Goal: Task Accomplishment & Management: Manage account settings

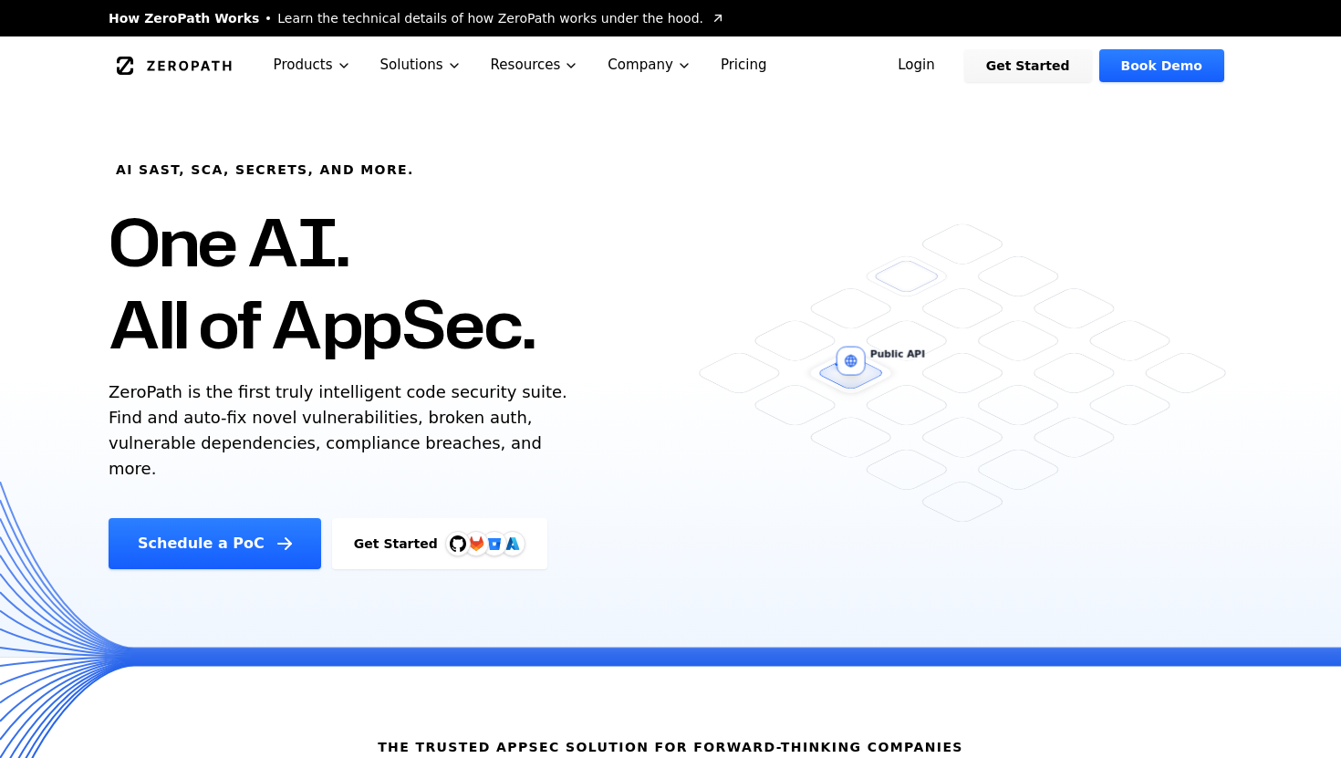
drag, startPoint x: 937, startPoint y: 75, endPoint x: 955, endPoint y: 61, distance: 22.8
click at [937, 75] on link "Login" at bounding box center [915, 65] width 81 height 33
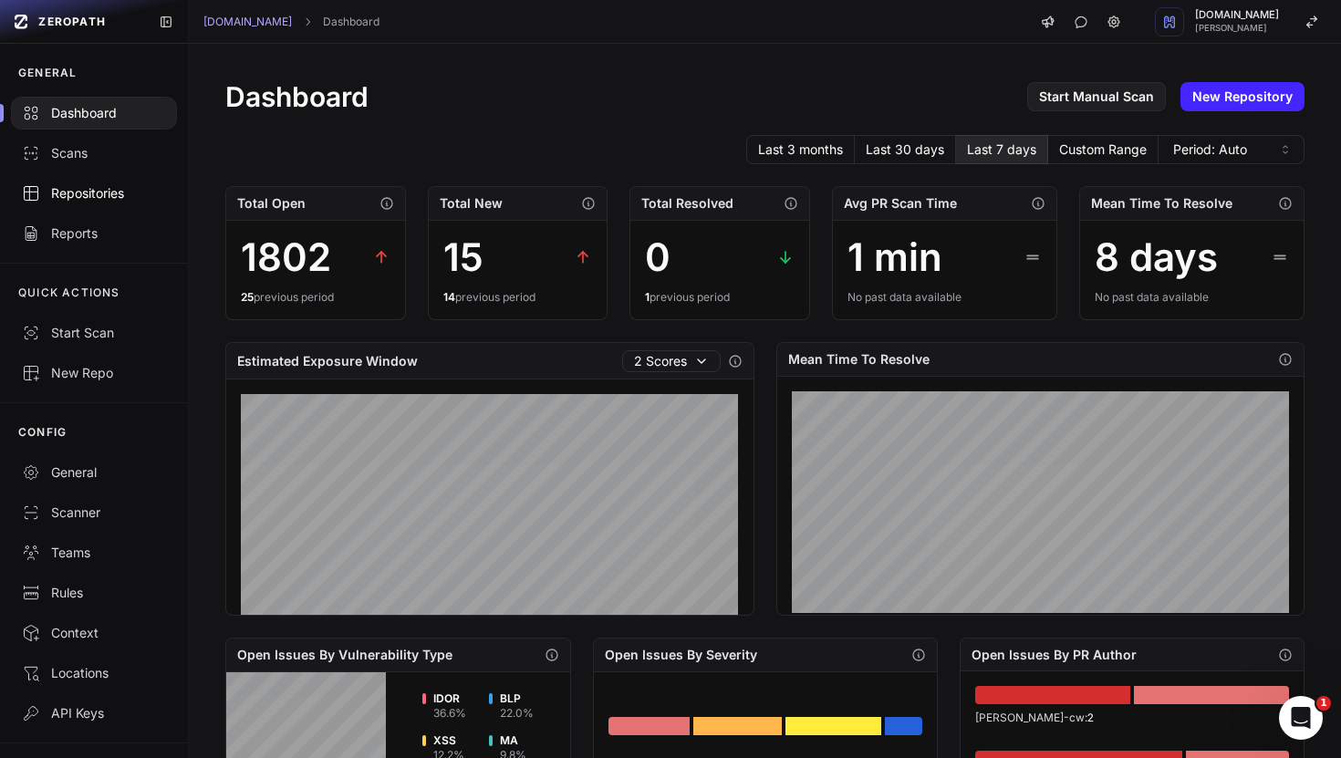
click at [93, 193] on div "Repositories" at bounding box center [94, 193] width 144 height 18
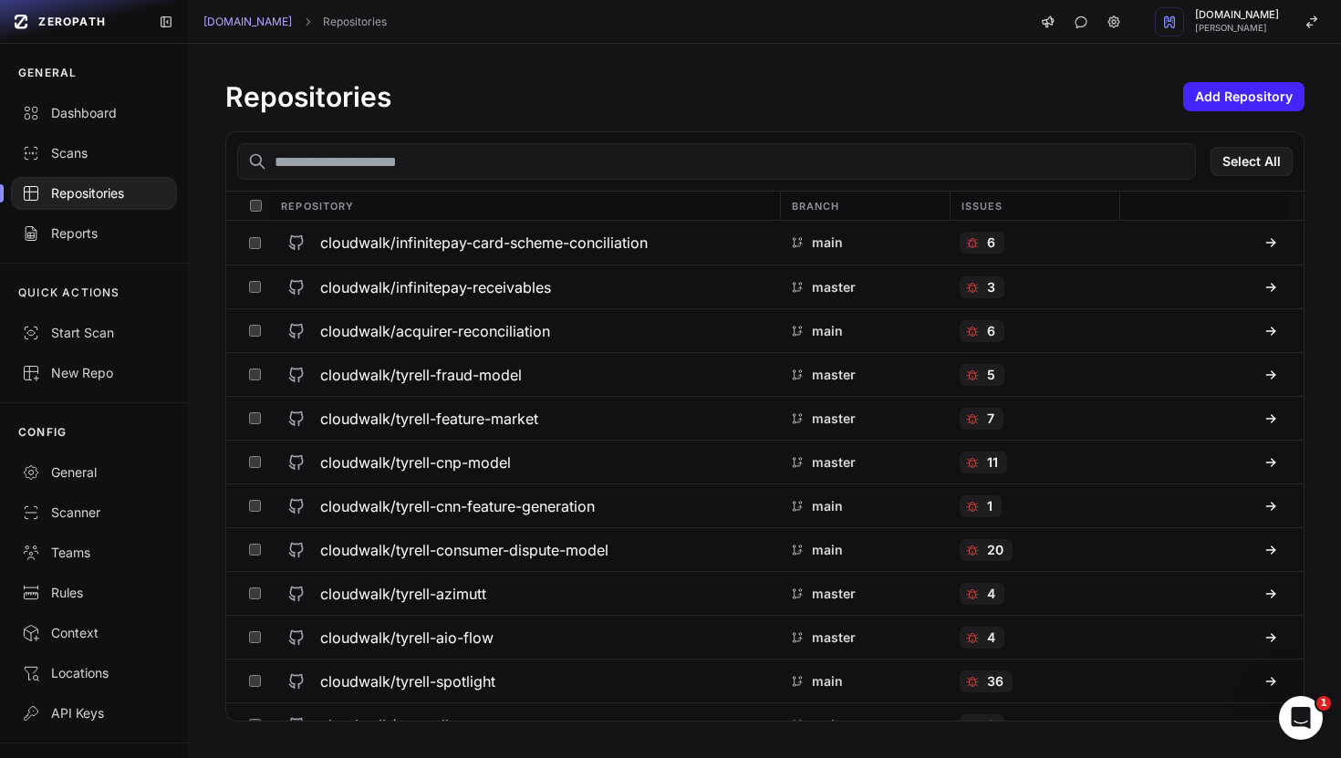
click at [495, 160] on input "text" at bounding box center [716, 161] width 958 height 36
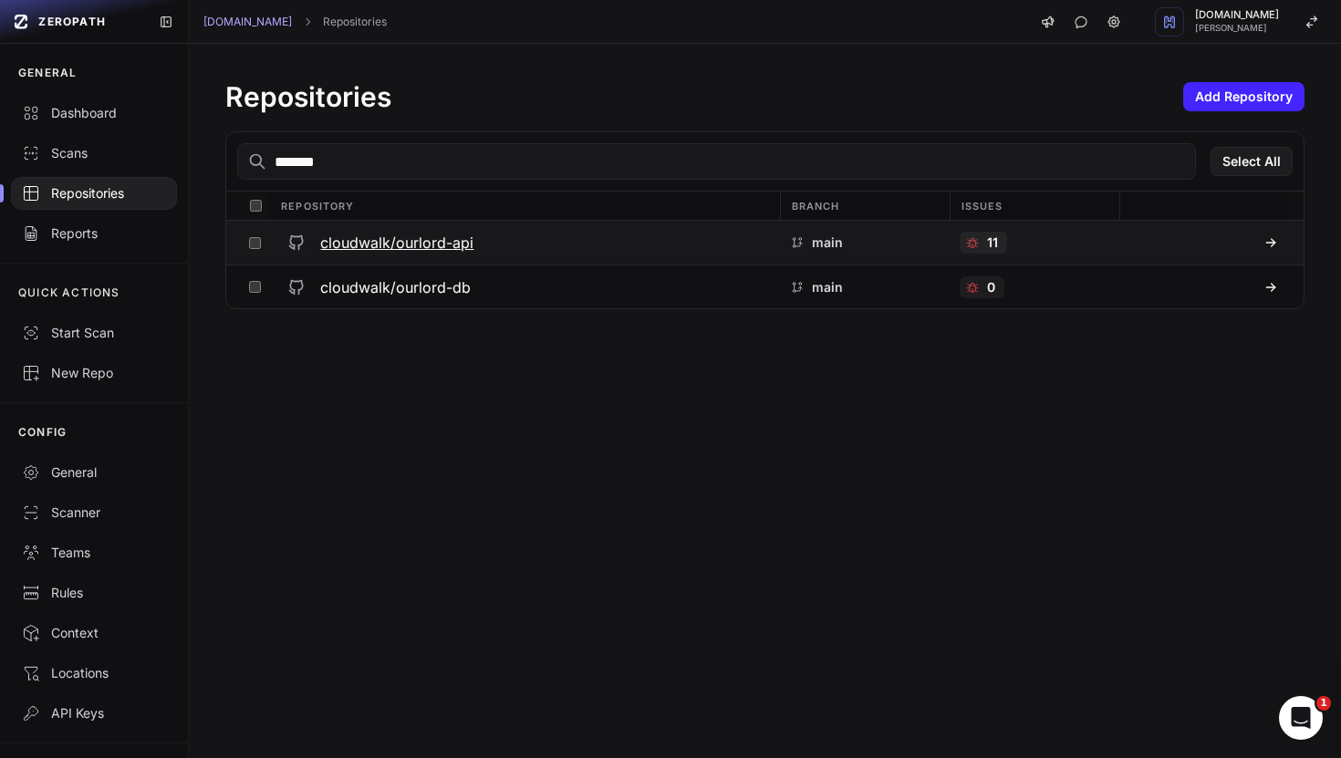
type input "*******"
click at [390, 244] on h3 "cloudwalk/ourlord-api" at bounding box center [396, 243] width 153 height 22
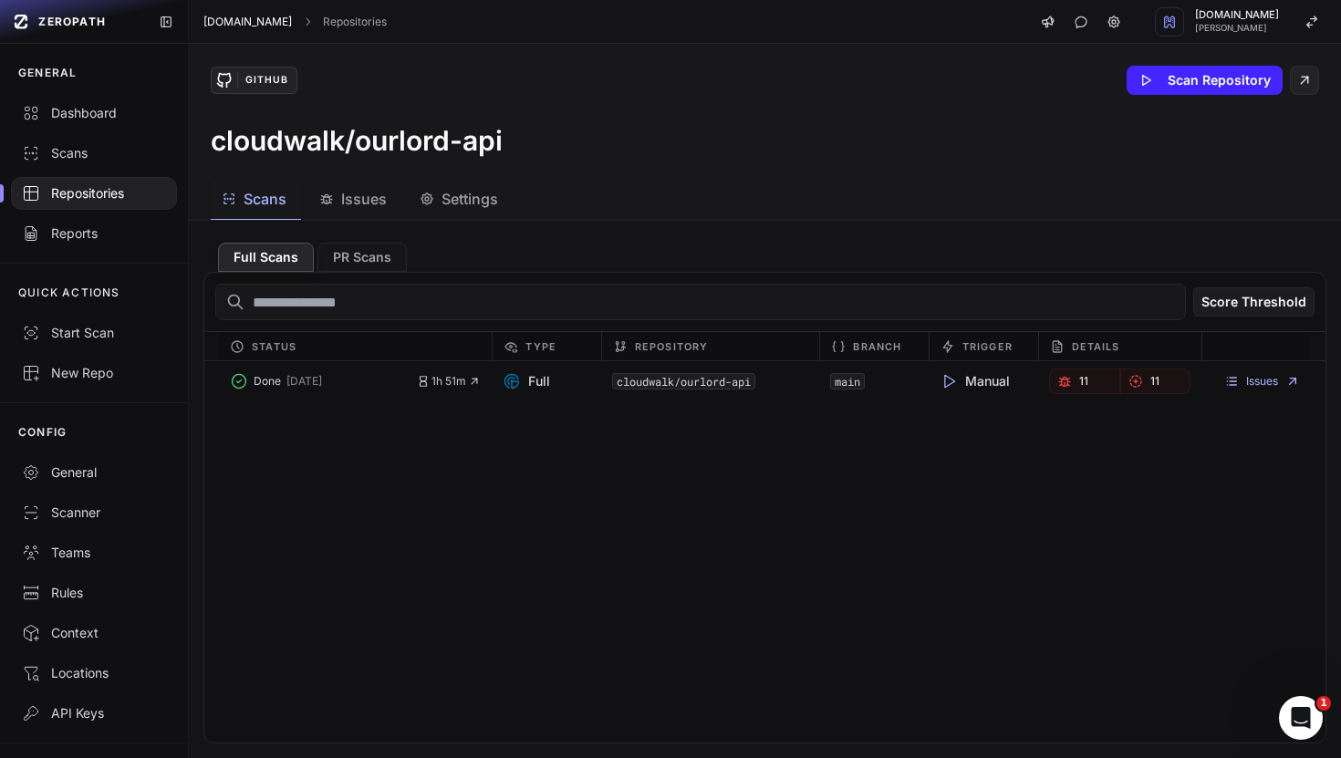
click at [234, 23] on link "Cloudwalk.io" at bounding box center [247, 22] width 88 height 15
click at [325, 15] on link "Repositories" at bounding box center [355, 22] width 64 height 15
click at [323, 25] on link "Repositories" at bounding box center [355, 22] width 64 height 15
click at [111, 191] on div "Repositories" at bounding box center [94, 193] width 144 height 18
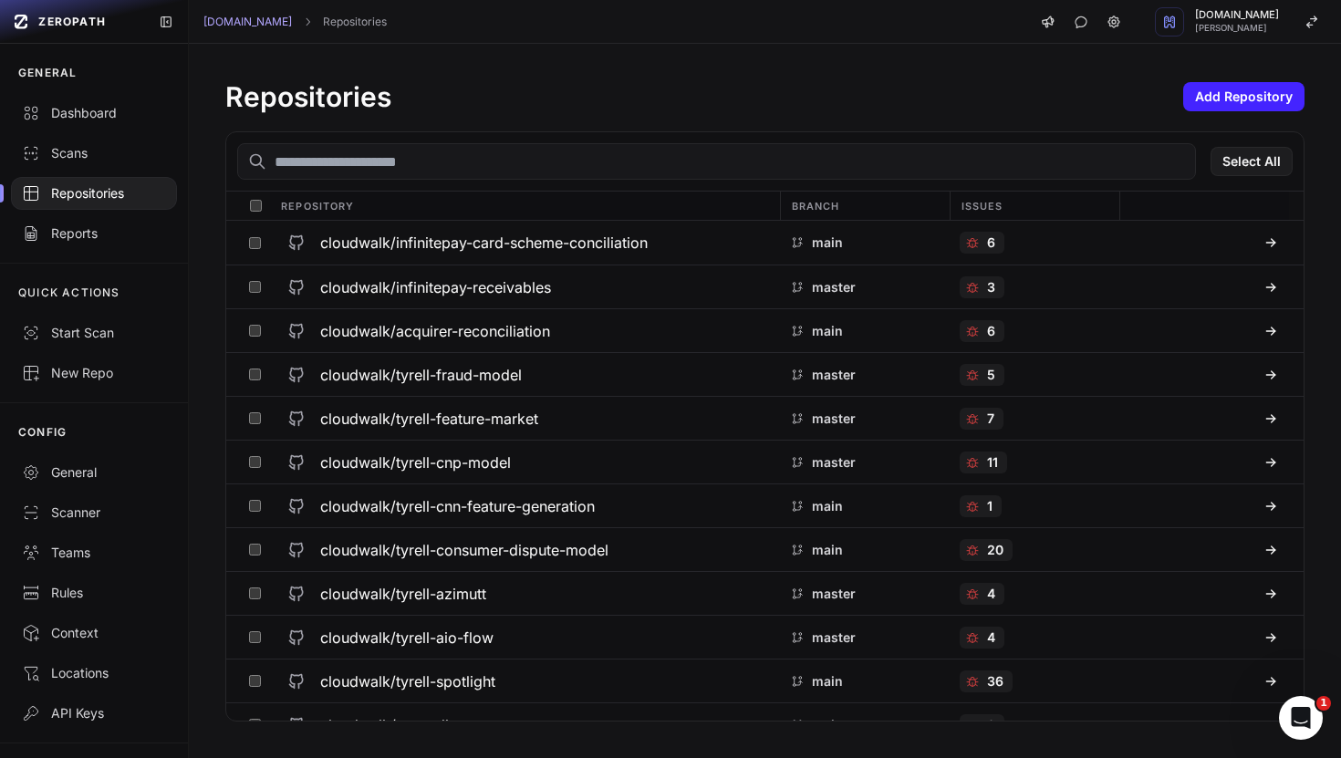
click at [323, 163] on input "text" at bounding box center [716, 161] width 958 height 36
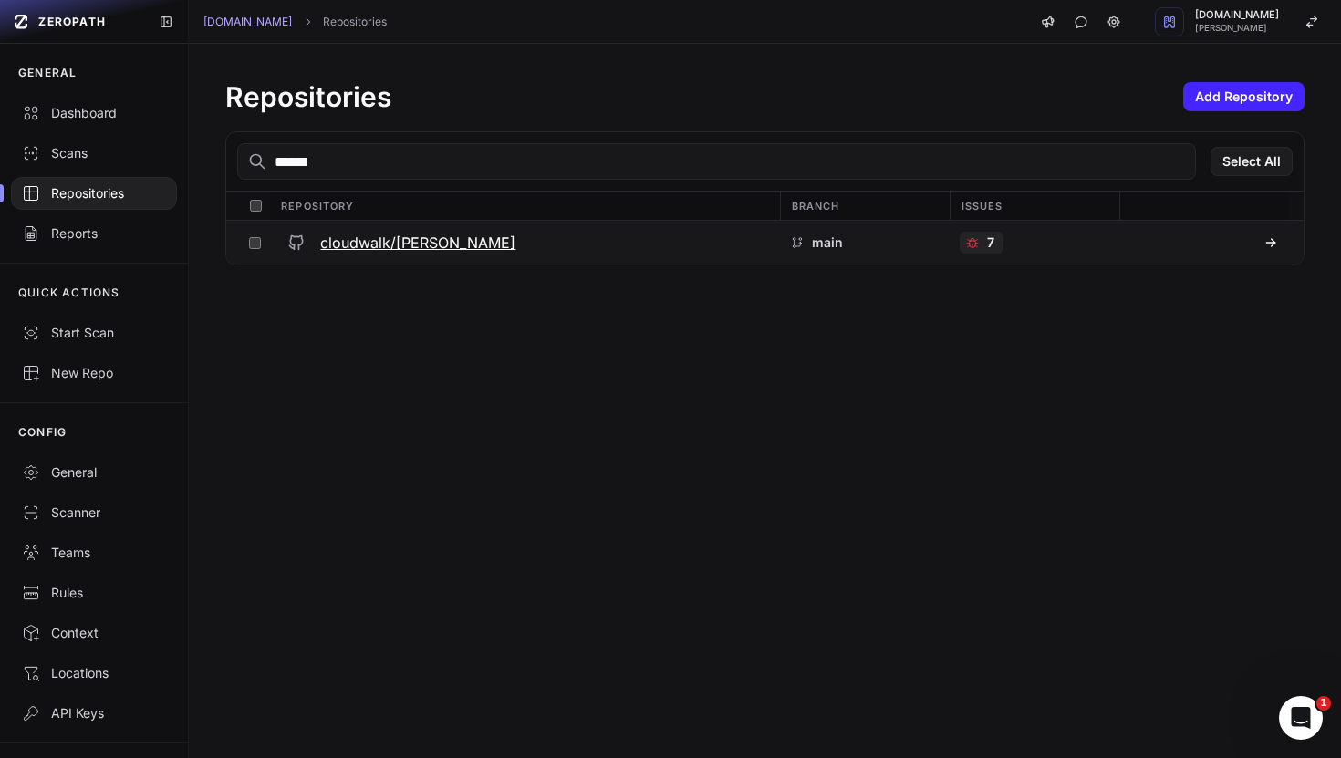
type input "******"
click at [412, 228] on div "cloudwalk/valerio" at bounding box center [524, 242] width 488 height 33
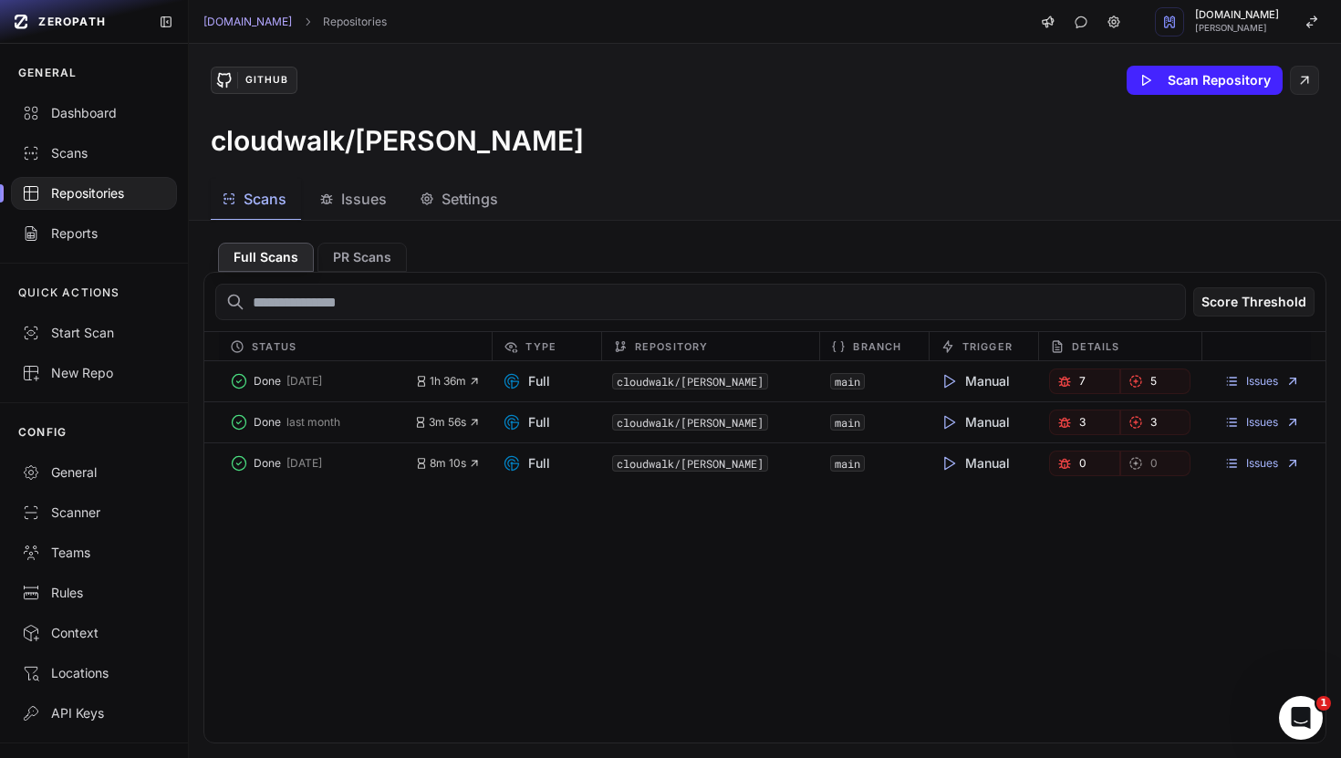
click at [349, 217] on button "Issues" at bounding box center [354, 199] width 93 height 41
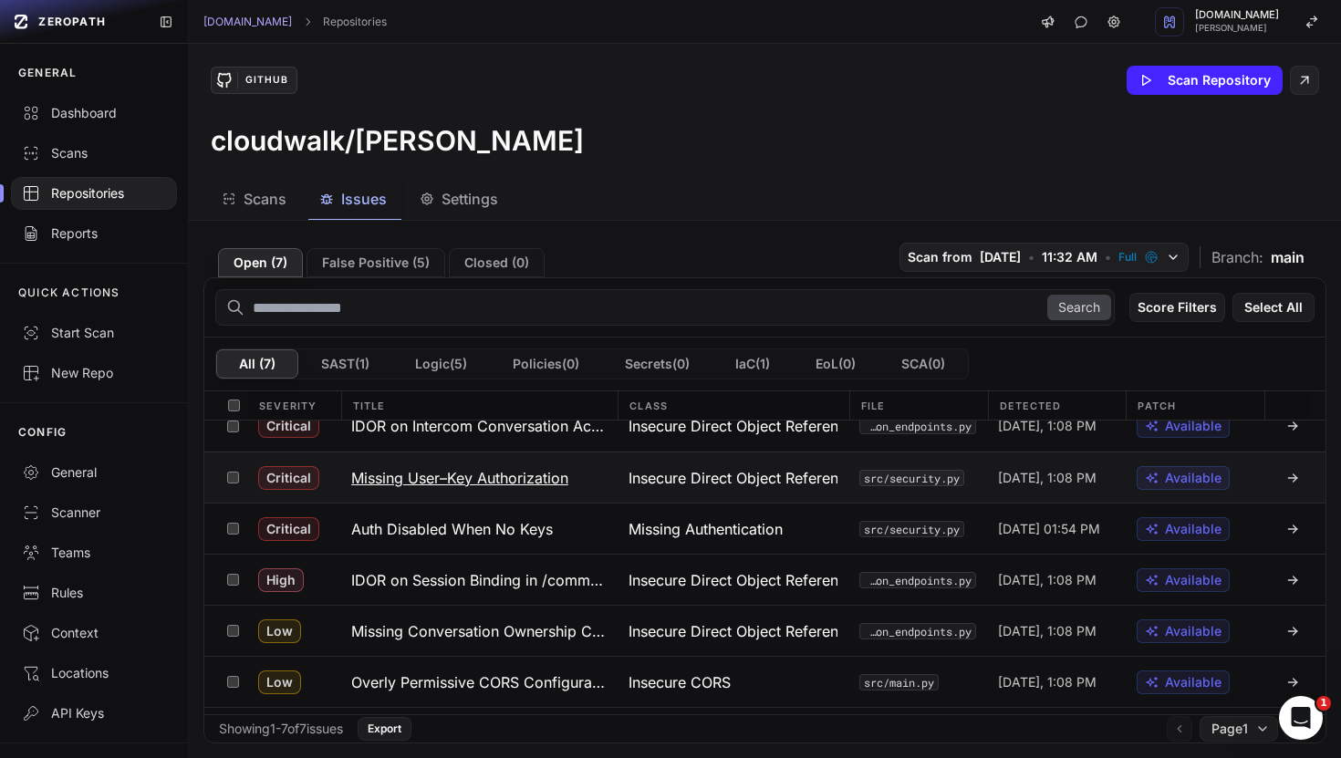
scroll to position [64, 0]
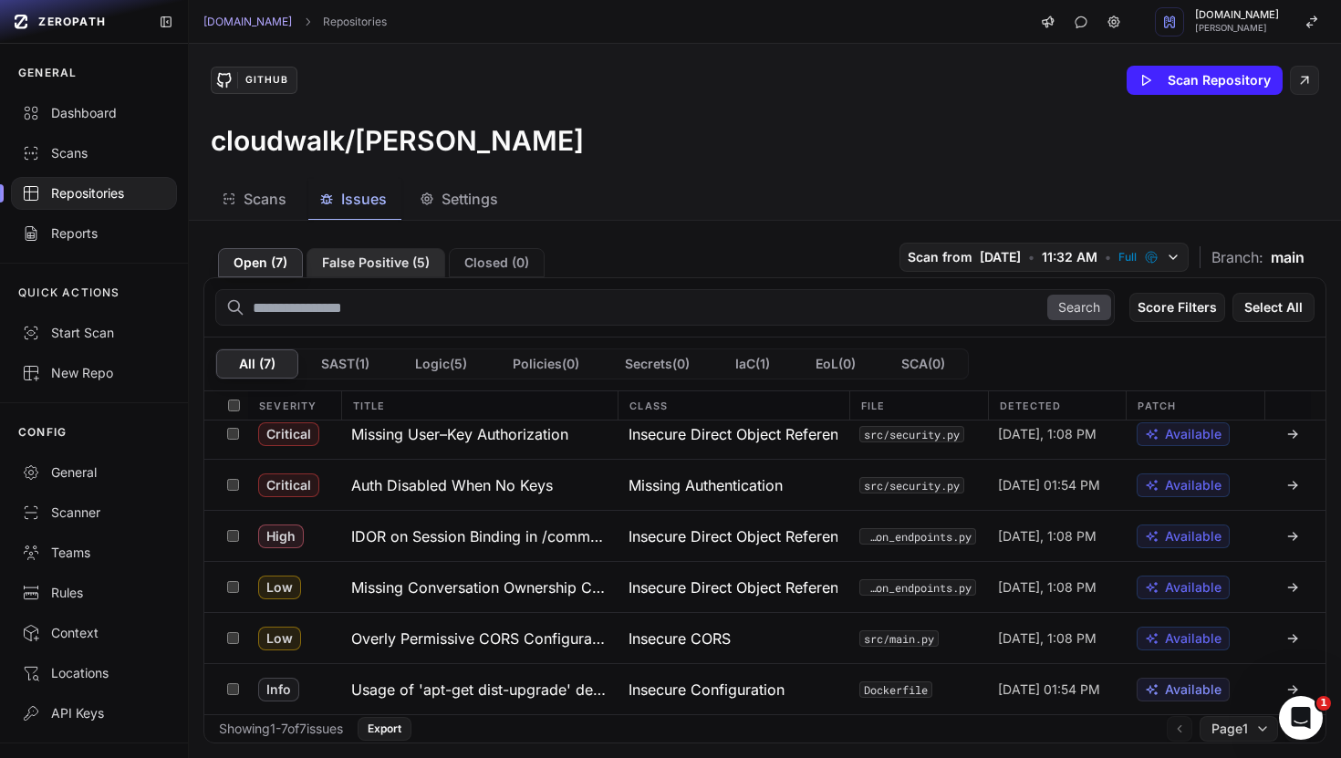
click at [385, 257] on button "False Positive ( 5 )" at bounding box center [375, 262] width 139 height 29
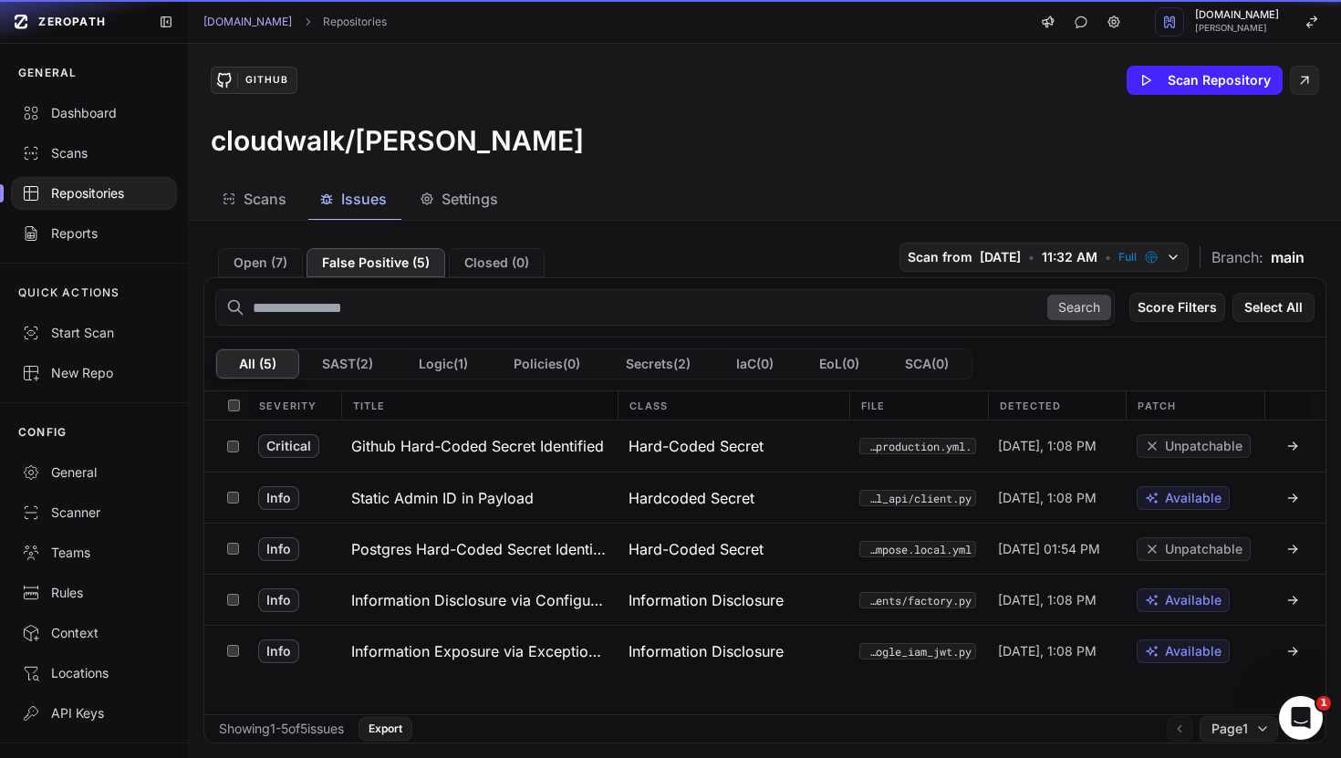
scroll to position [0, 0]
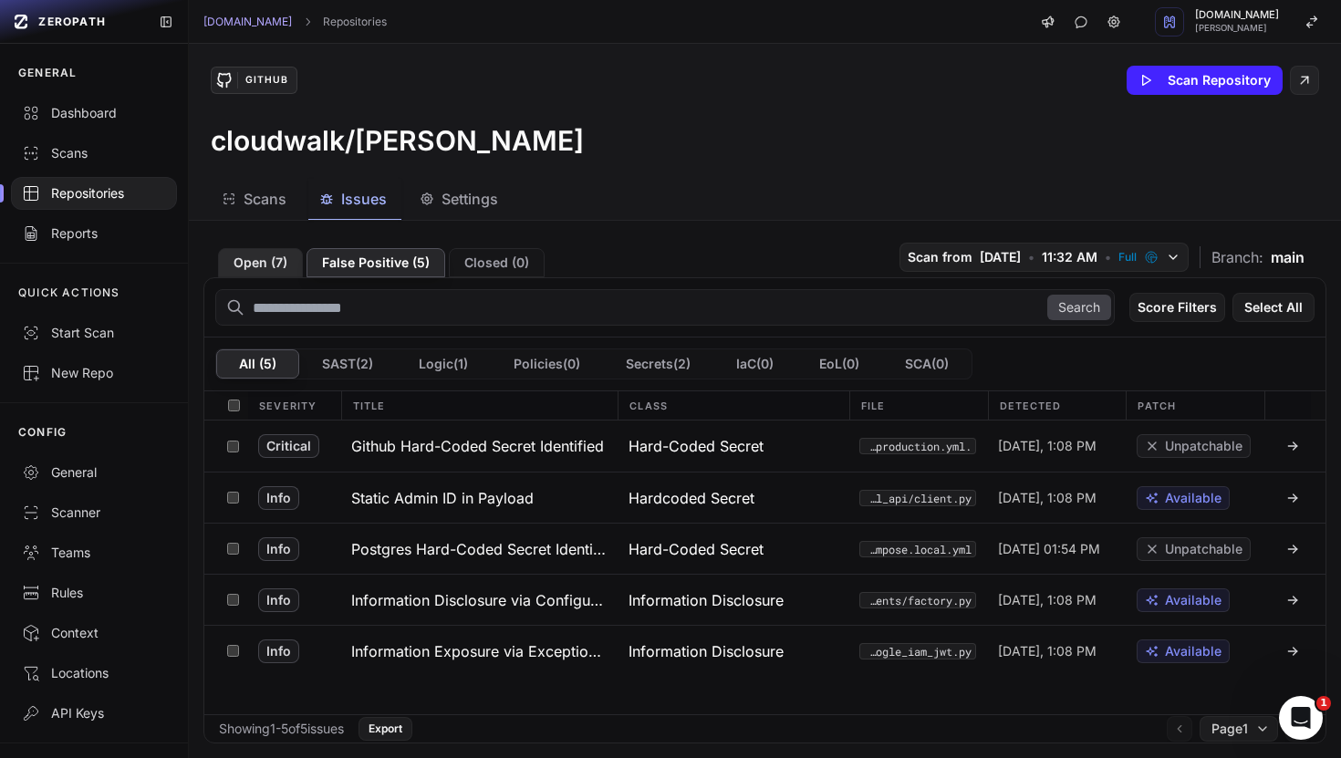
click at [282, 256] on button "Open ( 7 )" at bounding box center [260, 262] width 85 height 29
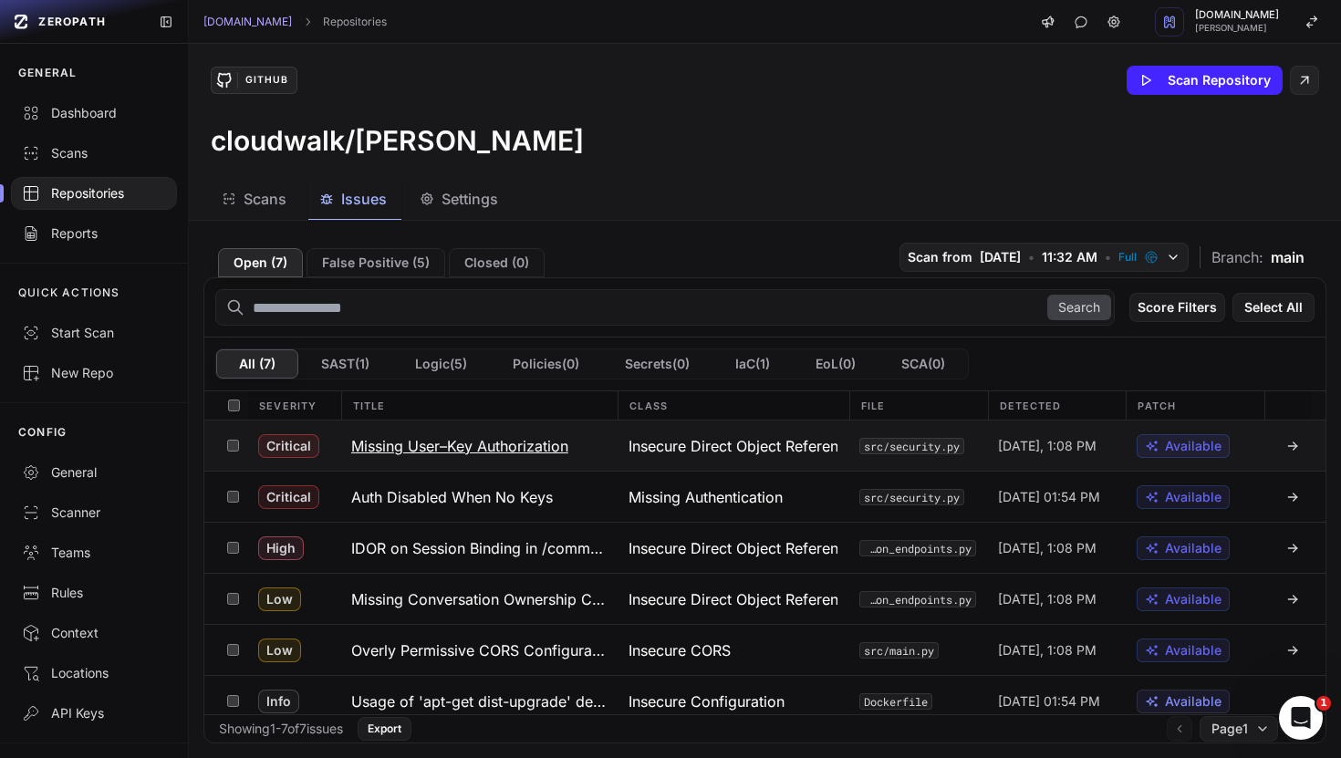
scroll to position [64, 0]
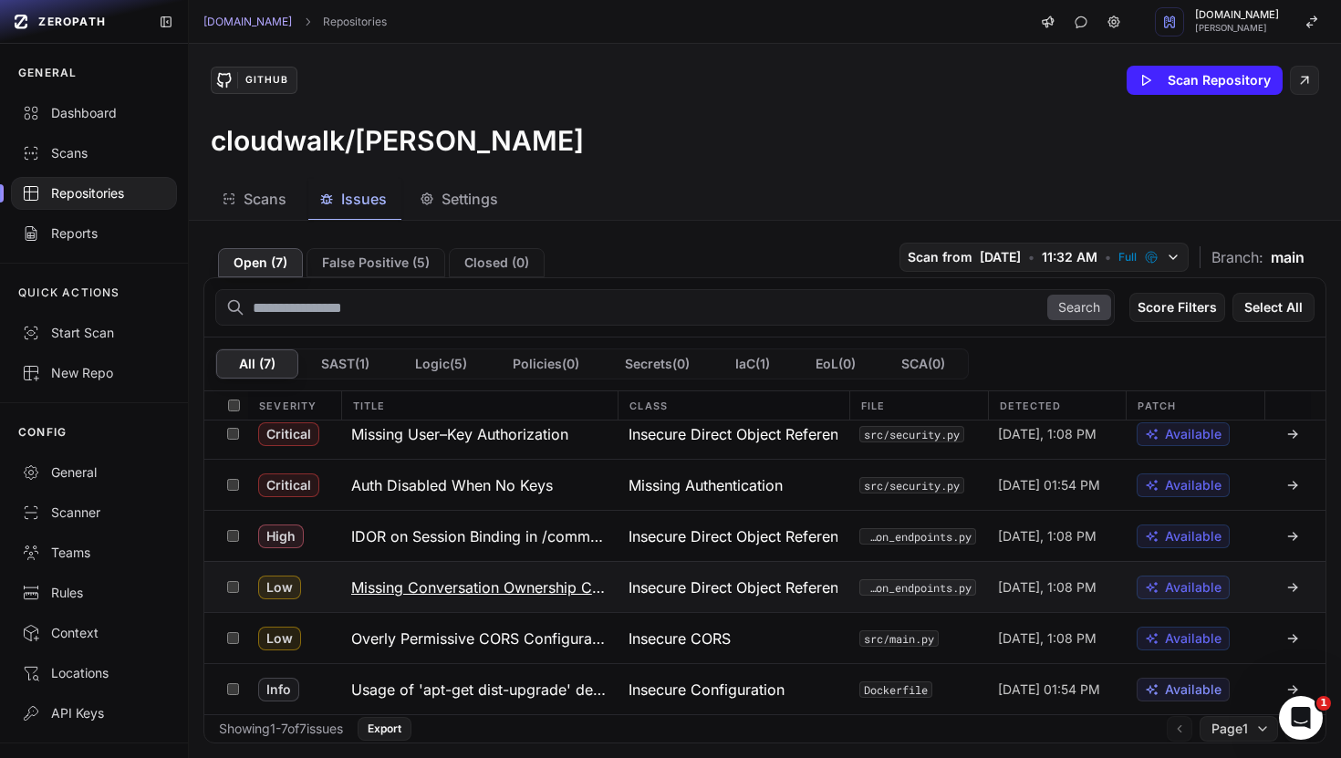
click at [451, 588] on h3 "Missing Conversation Ownership Check" at bounding box center [478, 587] width 255 height 22
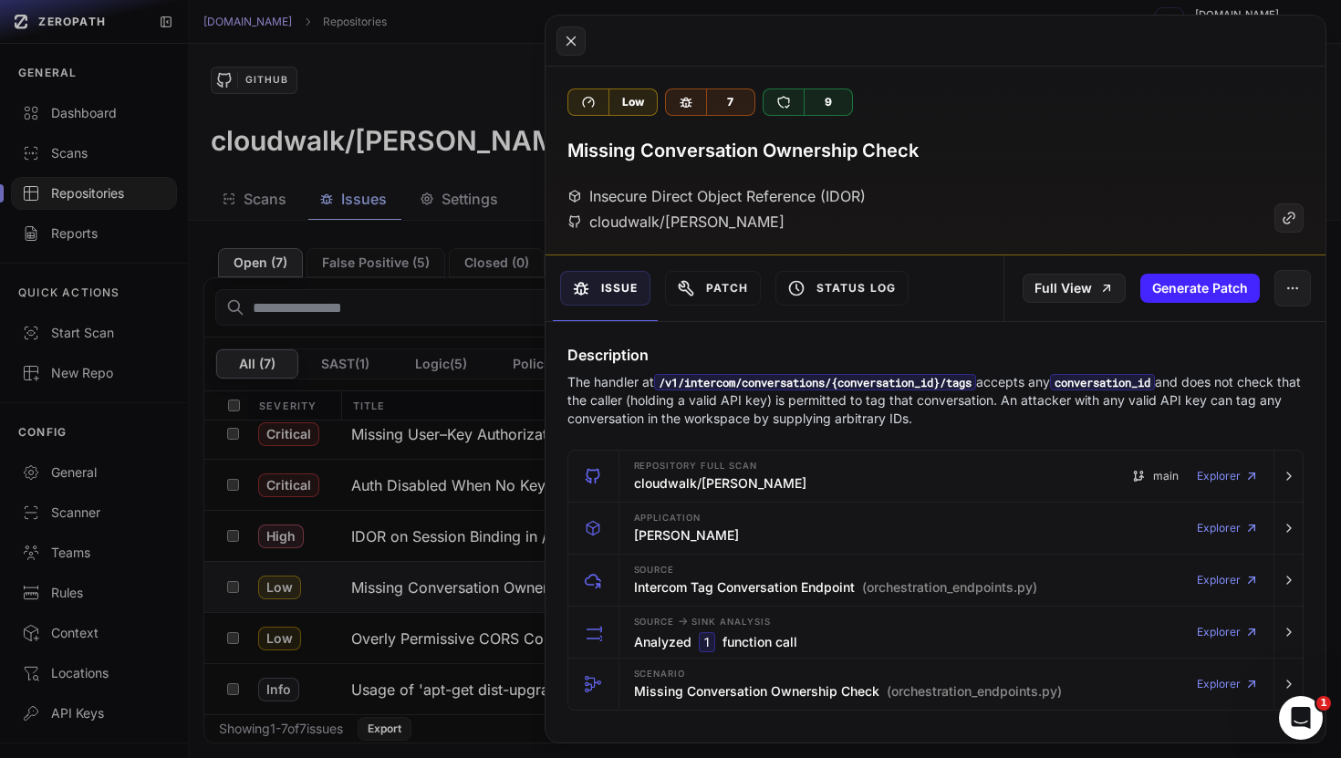
click at [391, 540] on button at bounding box center [670, 379] width 1341 height 758
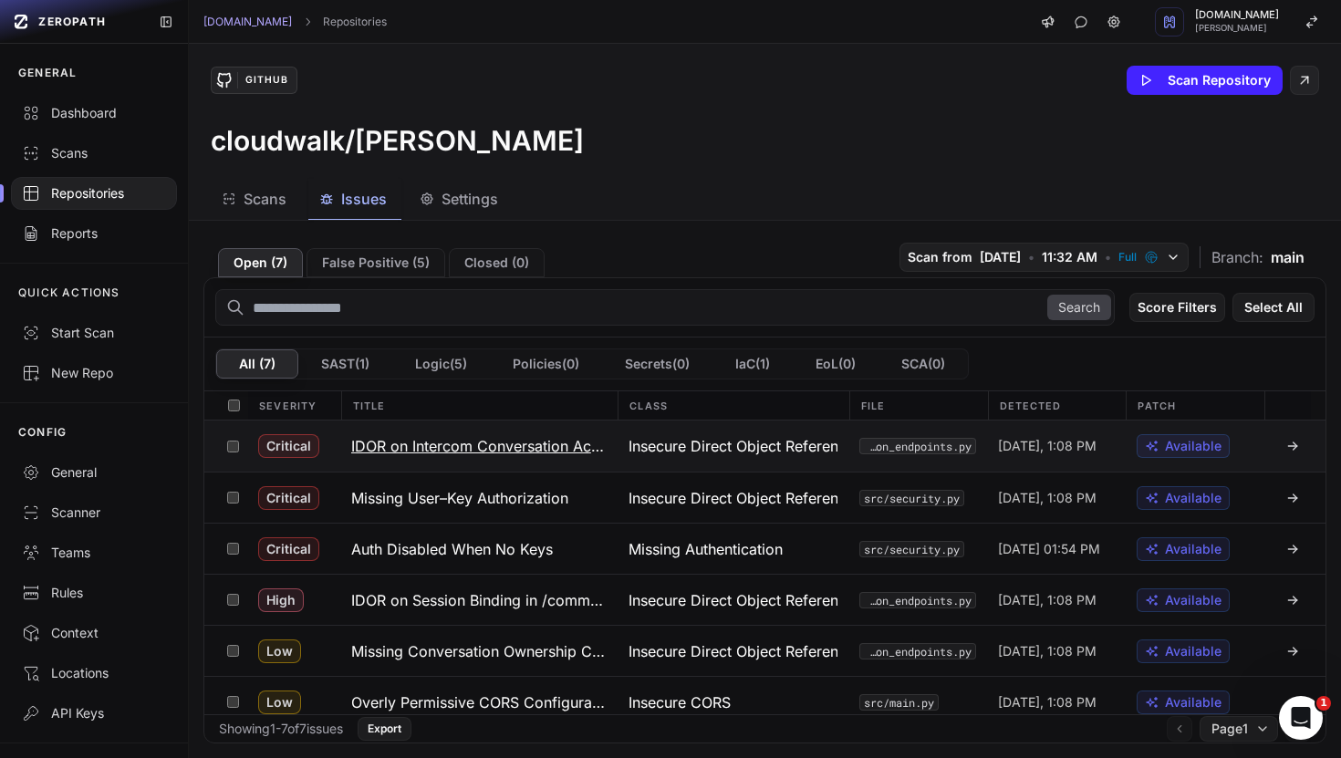
click at [428, 438] on h3 "IDOR on Intercom Conversation Actions" at bounding box center [478, 446] width 255 height 22
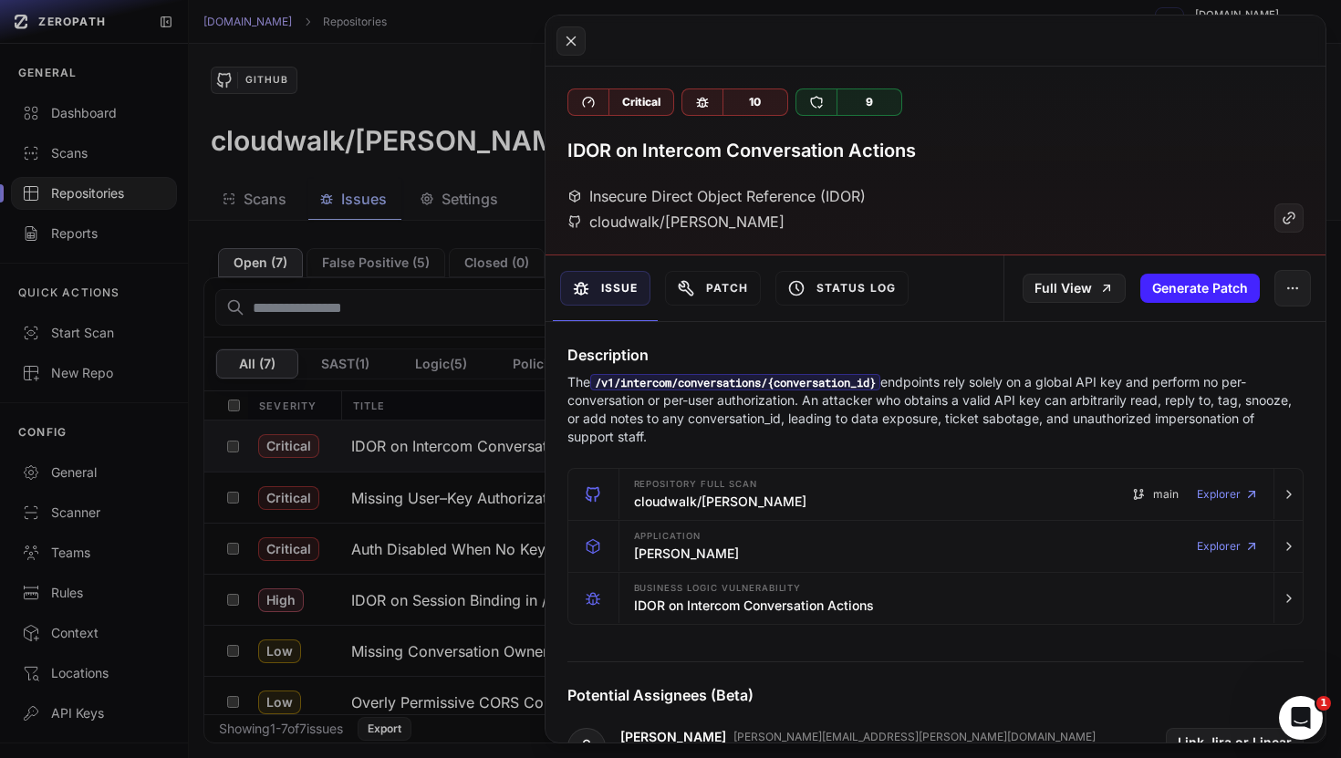
click at [428, 438] on button at bounding box center [670, 379] width 1341 height 758
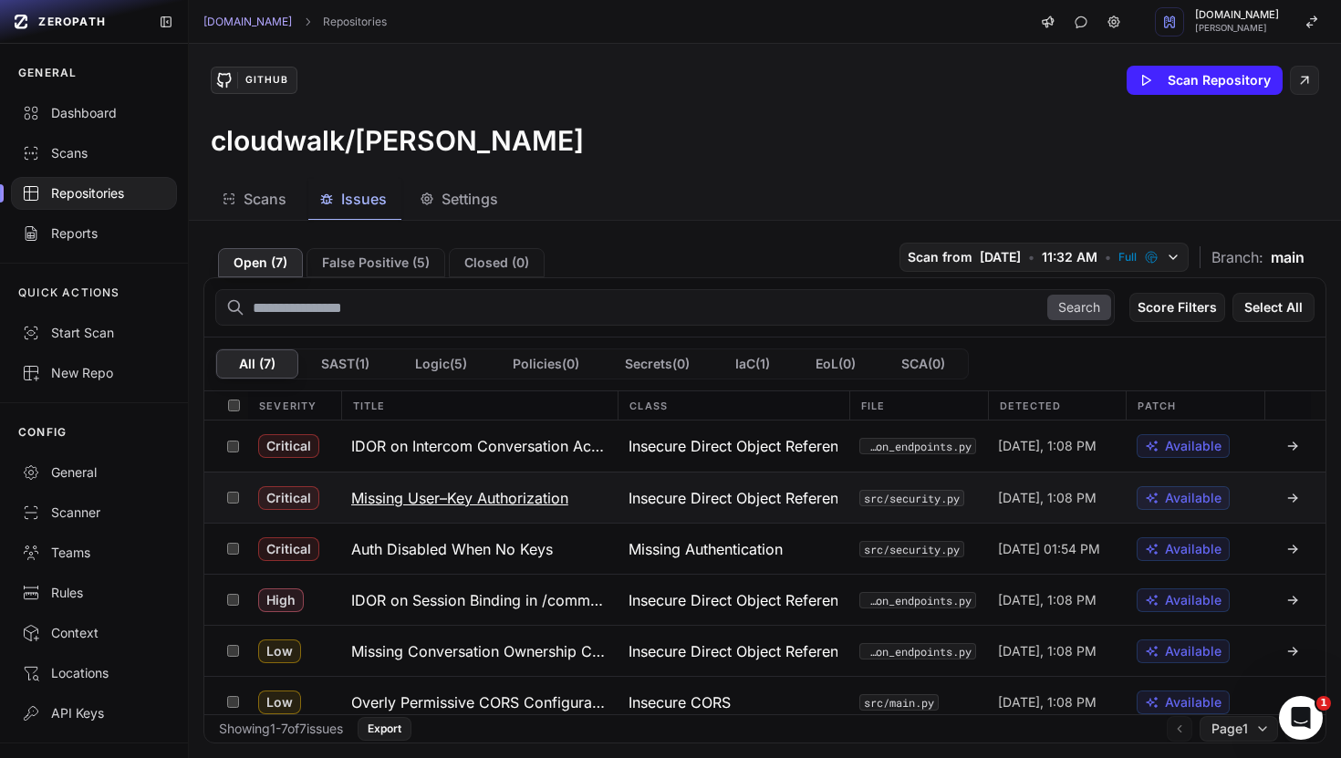
click at [472, 493] on h3 "Missing User–Key Authorization" at bounding box center [459, 498] width 217 height 22
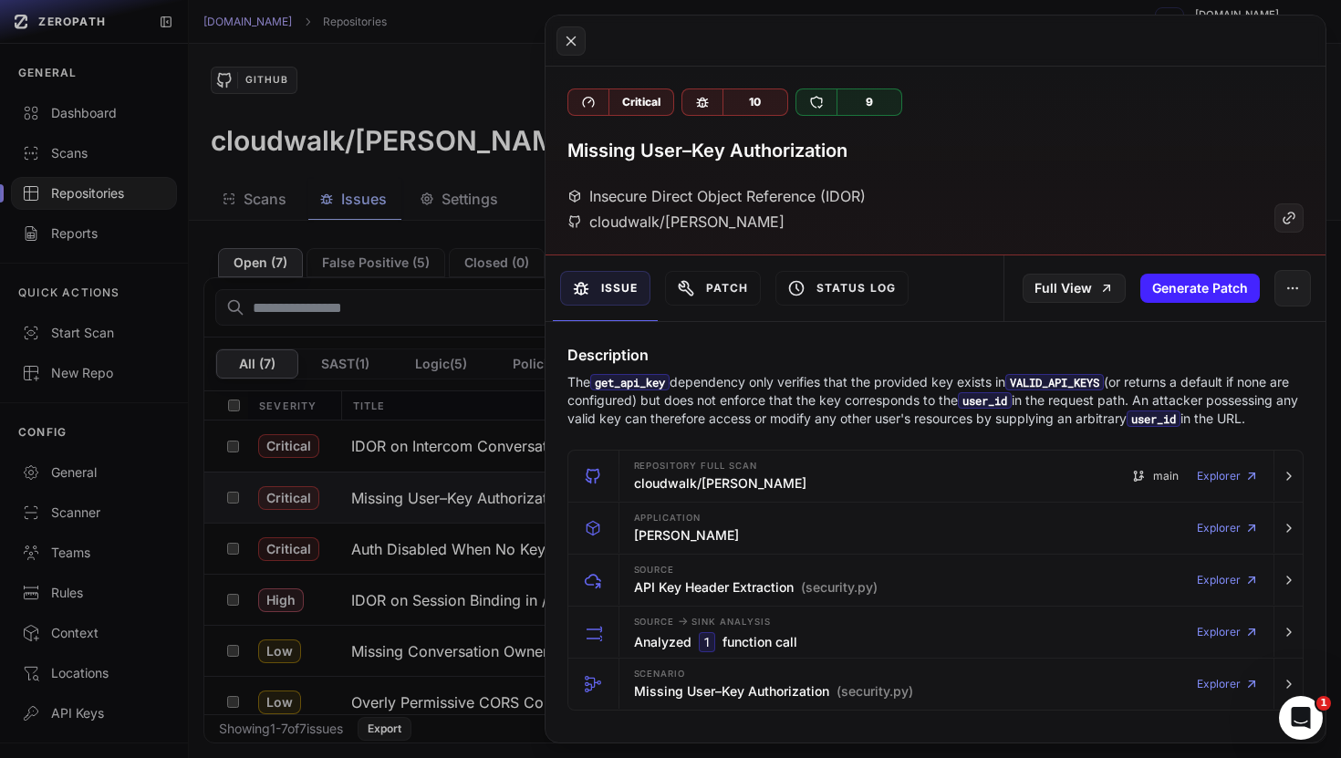
click at [469, 271] on button at bounding box center [670, 379] width 1341 height 758
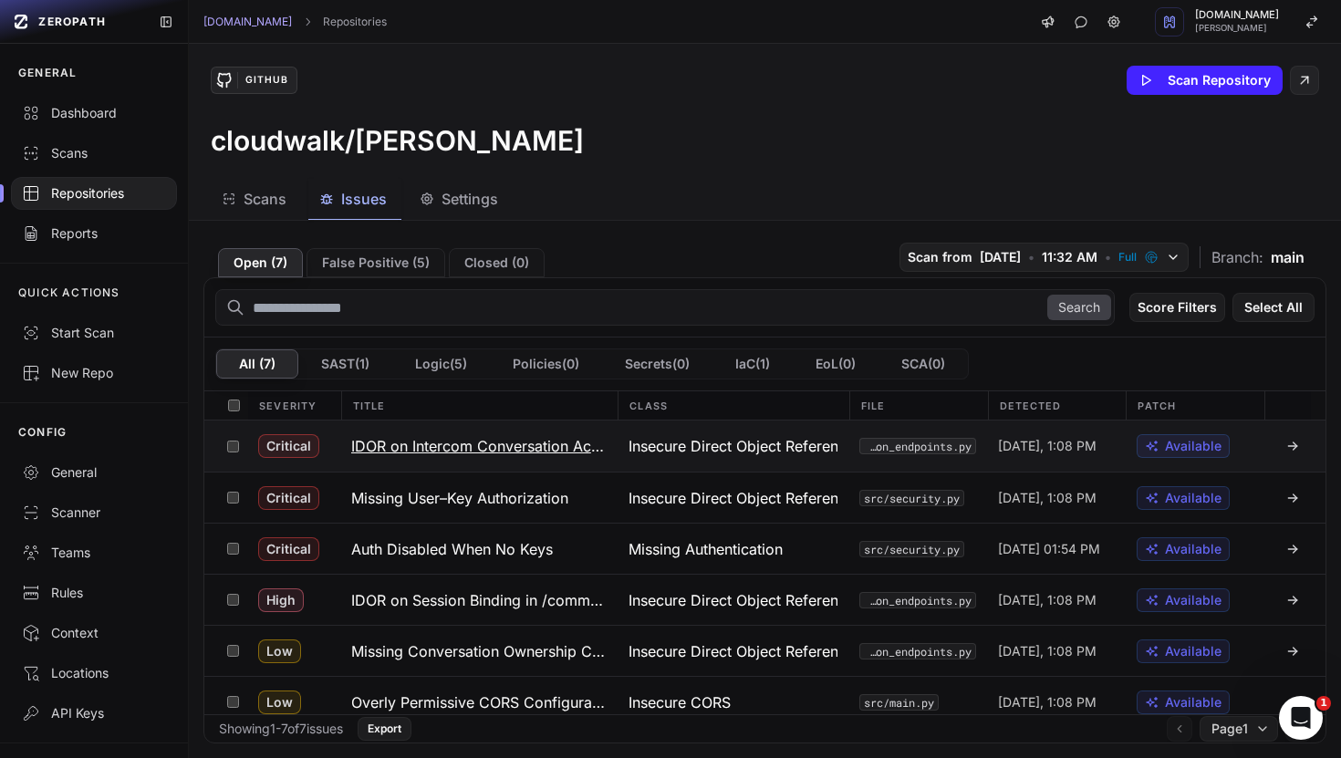
click at [1174, 443] on span "Available" at bounding box center [1193, 446] width 57 height 18
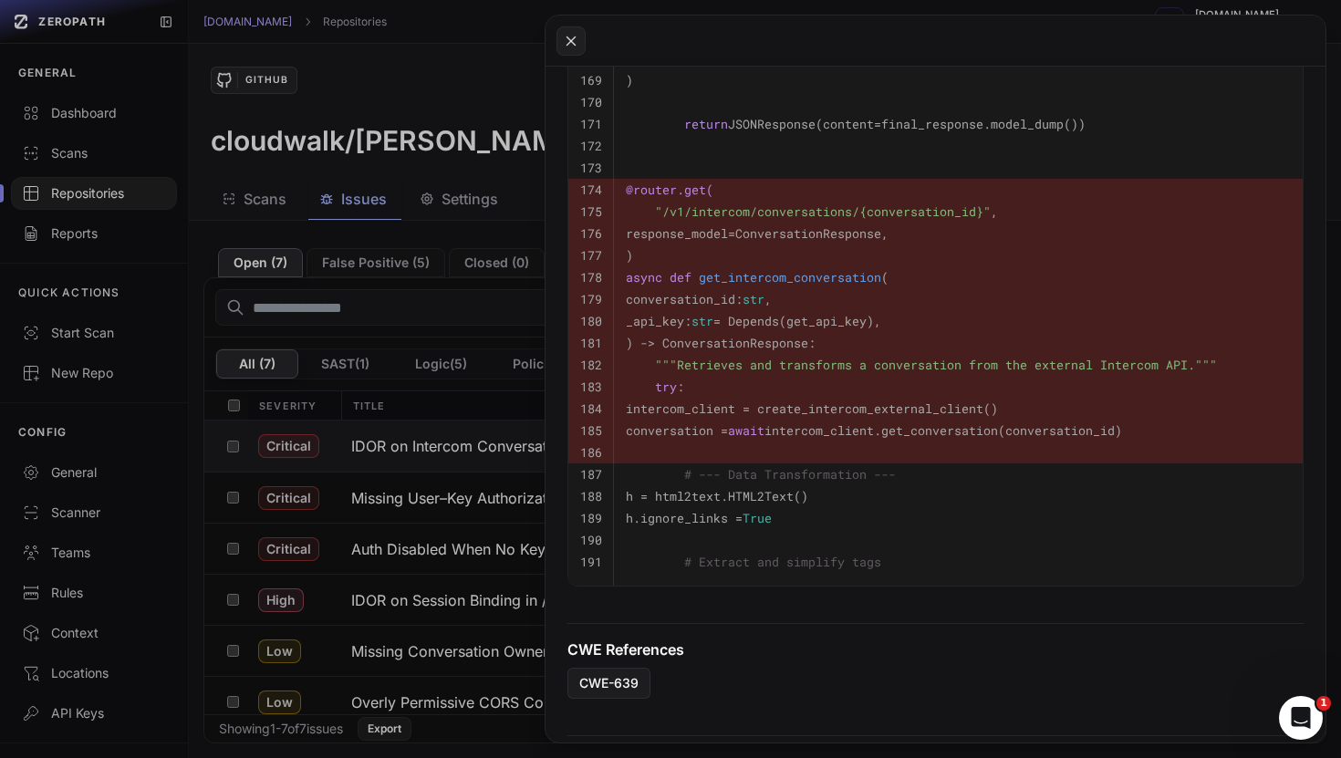
scroll to position [966, 0]
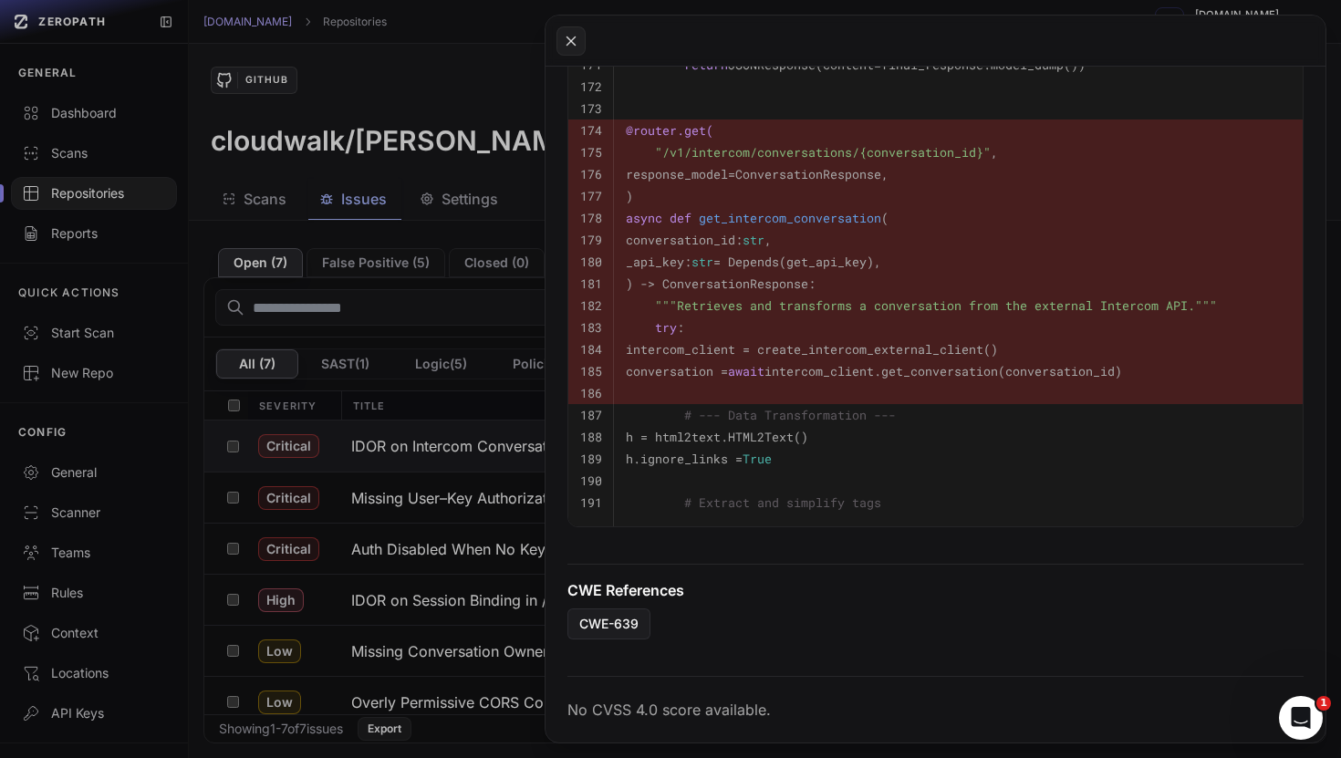
click at [453, 157] on button at bounding box center [670, 379] width 1341 height 758
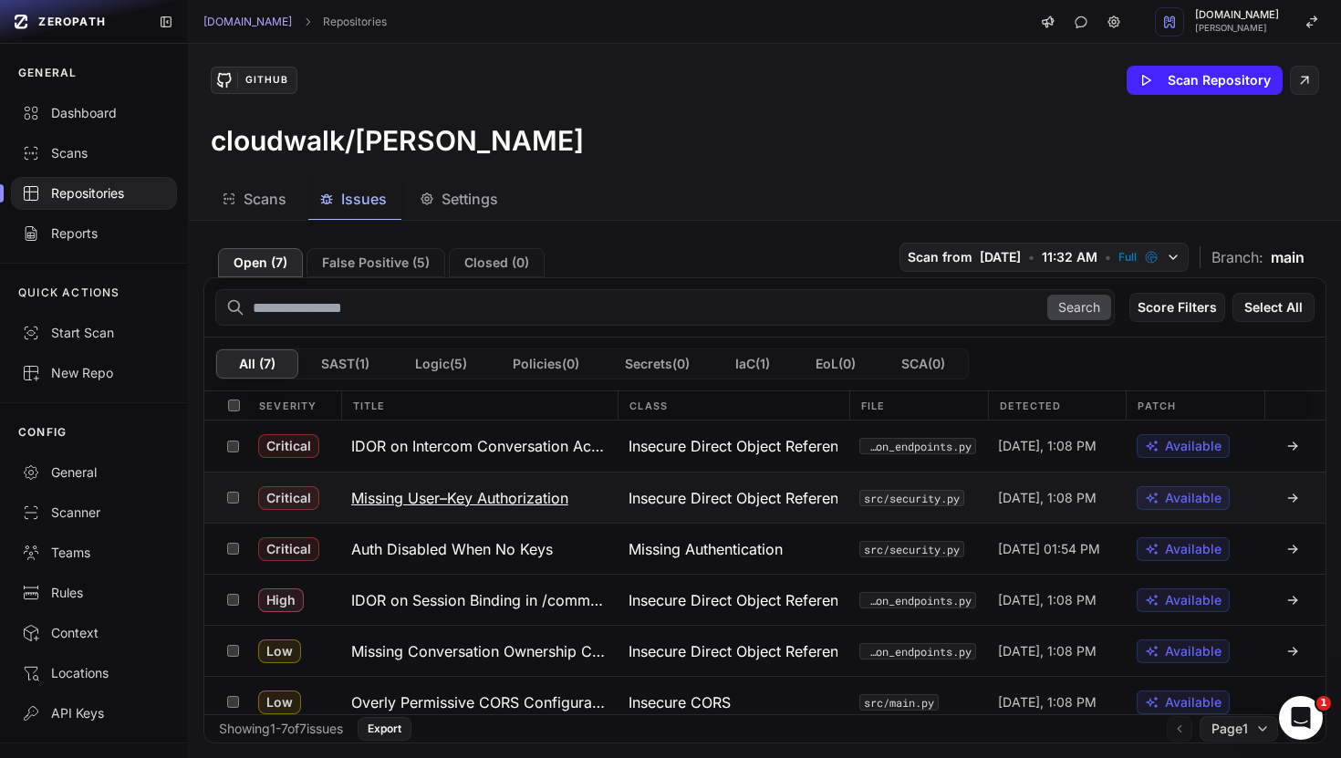
scroll to position [64, 0]
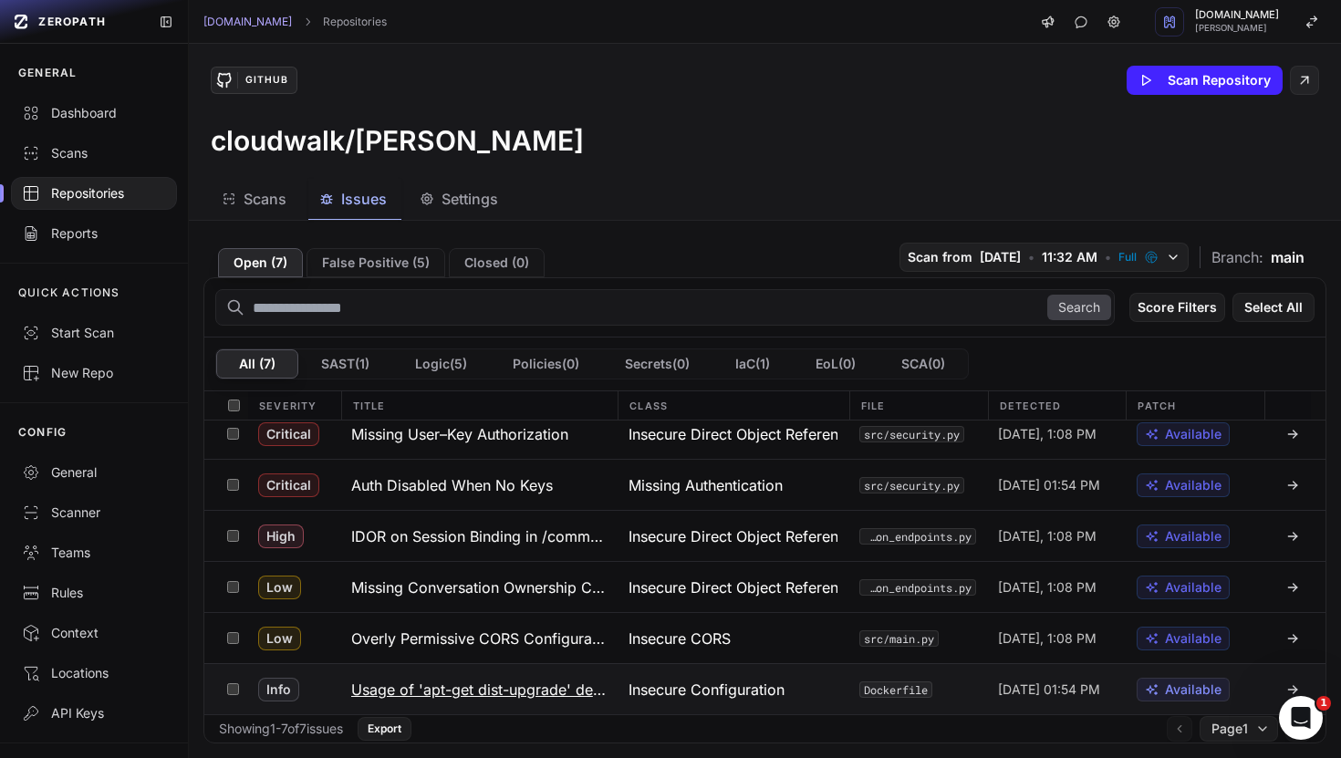
click at [668, 703] on div "Insecure Configuration" at bounding box center [732, 689] width 231 height 50
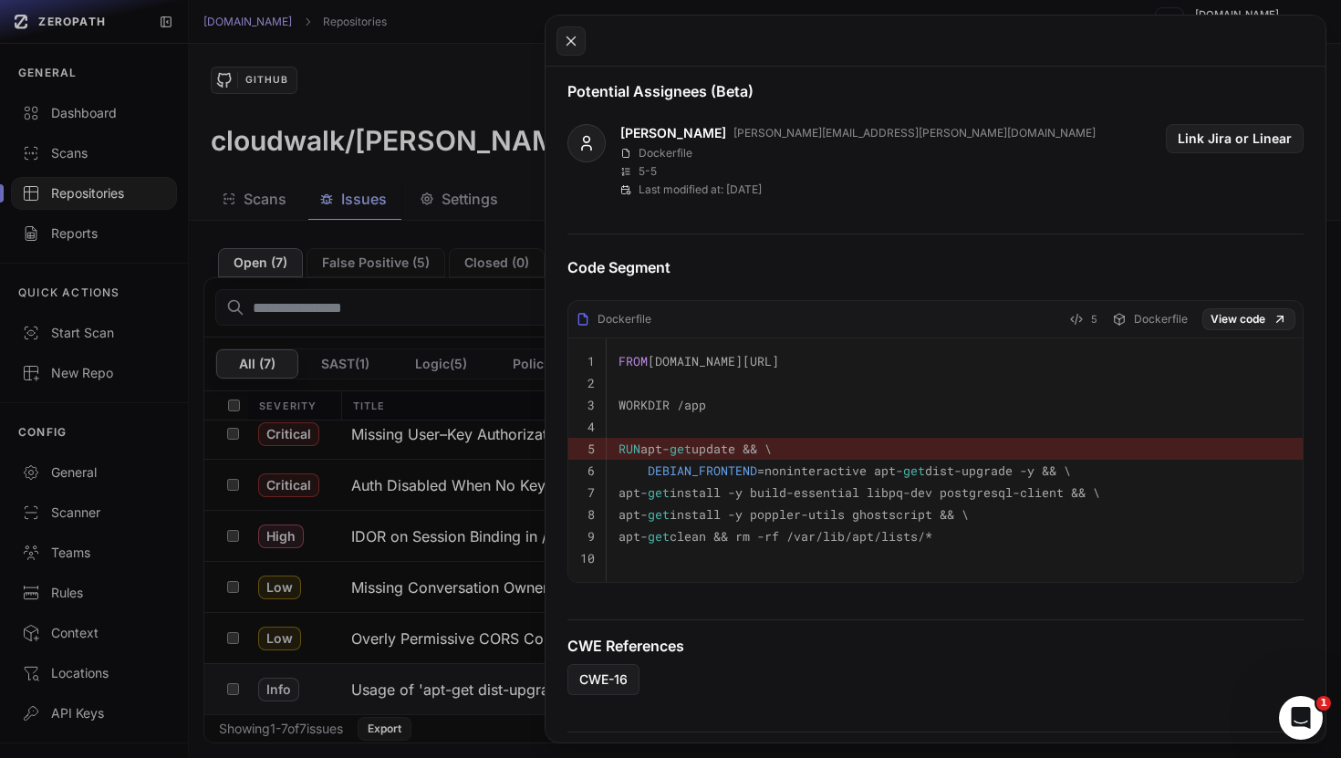
scroll to position [523, 0]
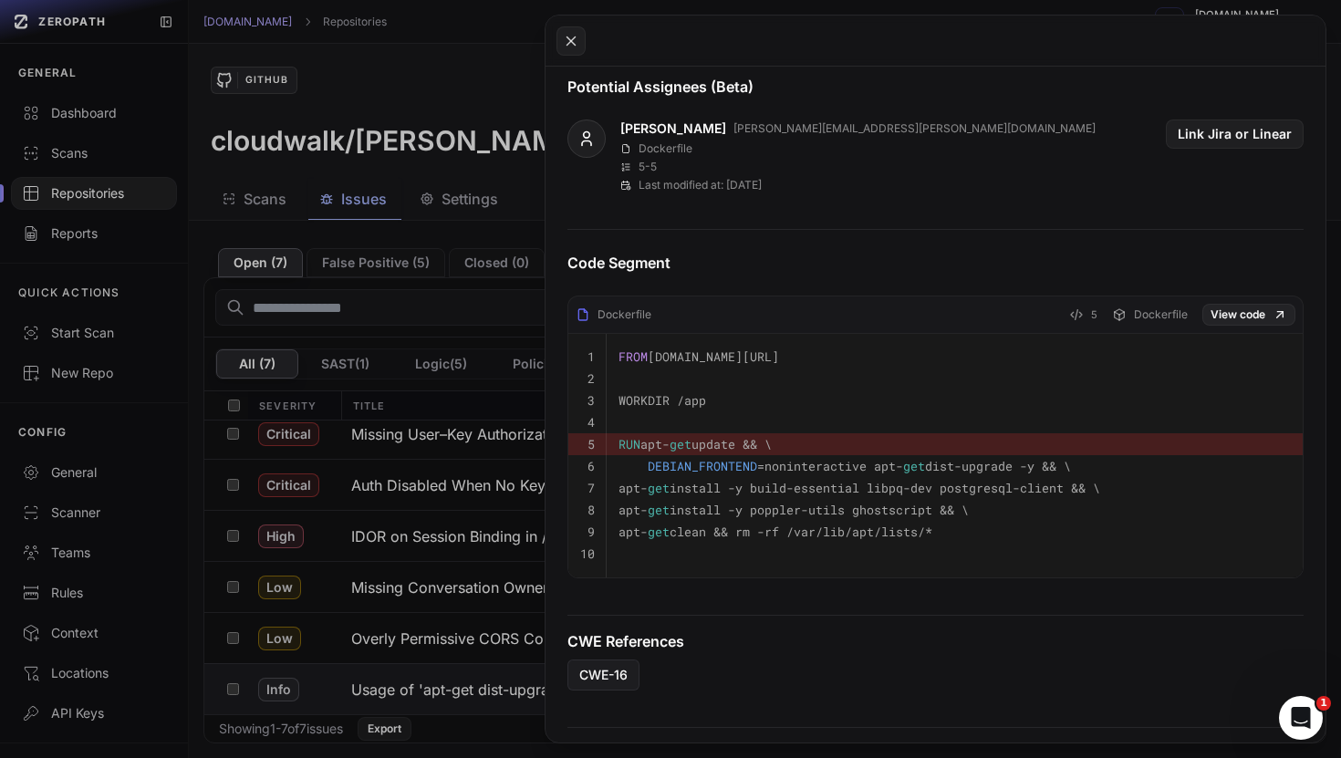
click at [382, 508] on button at bounding box center [670, 379] width 1341 height 758
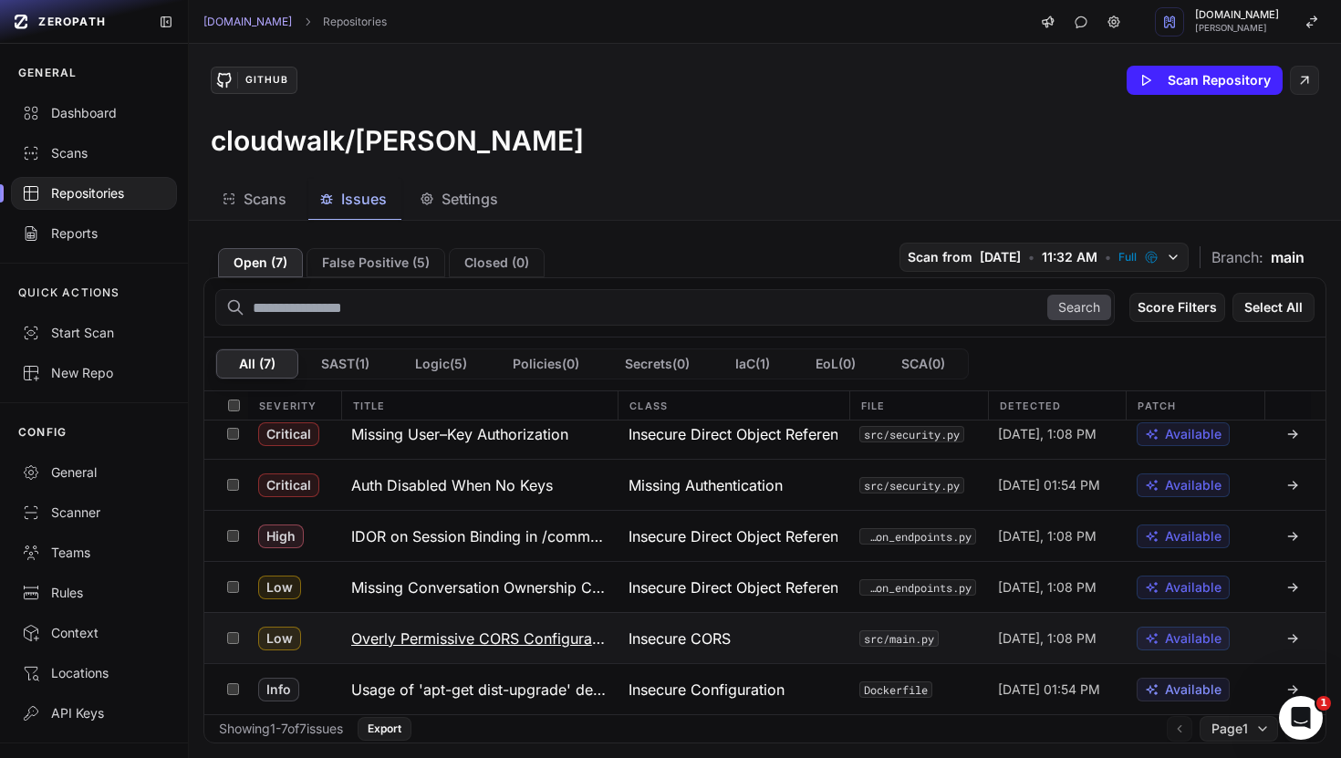
click at [494, 626] on button "Overly Permissive CORS Configuration" at bounding box center [478, 638] width 277 height 50
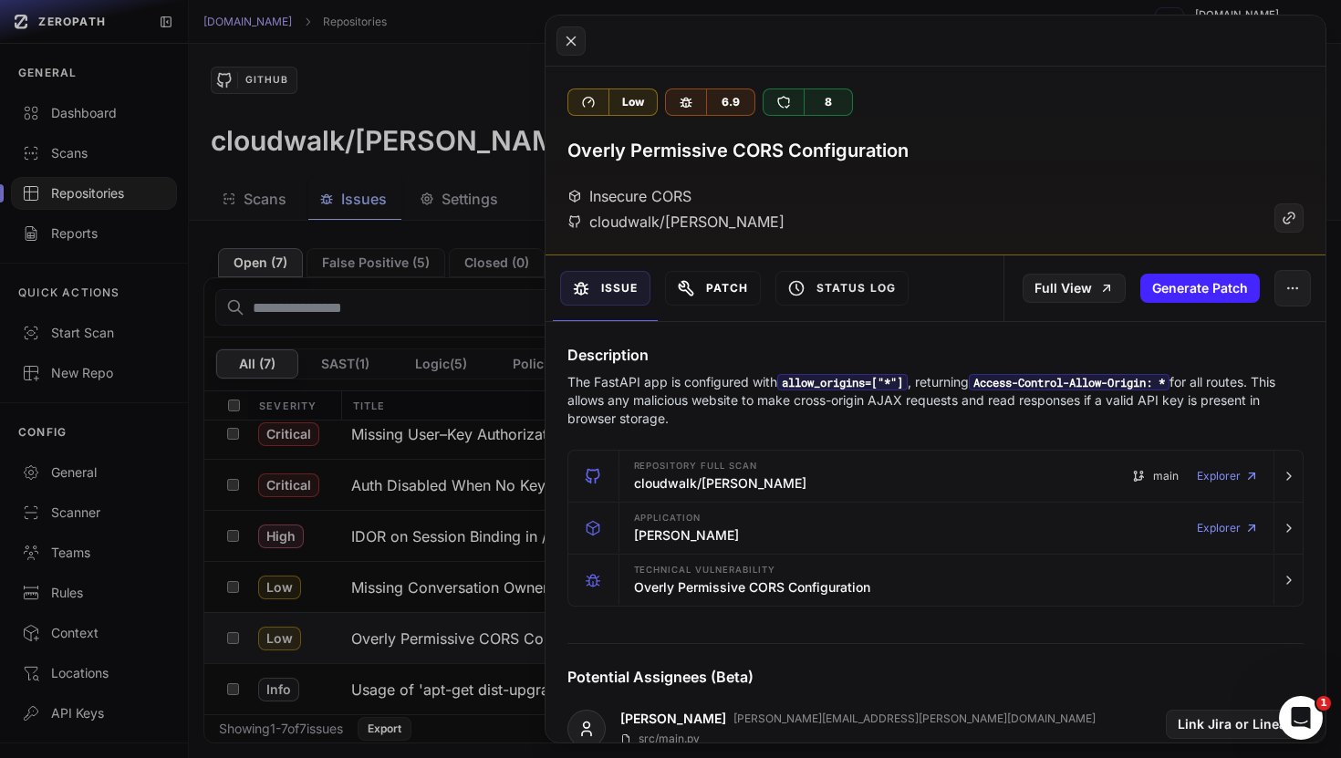
click at [702, 286] on button "Patch" at bounding box center [713, 288] width 96 height 35
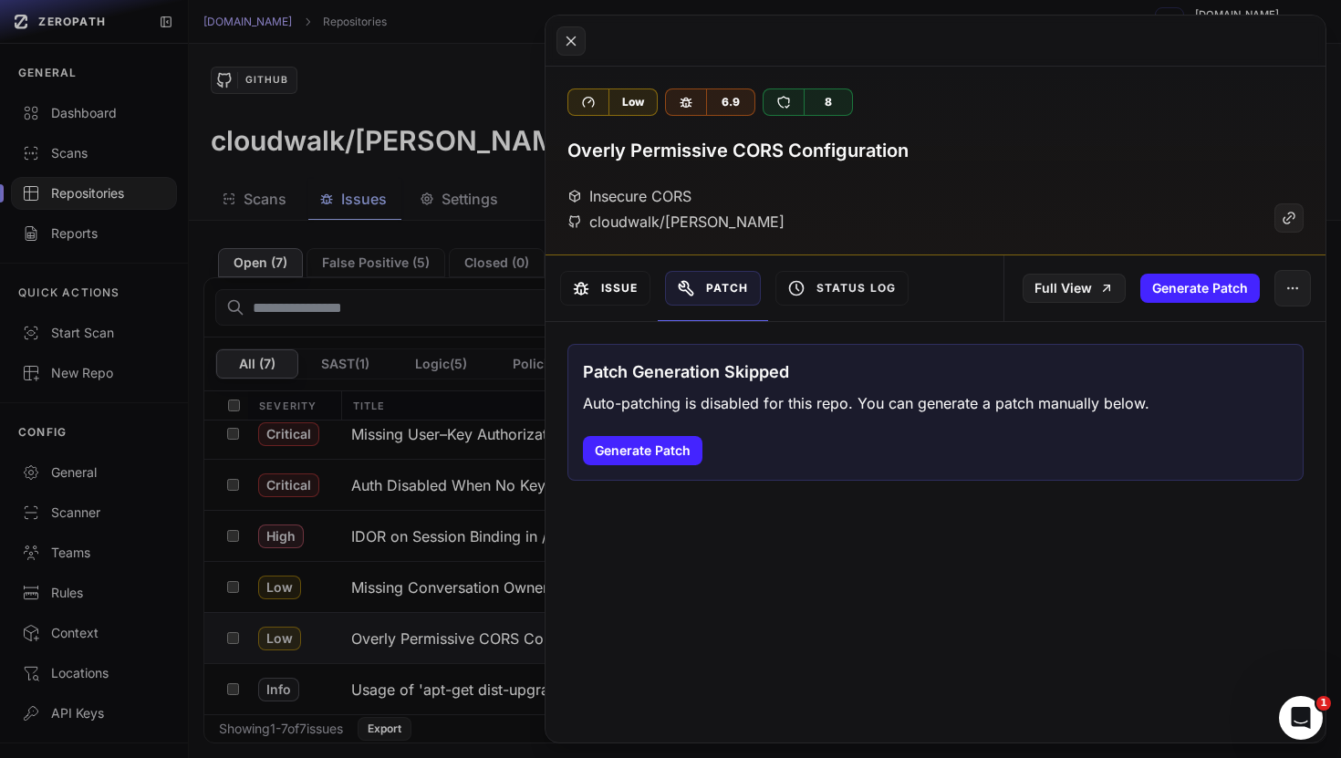
click at [595, 281] on button "Issue" at bounding box center [605, 288] width 90 height 35
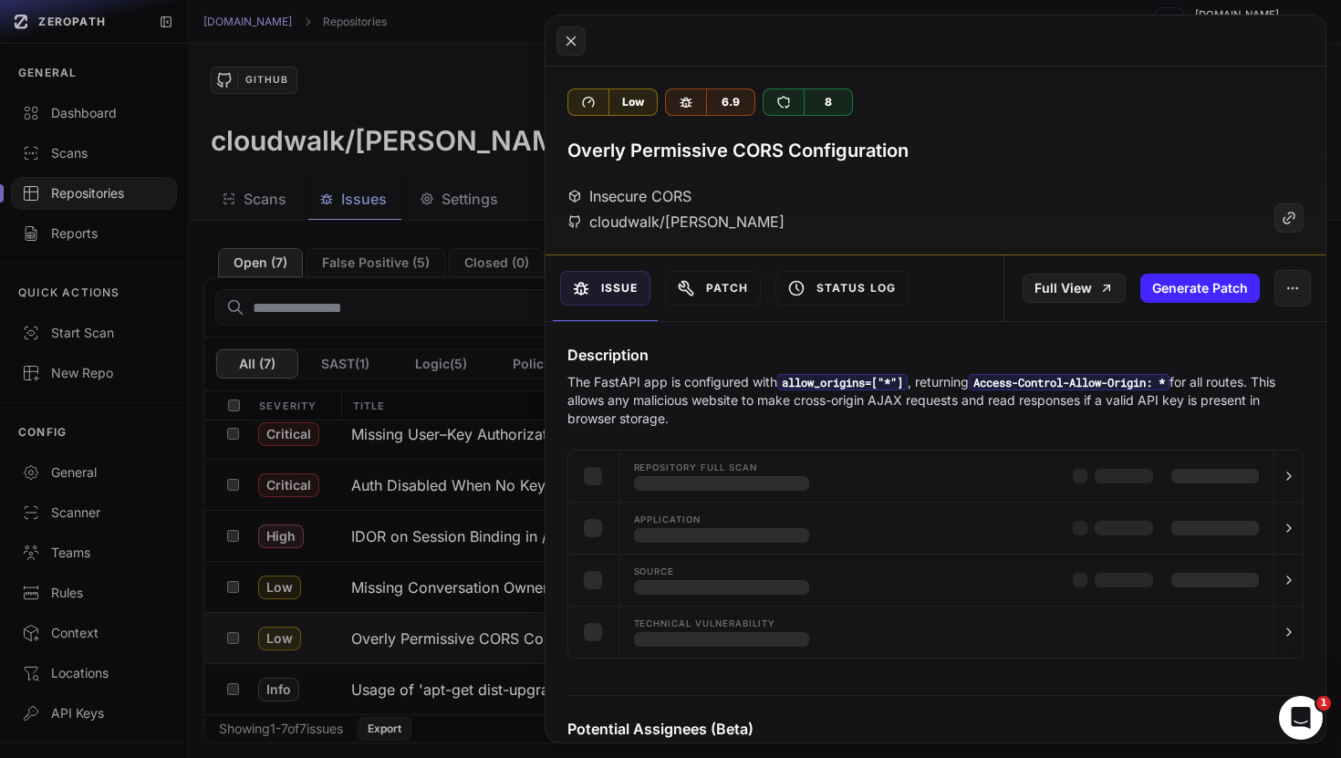
click at [459, 397] on button at bounding box center [670, 379] width 1341 height 758
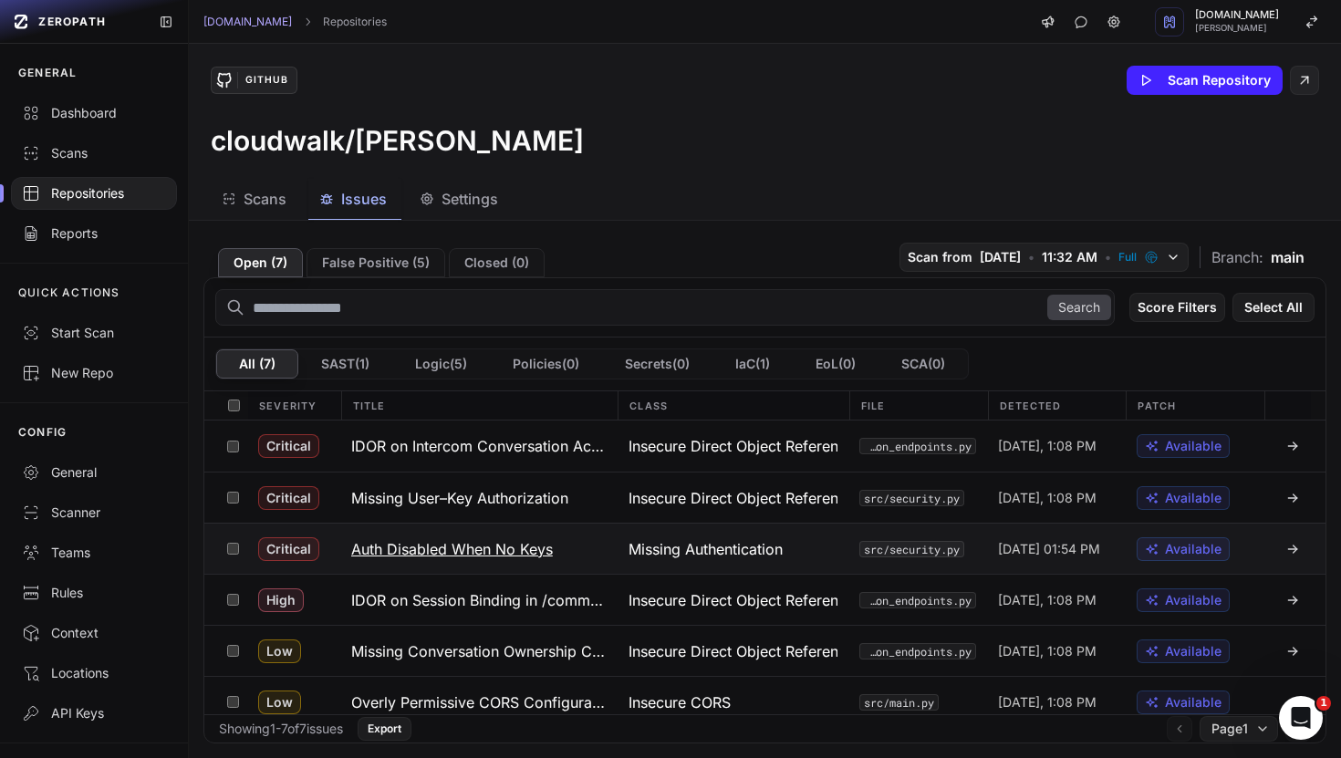
click at [502, 551] on h3 "Auth Disabled When No Keys" at bounding box center [452, 549] width 202 height 22
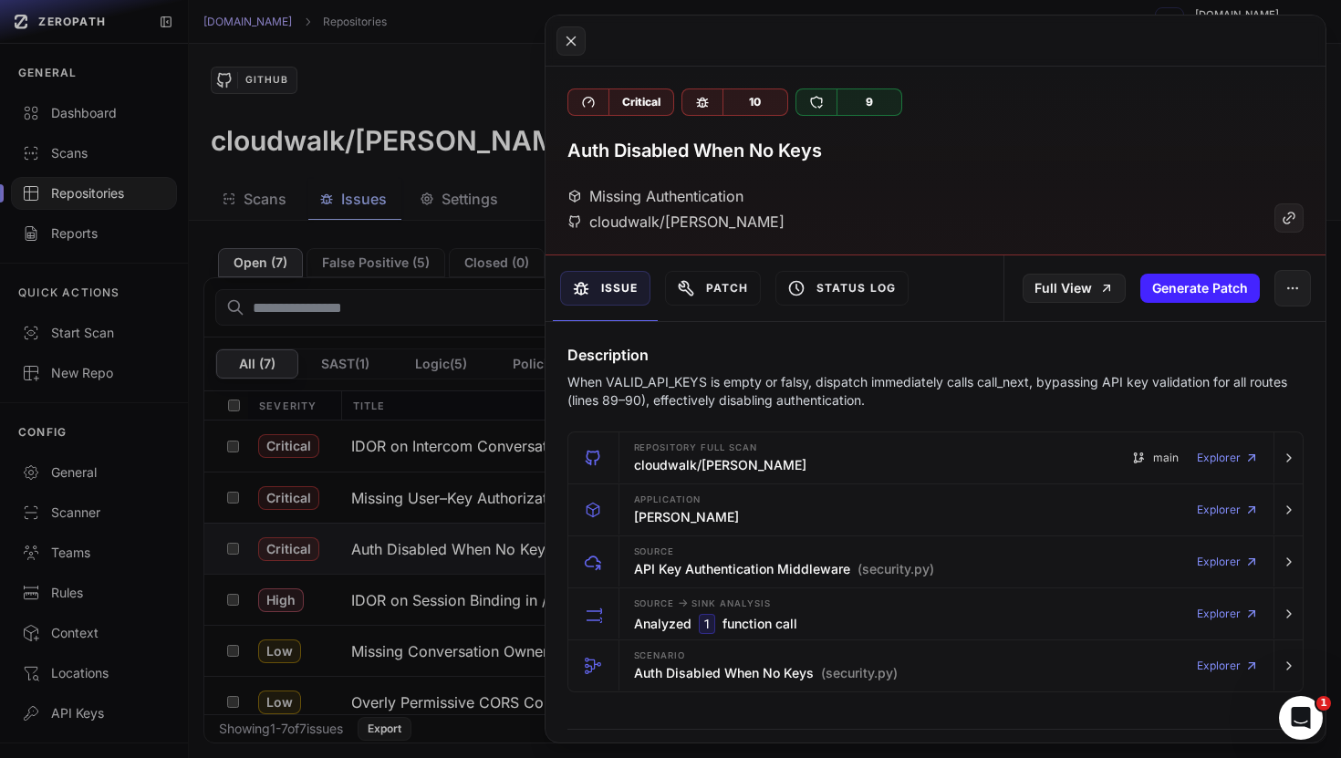
click at [485, 337] on button at bounding box center [670, 379] width 1341 height 758
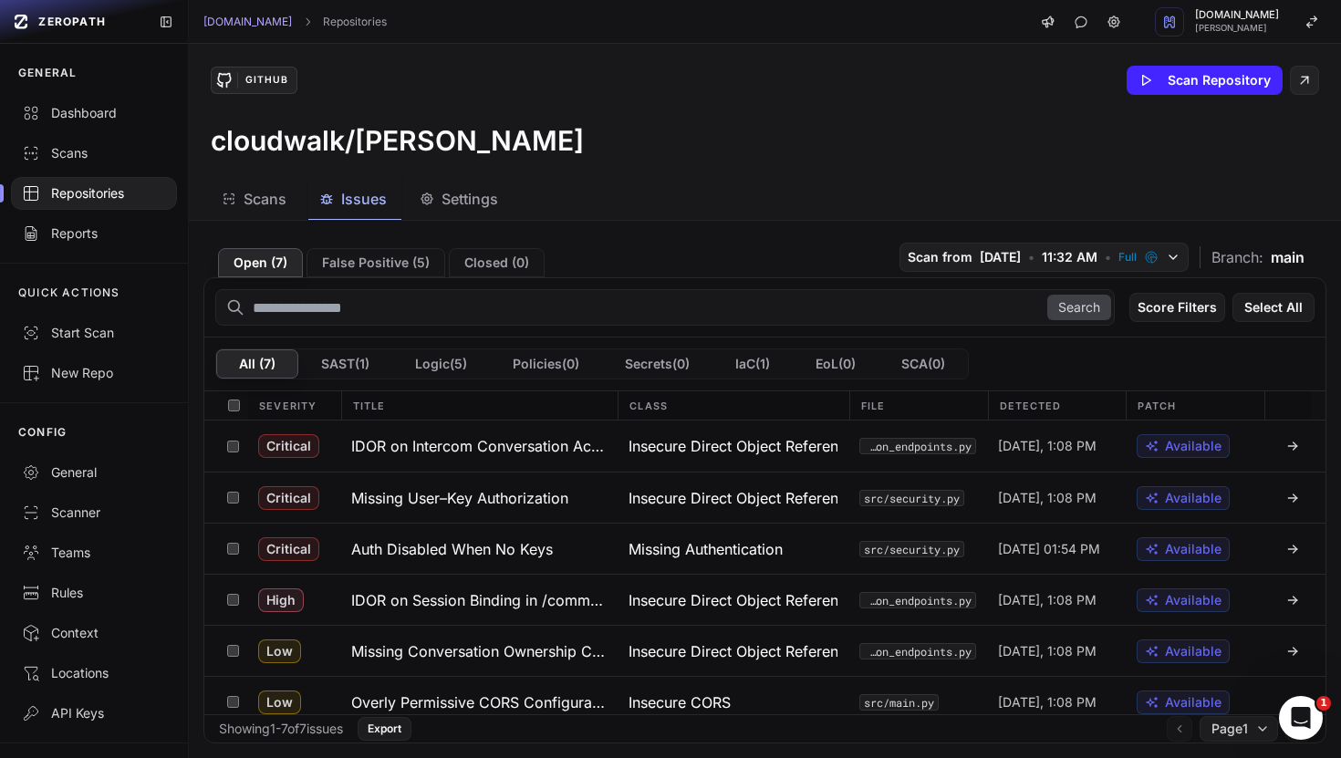
click at [451, 221] on div "Open ( 7 ) False Positive ( 5 ) Closed ( 0 ) Scan from 8/19/2025 • 11:32 AM • F…" at bounding box center [765, 489] width 1152 height 537
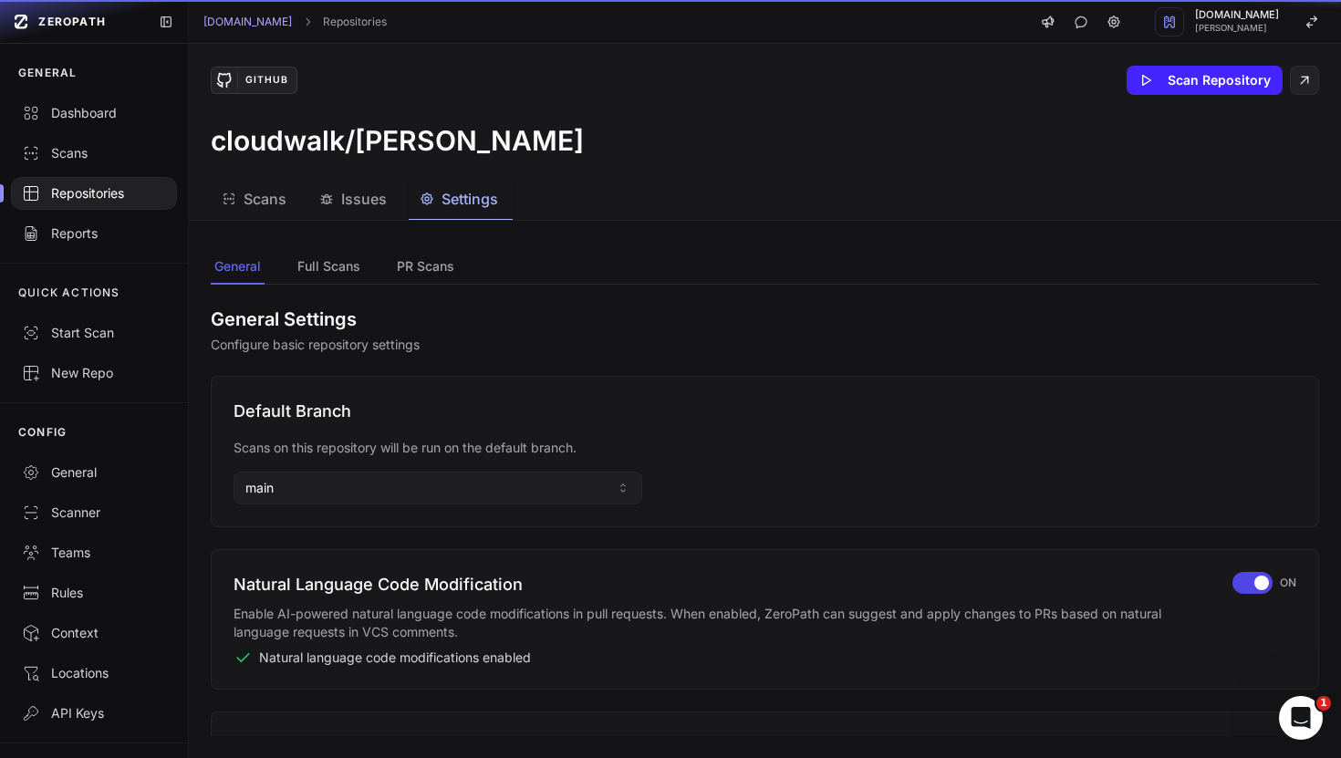
click at [439, 219] on button "Settings" at bounding box center [461, 199] width 104 height 41
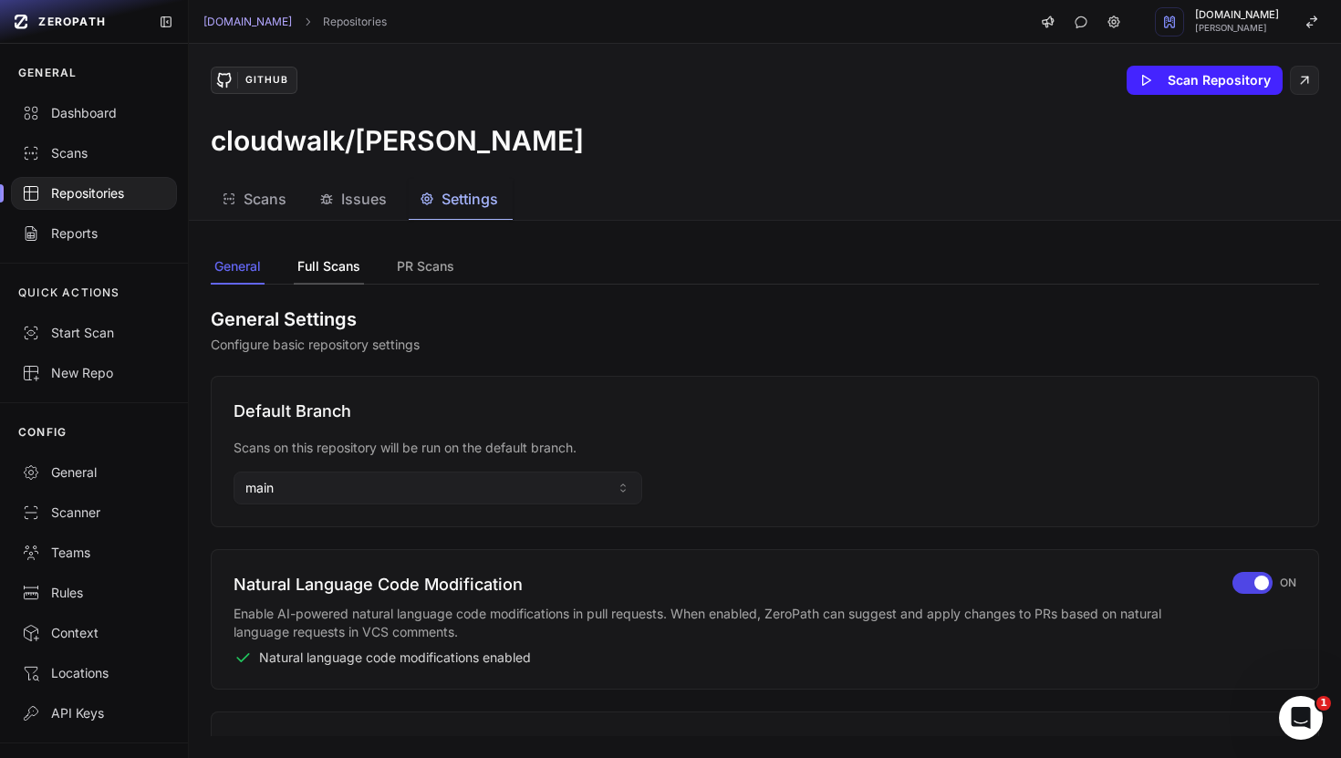
click at [354, 265] on button "Full Scans" at bounding box center [329, 267] width 70 height 35
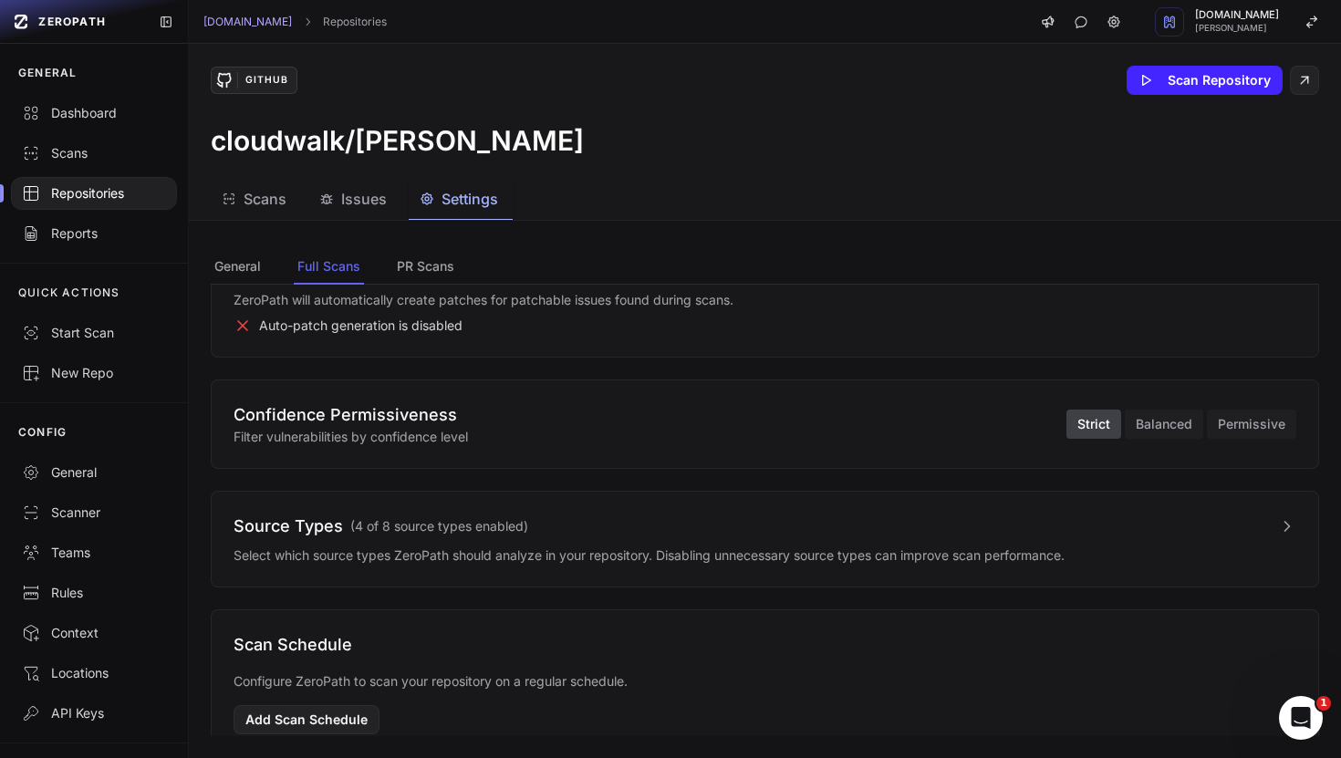
scroll to position [183, 0]
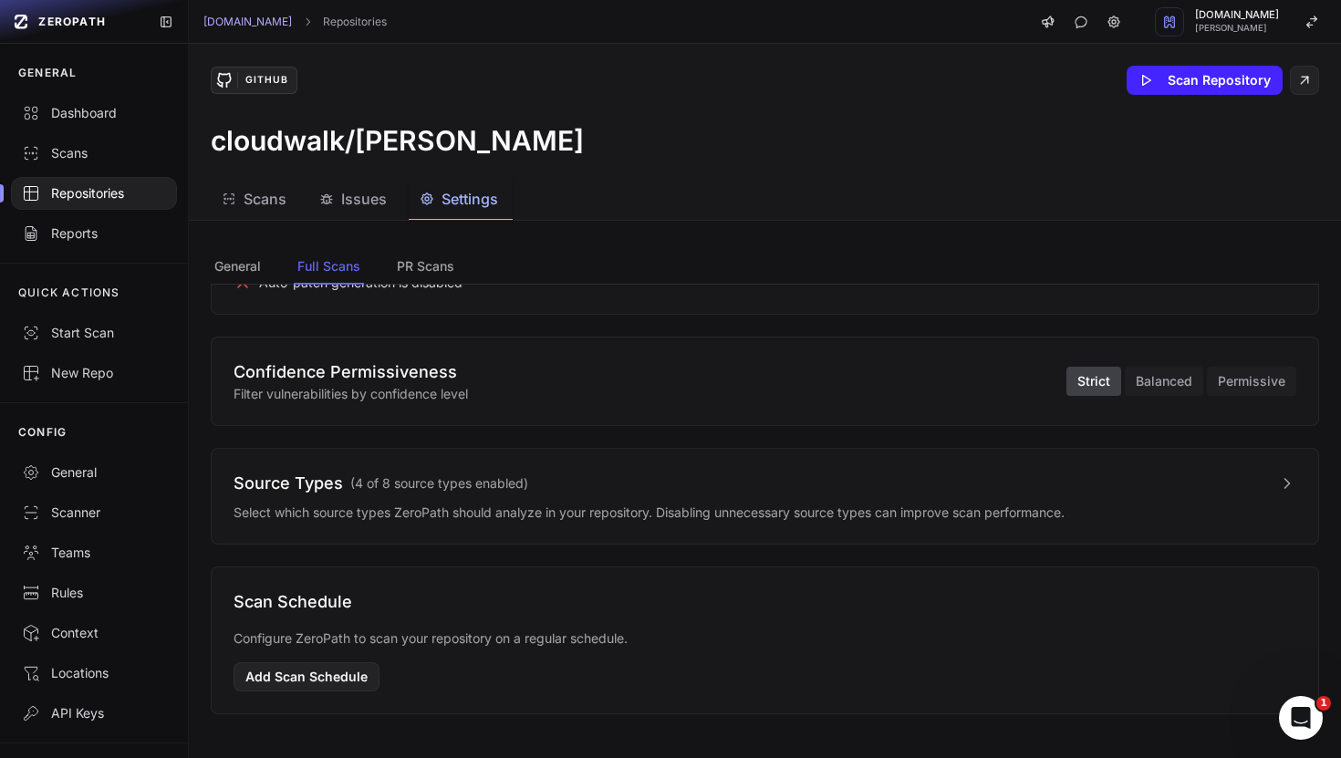
click at [275, 506] on p "Select which source types ZeroPath should analyze in your repository. Disabling…" at bounding box center [764, 512] width 1062 height 18
click at [1213, 418] on div "Confidence Permissiveness Filter vulnerabilities by confidence level Strict Bal…" at bounding box center [765, 381] width 1108 height 89
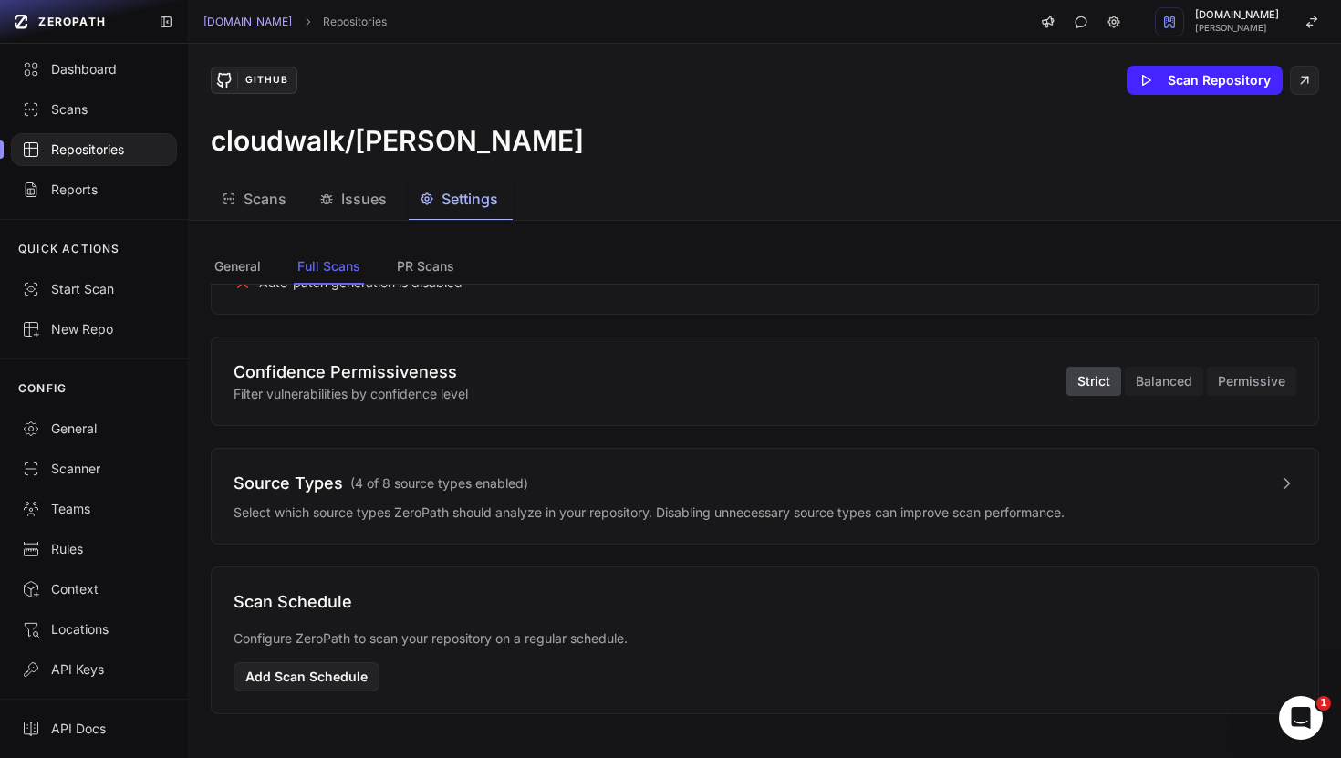
click at [259, 208] on span "Scans" at bounding box center [264, 199] width 43 height 22
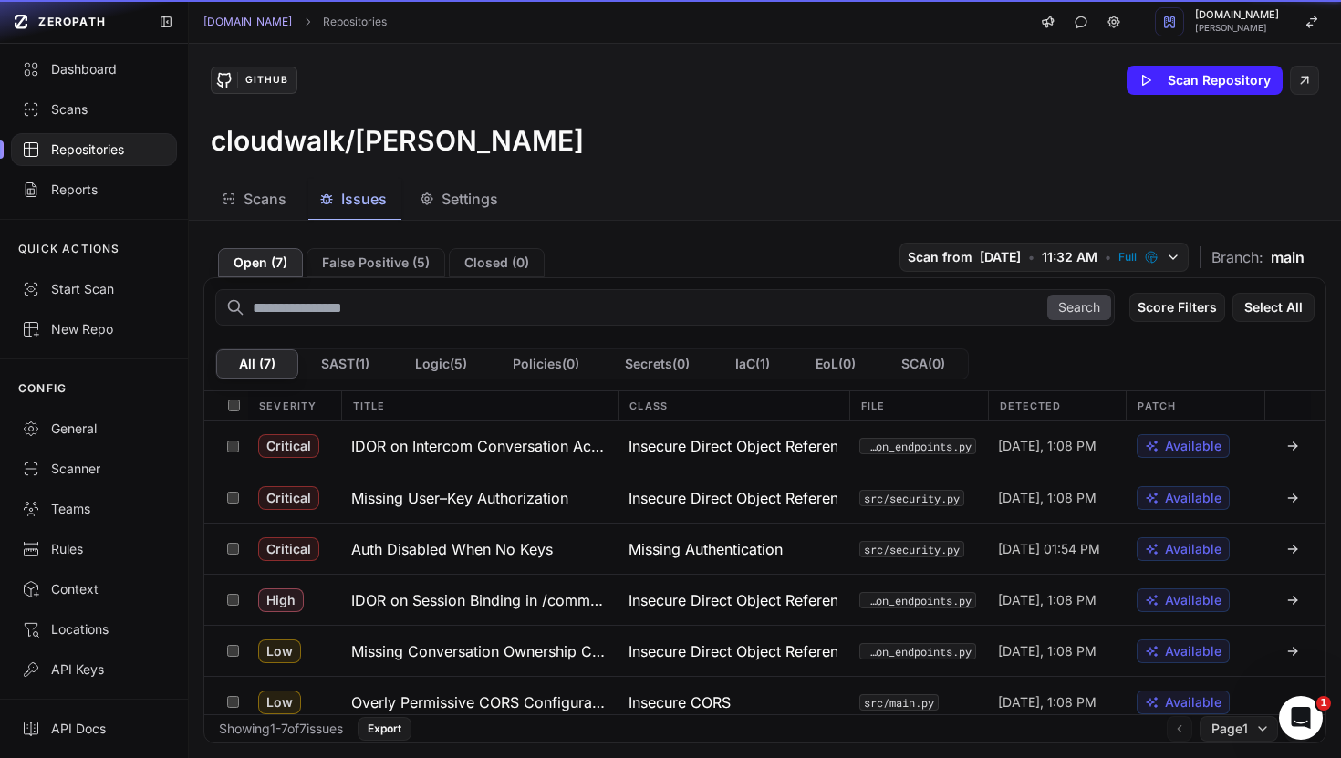
click at [337, 204] on div "Issues" at bounding box center [352, 199] width 67 height 22
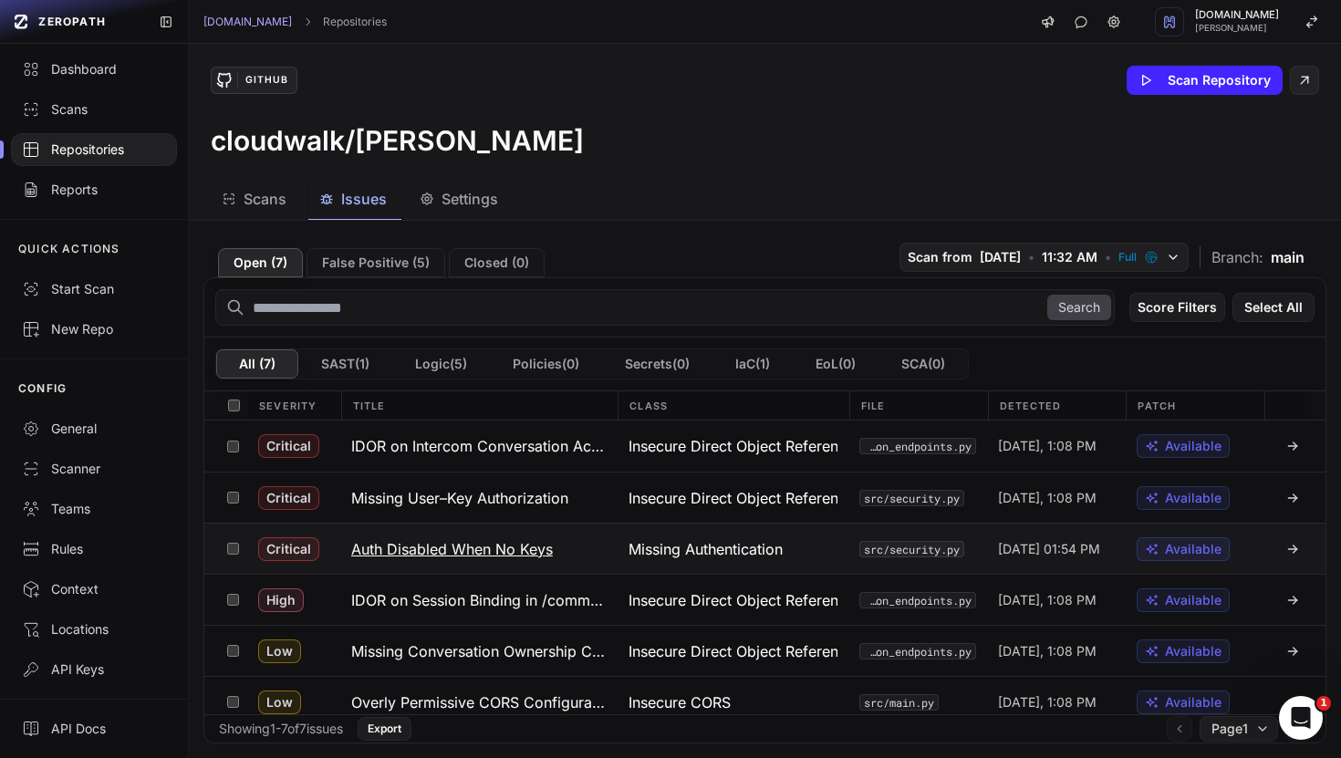
scroll to position [64, 0]
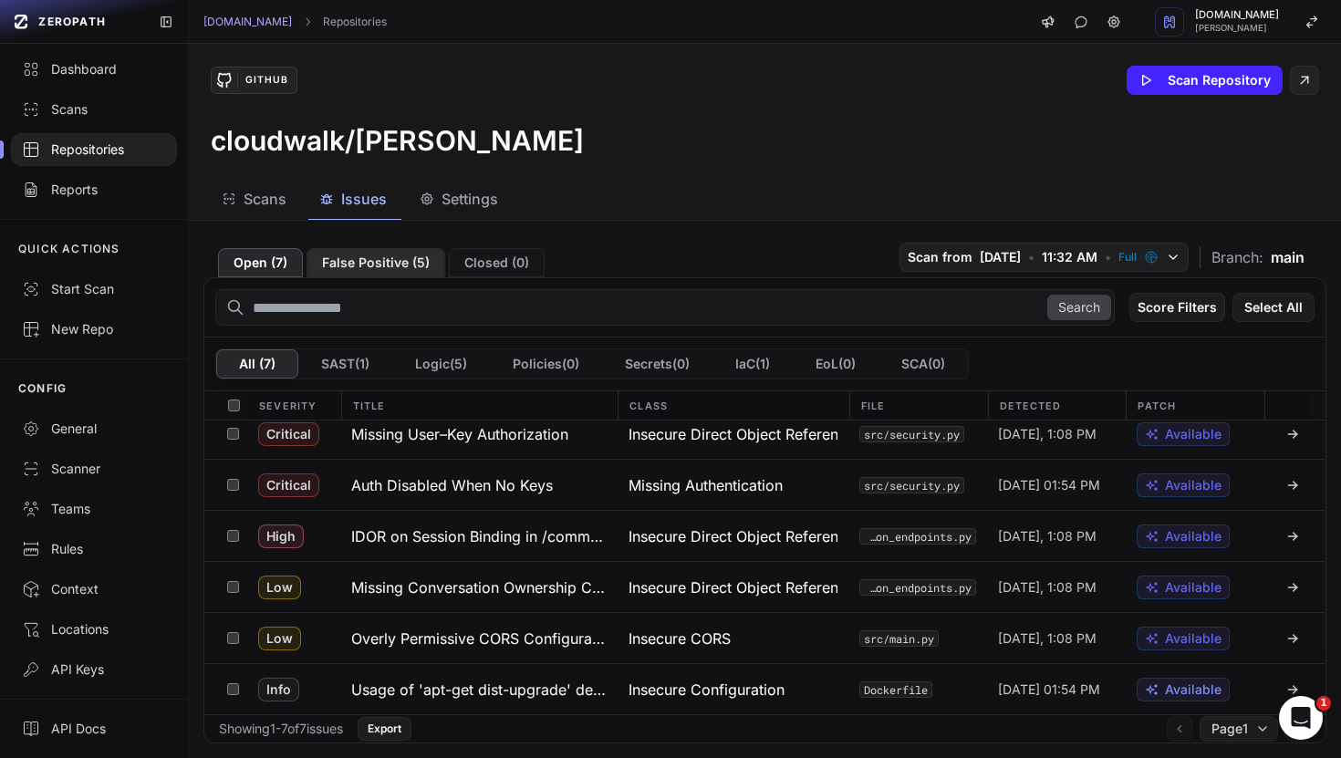
click at [367, 270] on button "False Positive ( 5 )" at bounding box center [375, 262] width 139 height 29
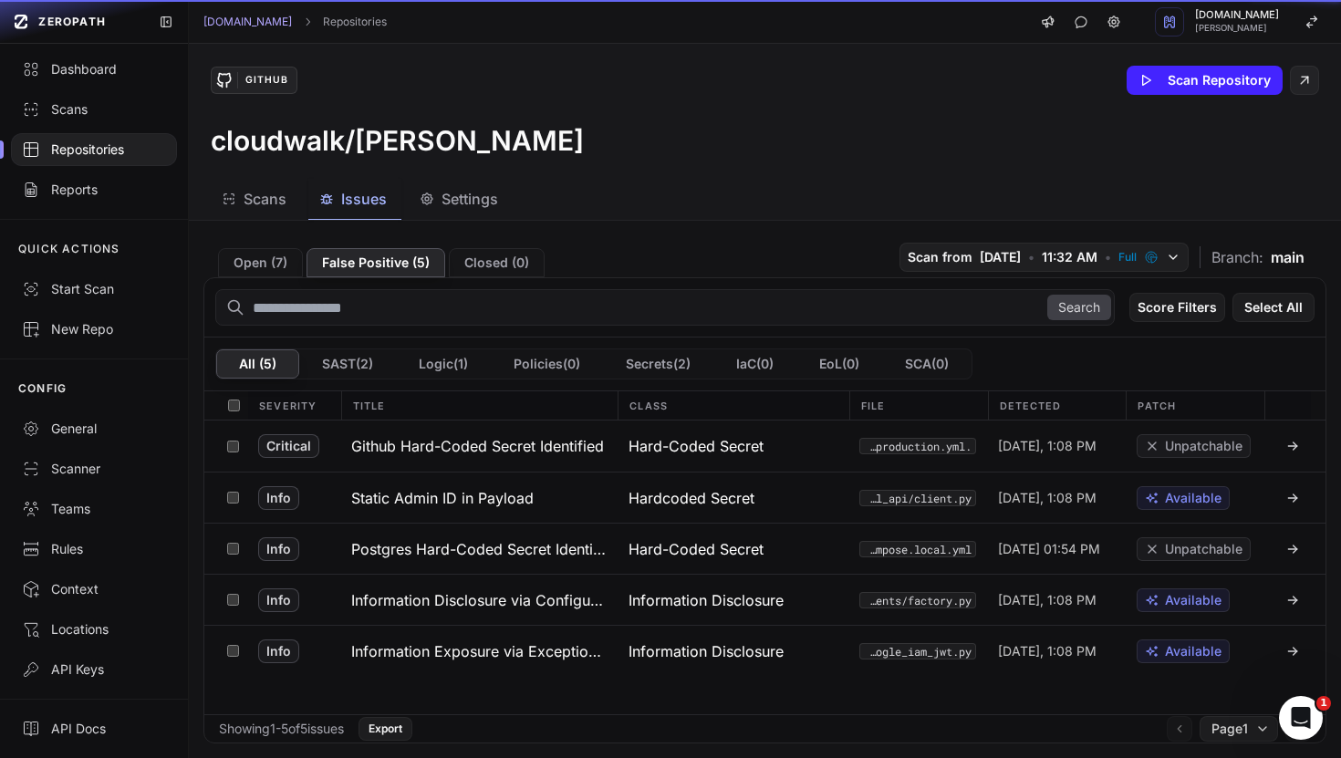
scroll to position [0, 0]
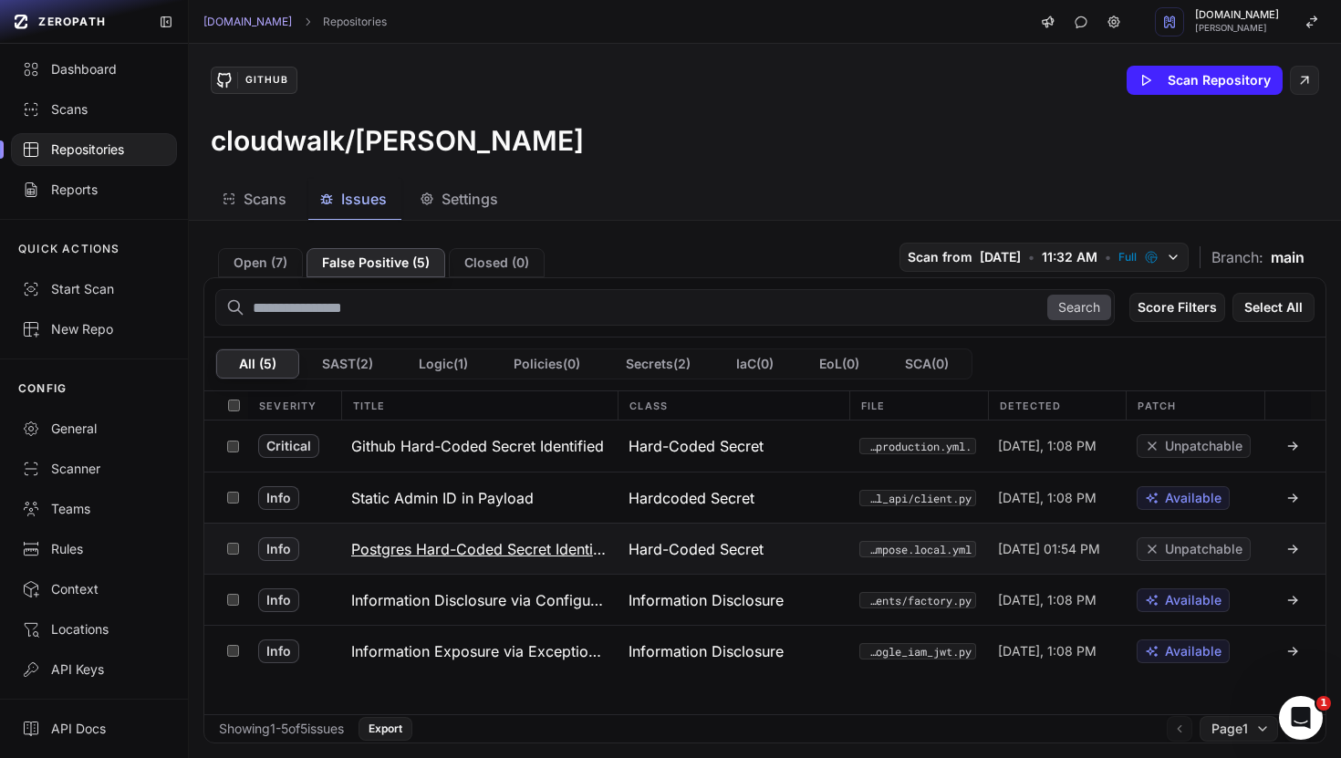
click at [508, 546] on h3 "Postgres Hard-Coded Secret Identified" at bounding box center [478, 549] width 255 height 22
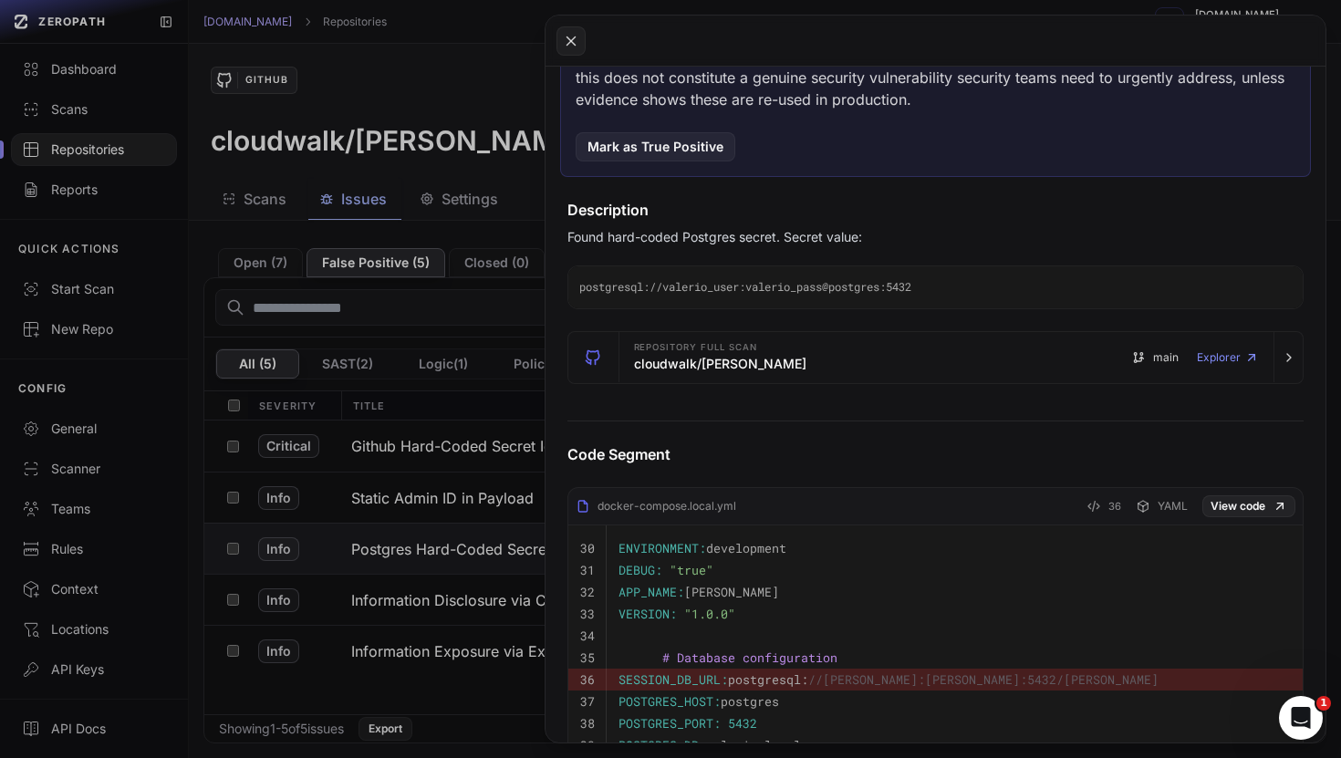
scroll to position [1901, 0]
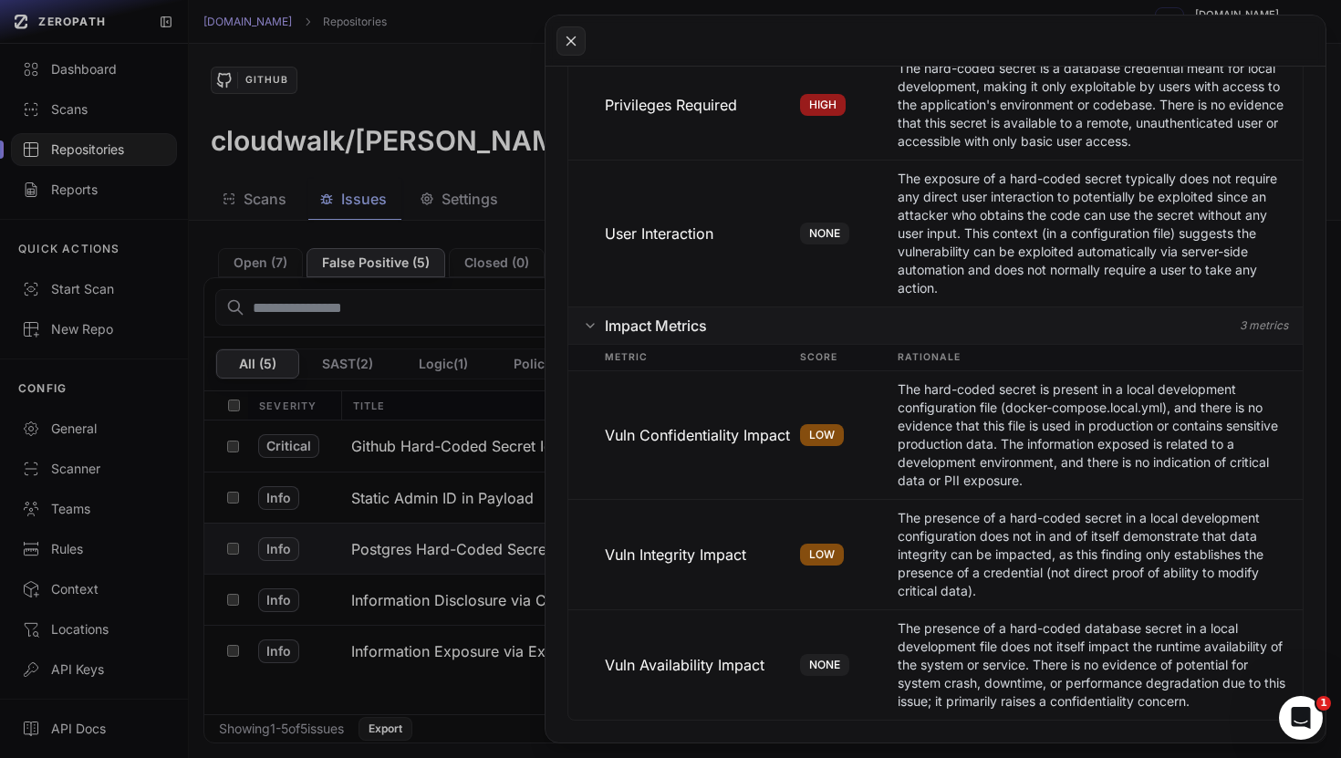
click at [325, 382] on button at bounding box center [670, 379] width 1341 height 758
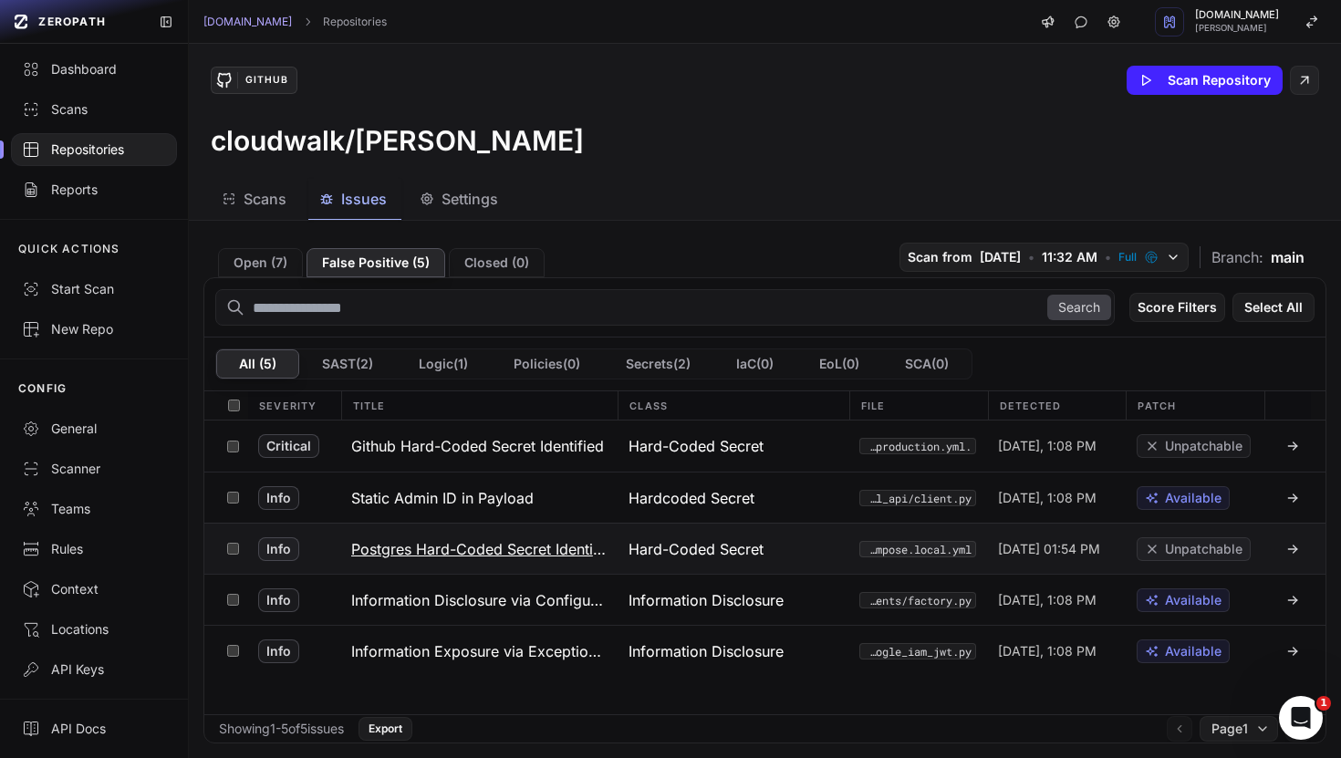
click at [1295, 545] on icon at bounding box center [1292, 549] width 15 height 15
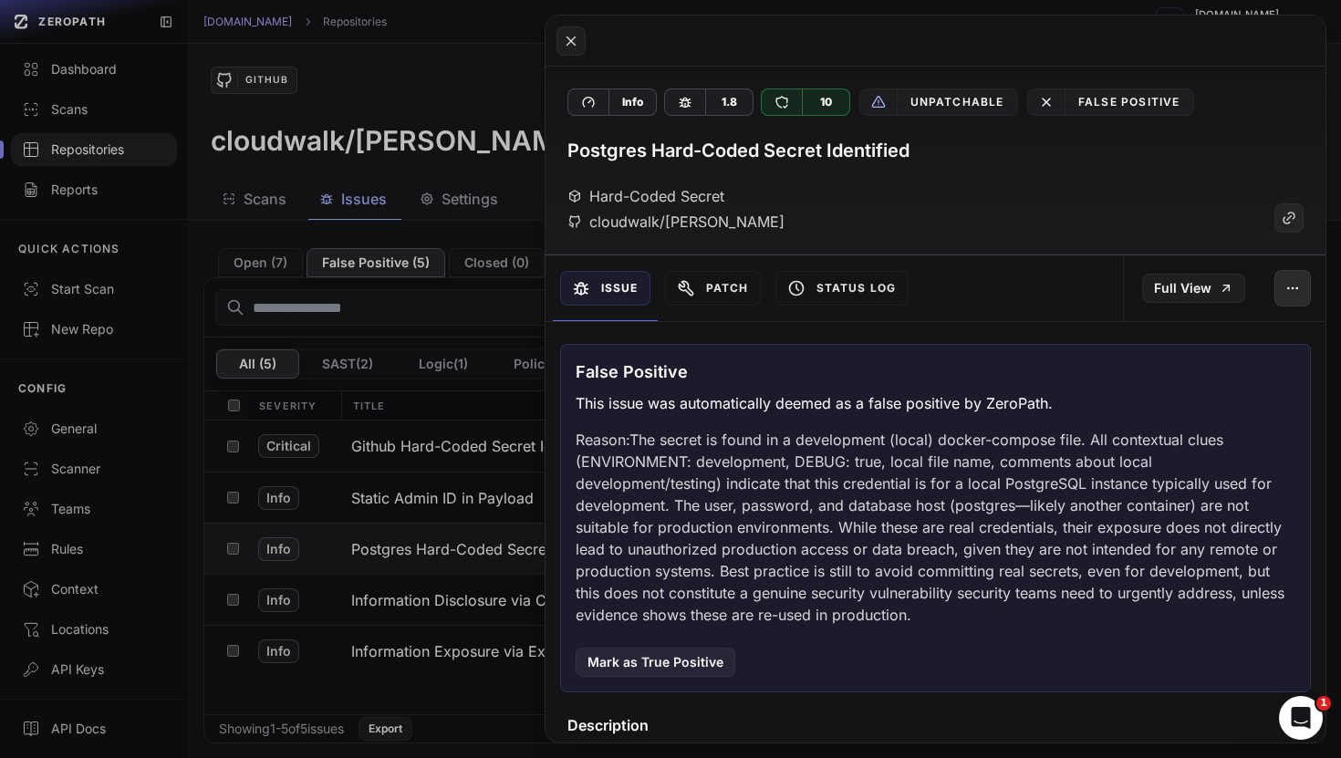
click at [1309, 296] on button "button" at bounding box center [1292, 288] width 36 height 36
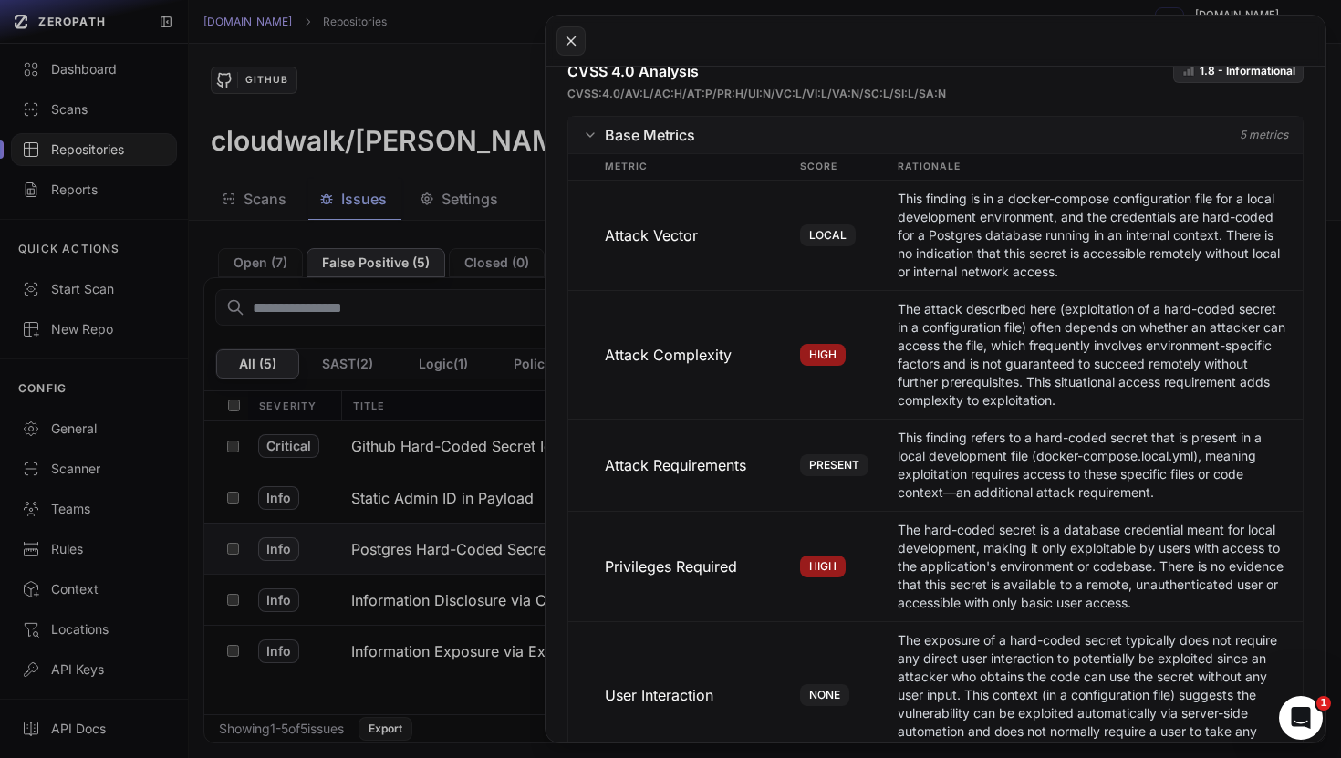
scroll to position [1425, 0]
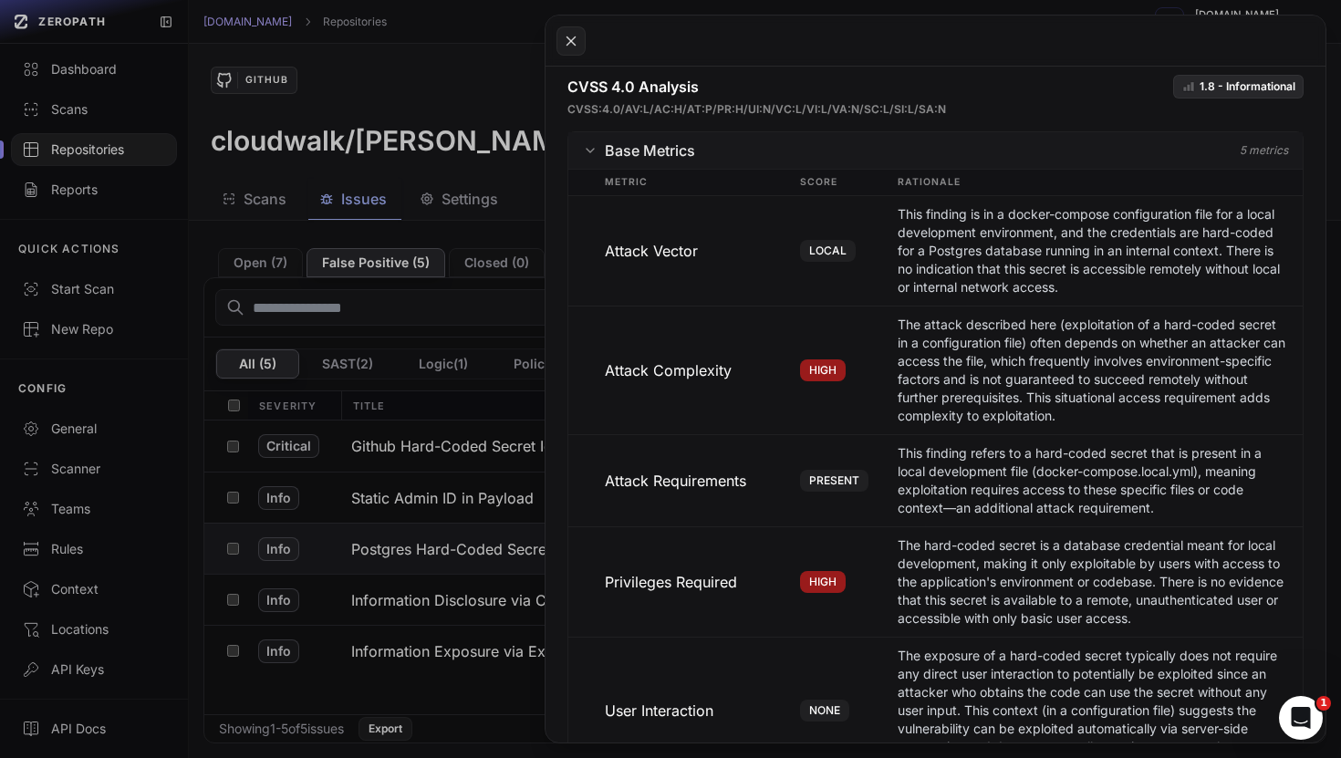
click at [436, 136] on button at bounding box center [670, 379] width 1341 height 758
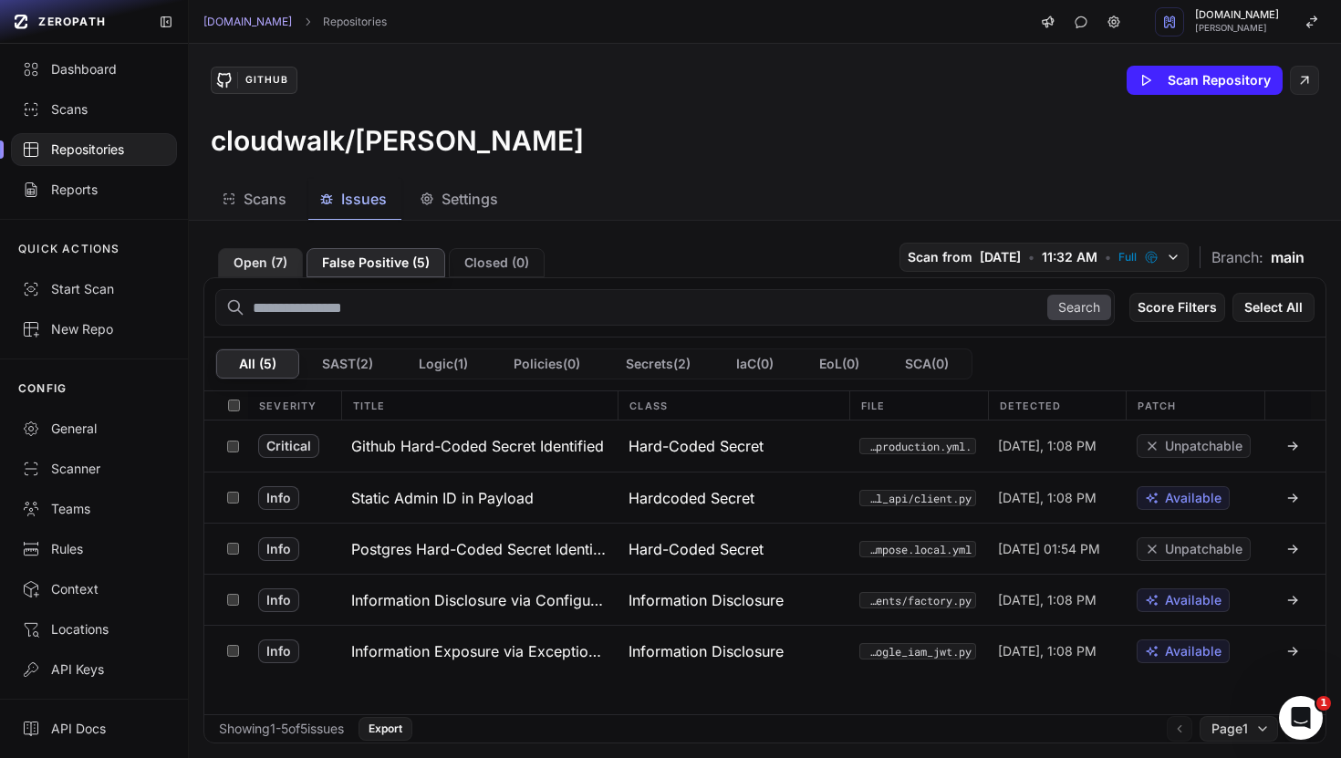
click at [289, 261] on button "Open ( 7 )" at bounding box center [260, 262] width 85 height 29
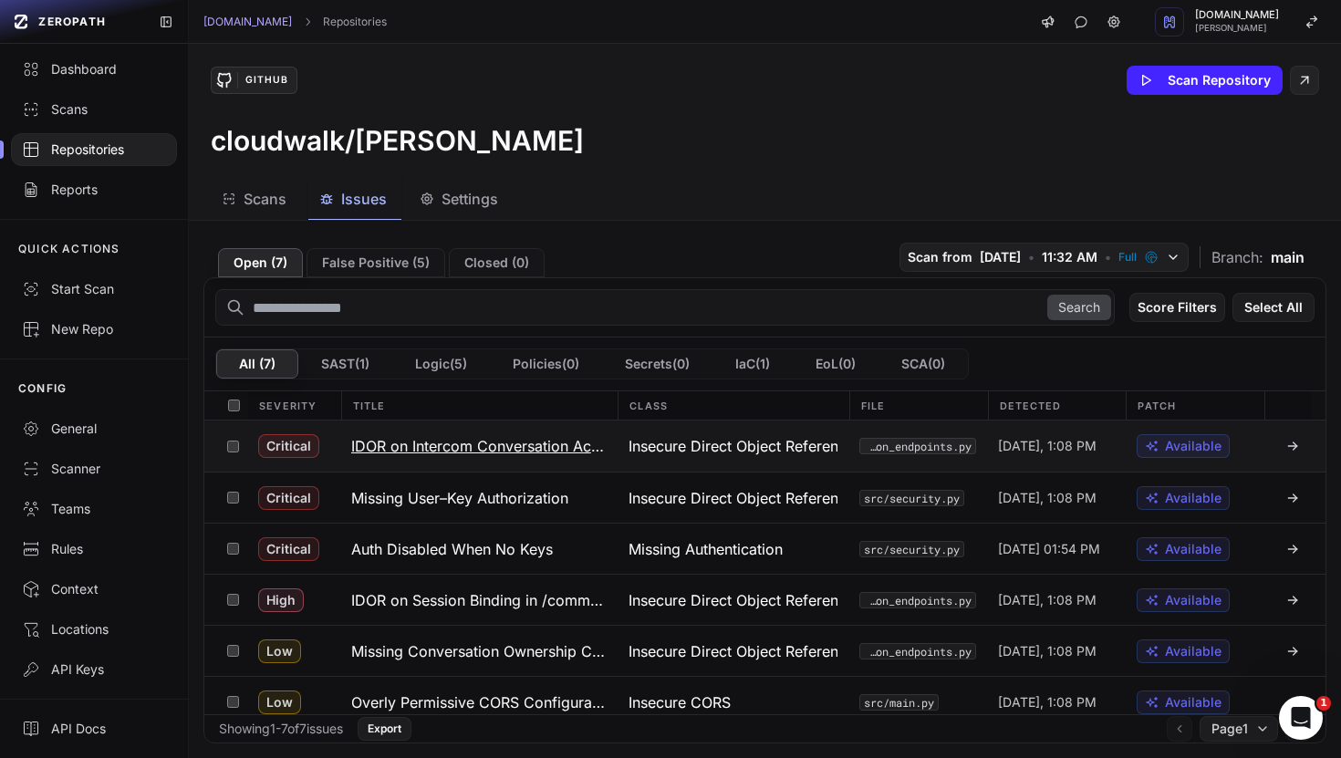
click at [483, 444] on h3 "IDOR on Intercom Conversation Actions" at bounding box center [478, 446] width 255 height 22
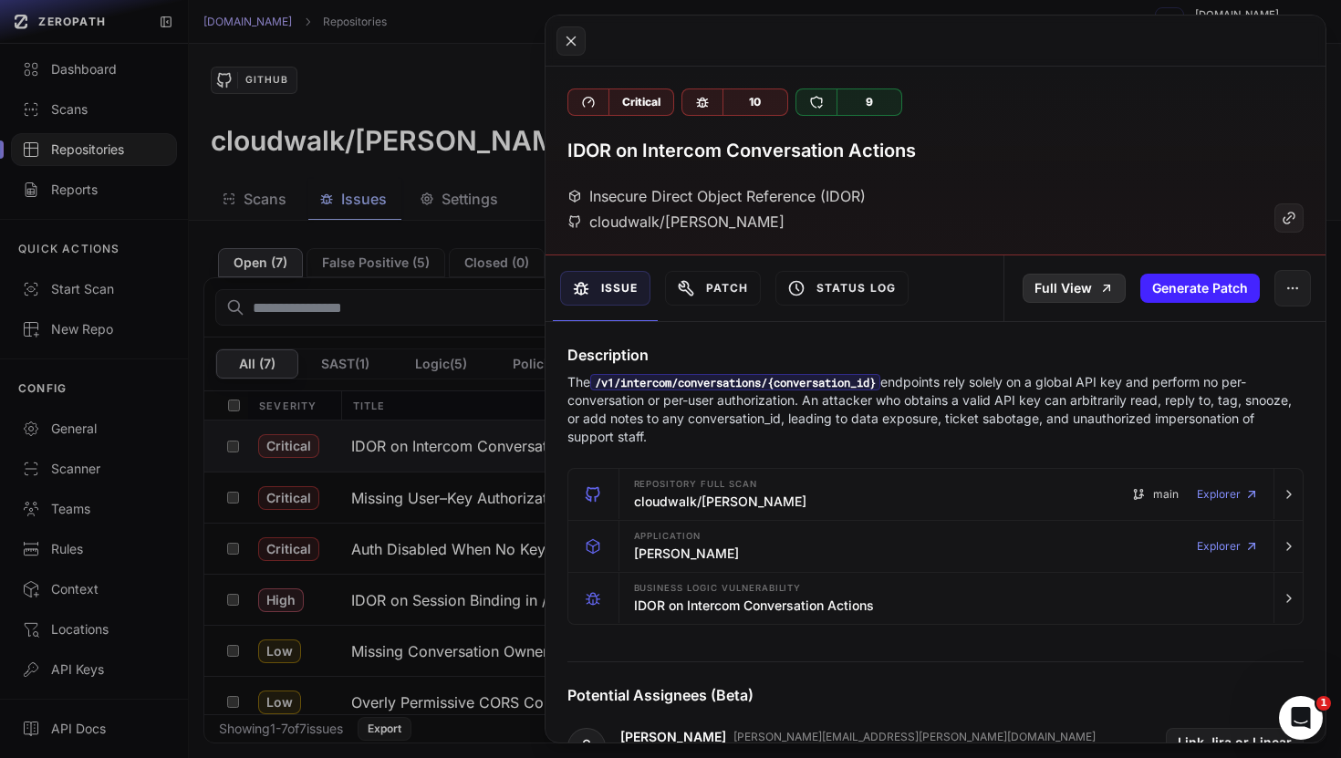
click at [1057, 294] on link "Full View" at bounding box center [1073, 288] width 103 height 29
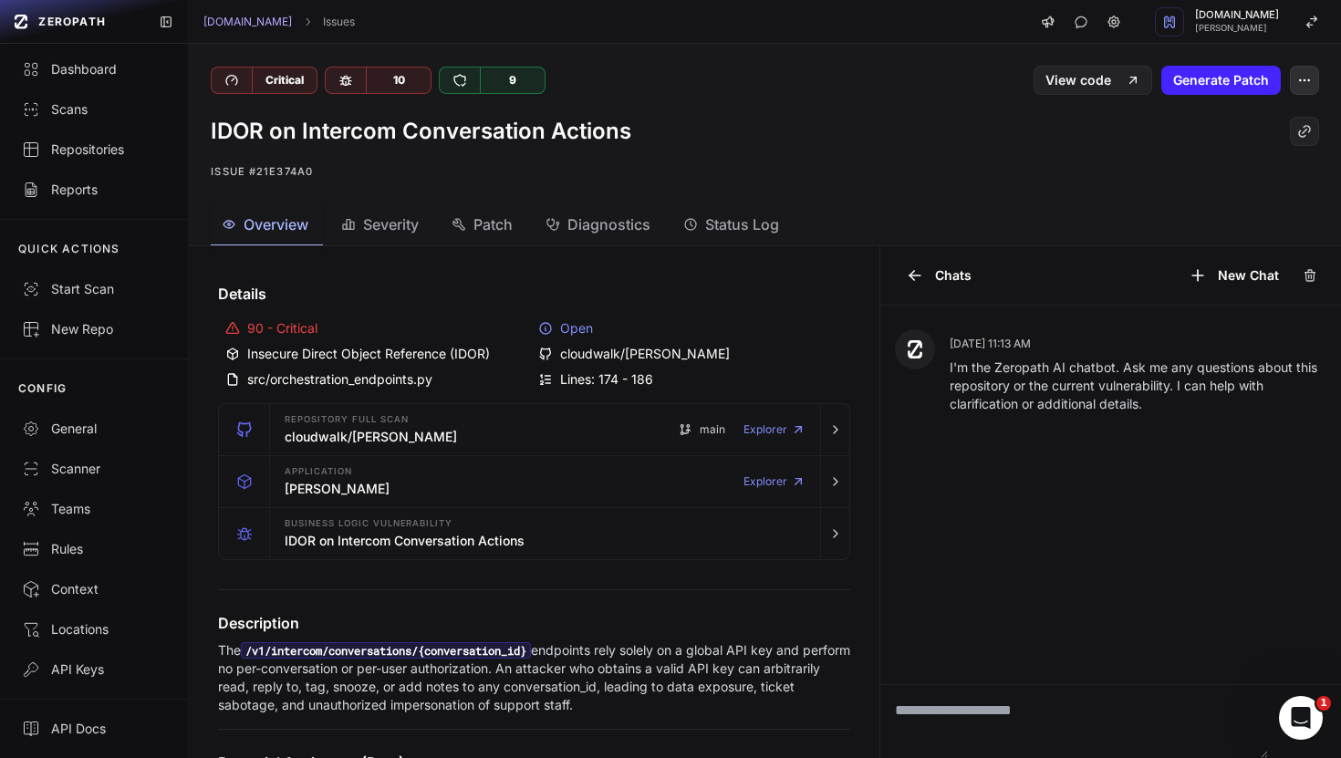
click at [1311, 86] on icon "button" at bounding box center [1304, 80] width 15 height 15
click at [851, 77] on div "View code Generate Patch" at bounding box center [1042, 80] width 554 height 29
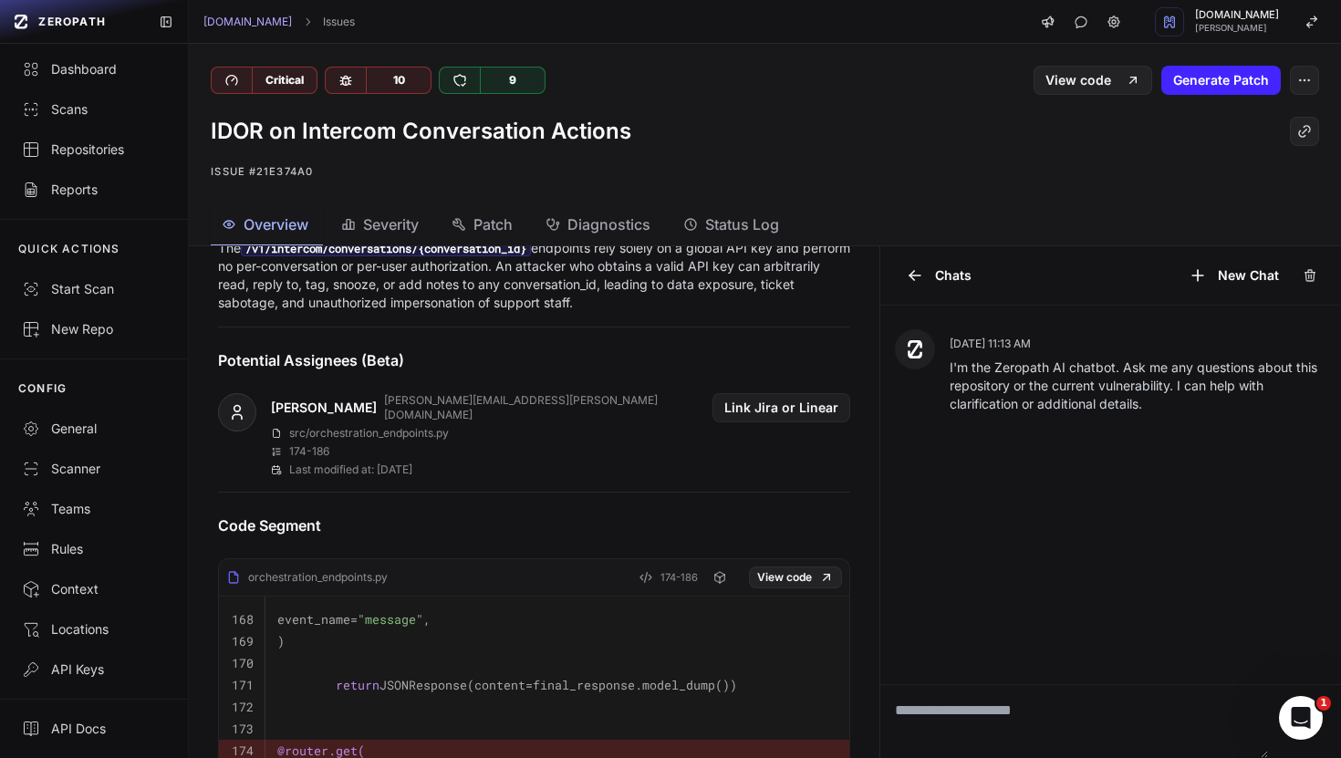
scroll to position [893, 0]
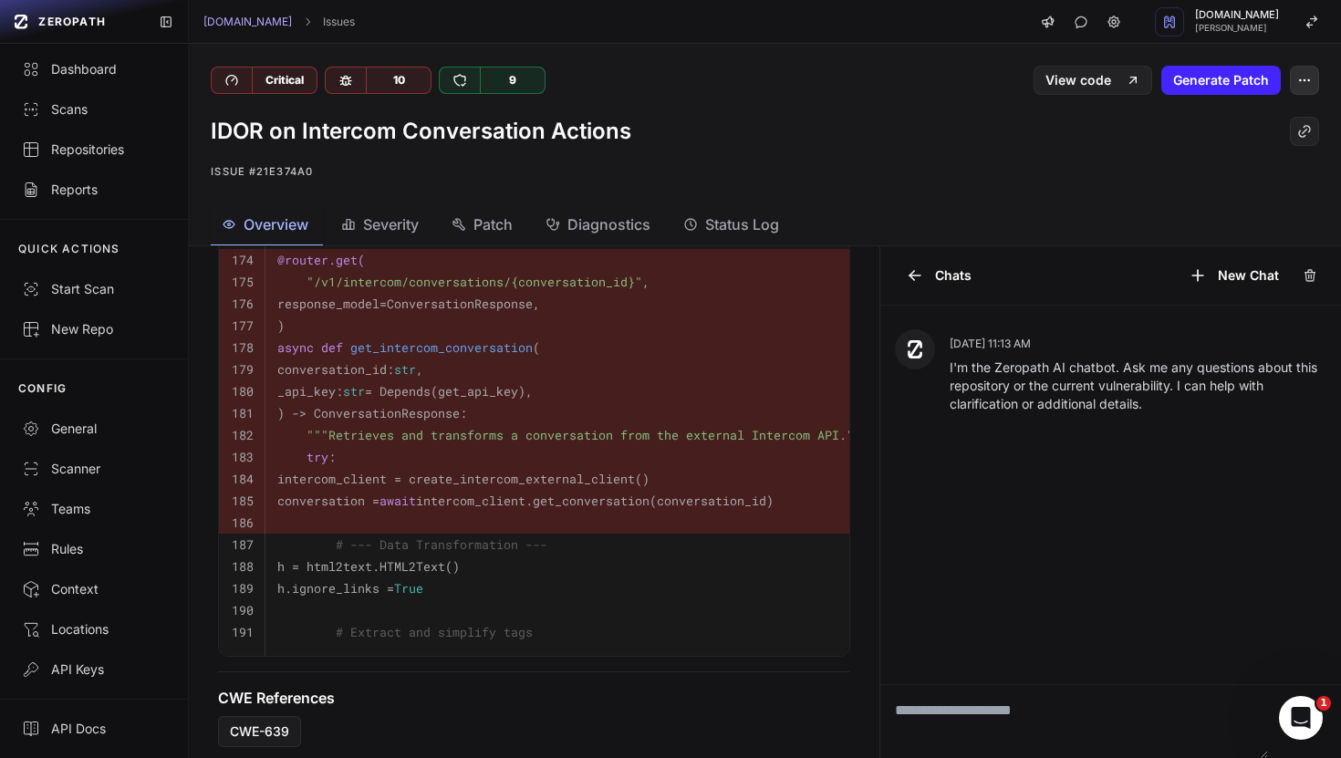
click at [1298, 76] on icon "button" at bounding box center [1304, 80] width 15 height 15
click at [951, 110] on div "IDOR on Intercom Conversation Actions Issue #21e374a0" at bounding box center [765, 149] width 1152 height 109
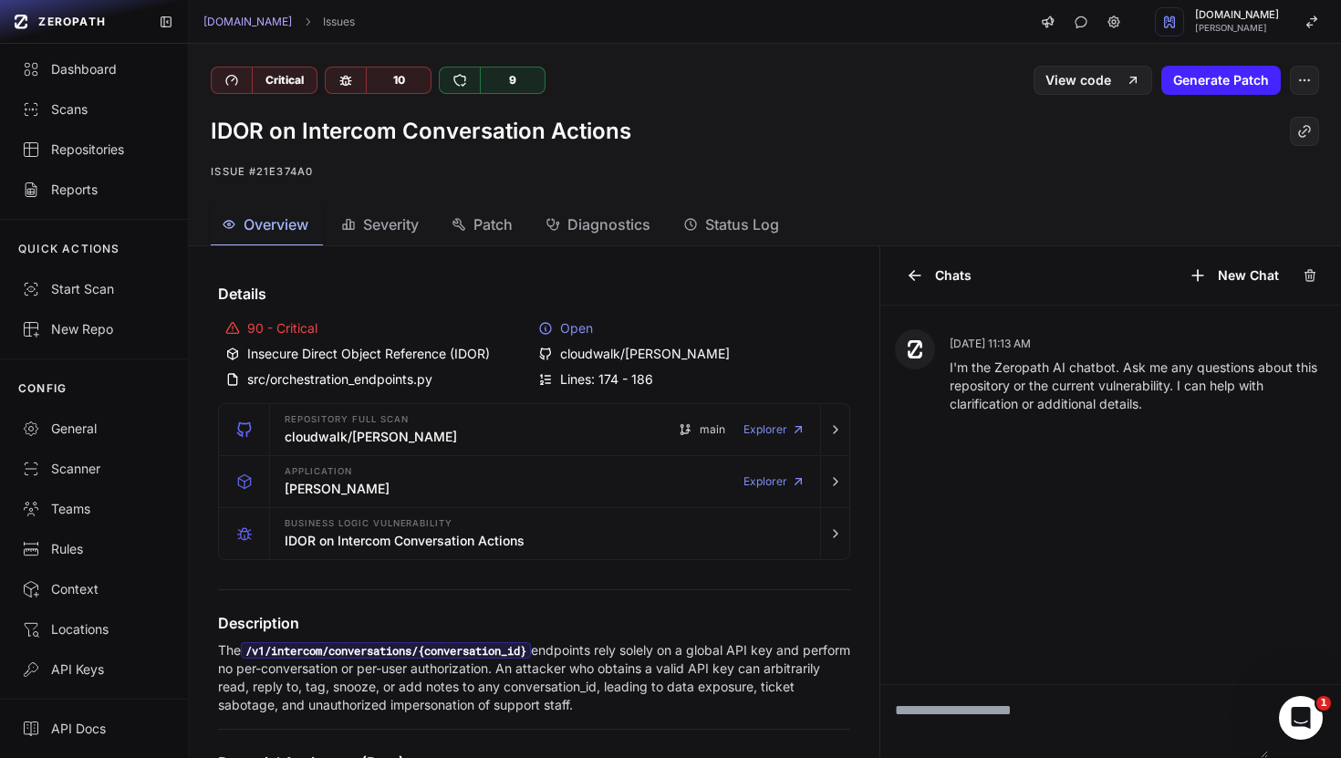
click at [575, 224] on span "Diagnostics" at bounding box center [608, 224] width 83 height 22
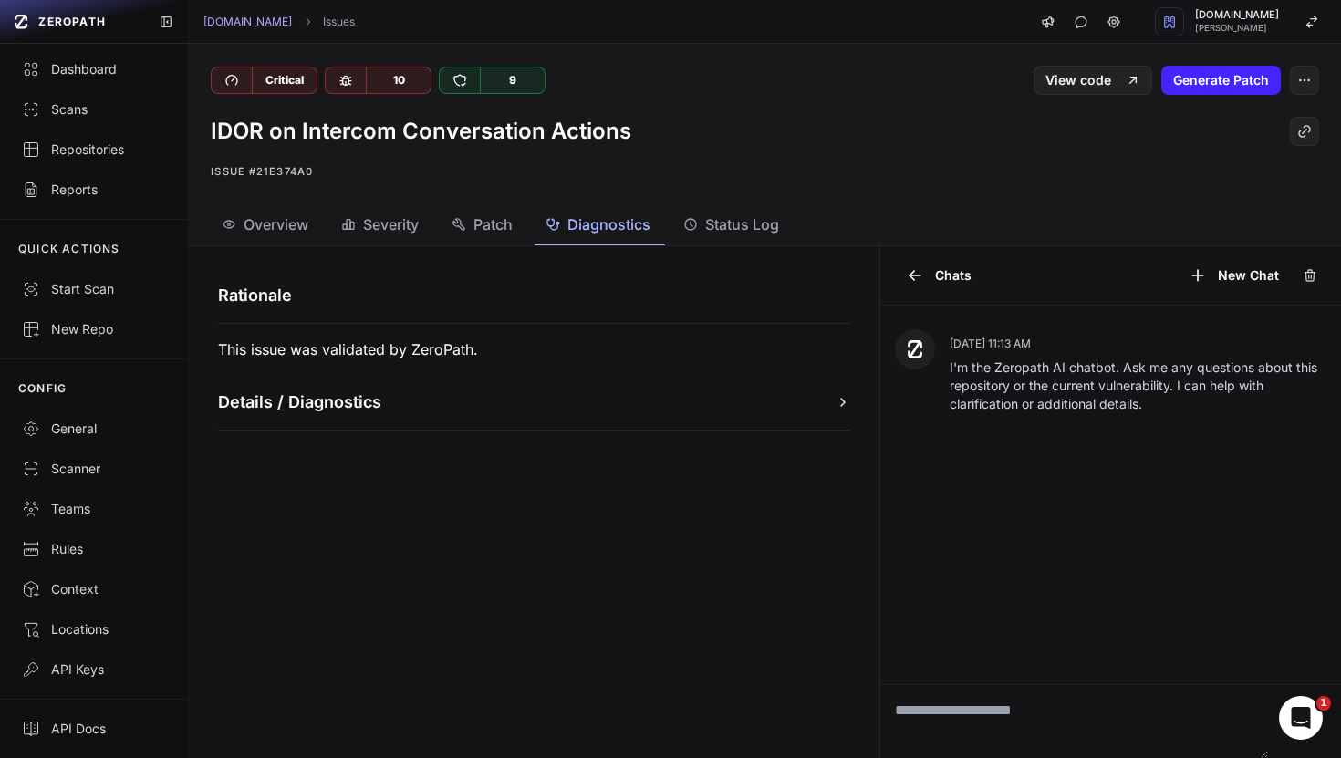
click at [456, 223] on icon "button" at bounding box center [458, 224] width 11 height 11
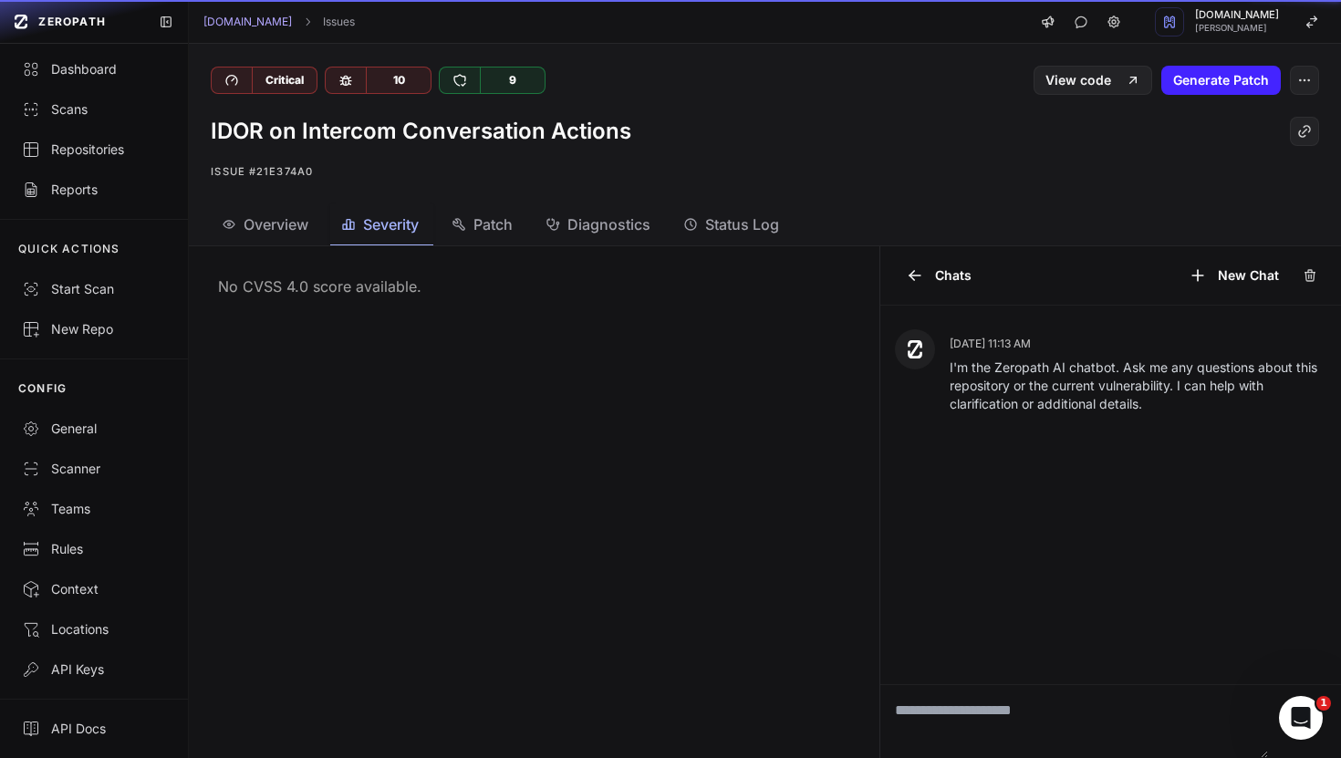
click at [404, 217] on span "Severity" at bounding box center [391, 224] width 56 height 22
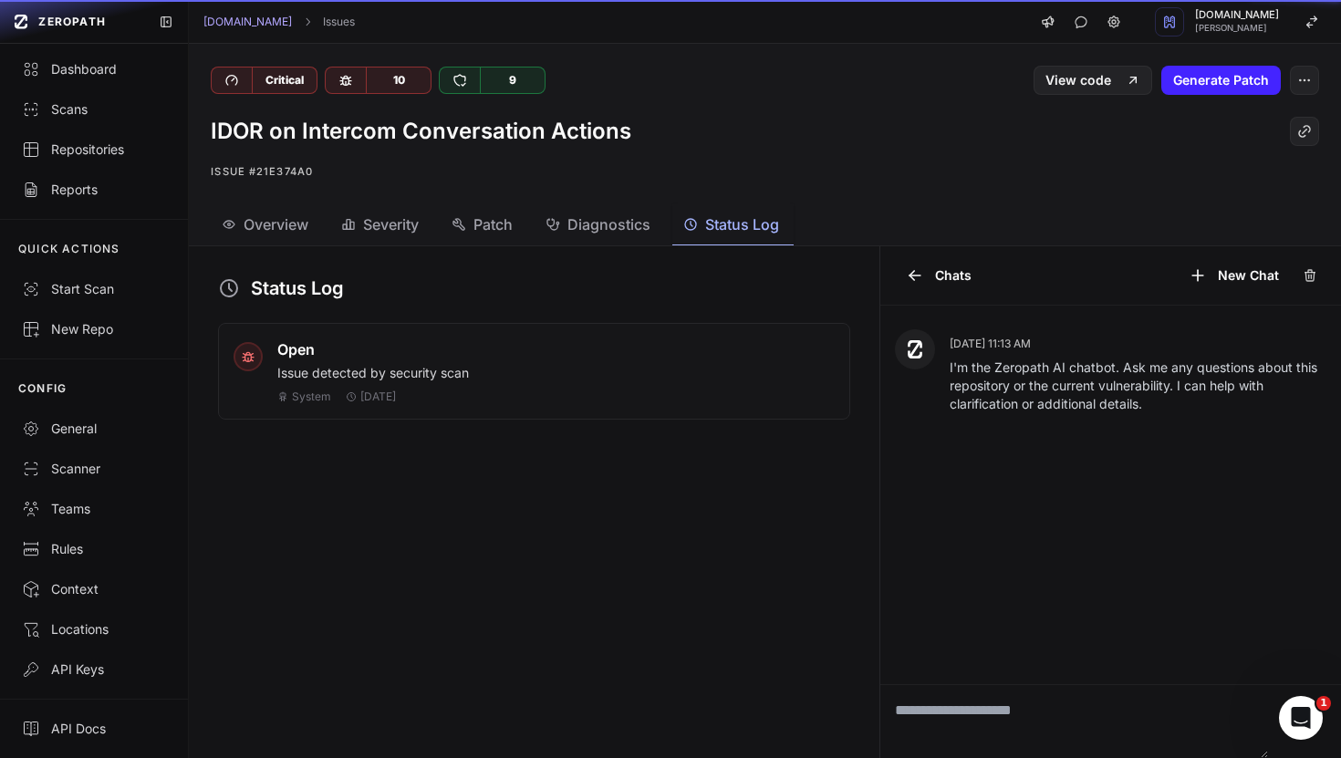
click at [740, 213] on span "Status Log" at bounding box center [742, 224] width 74 height 22
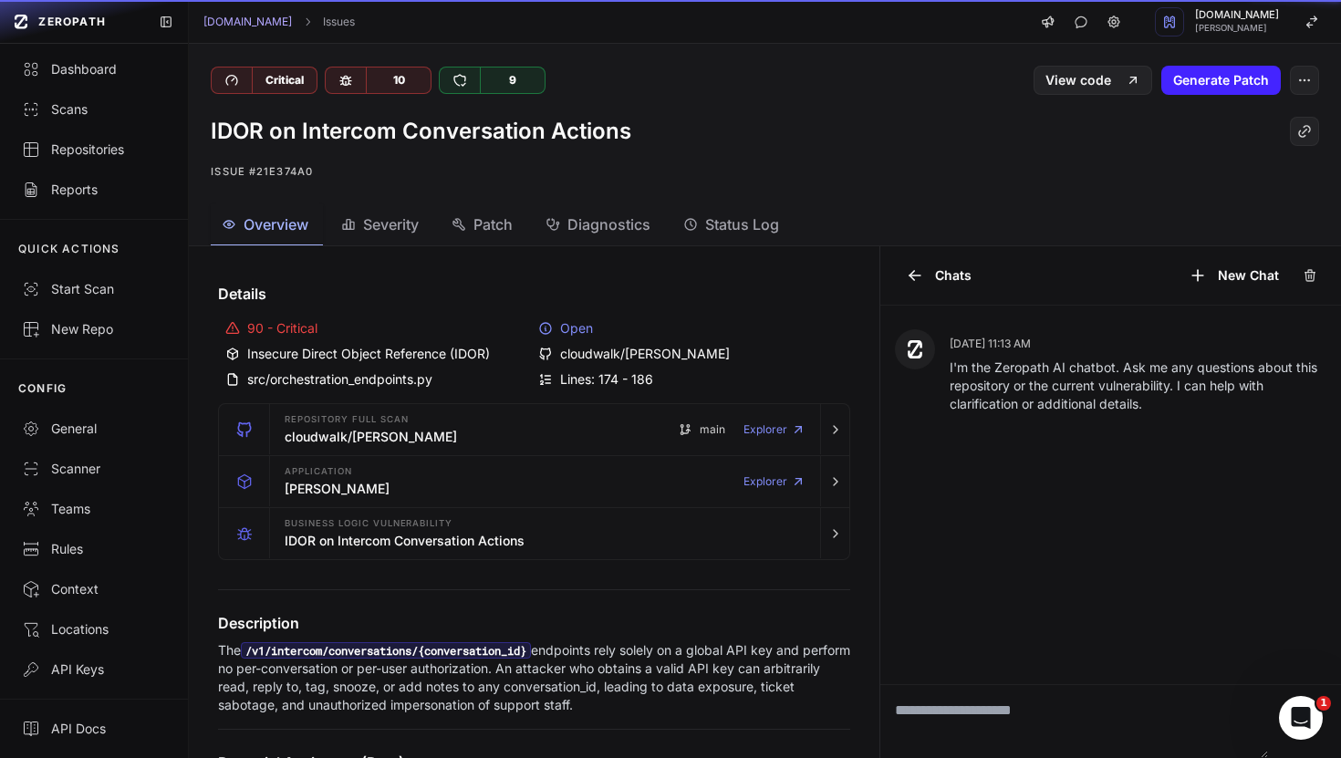
click at [304, 222] on span "Overview" at bounding box center [275, 224] width 65 height 22
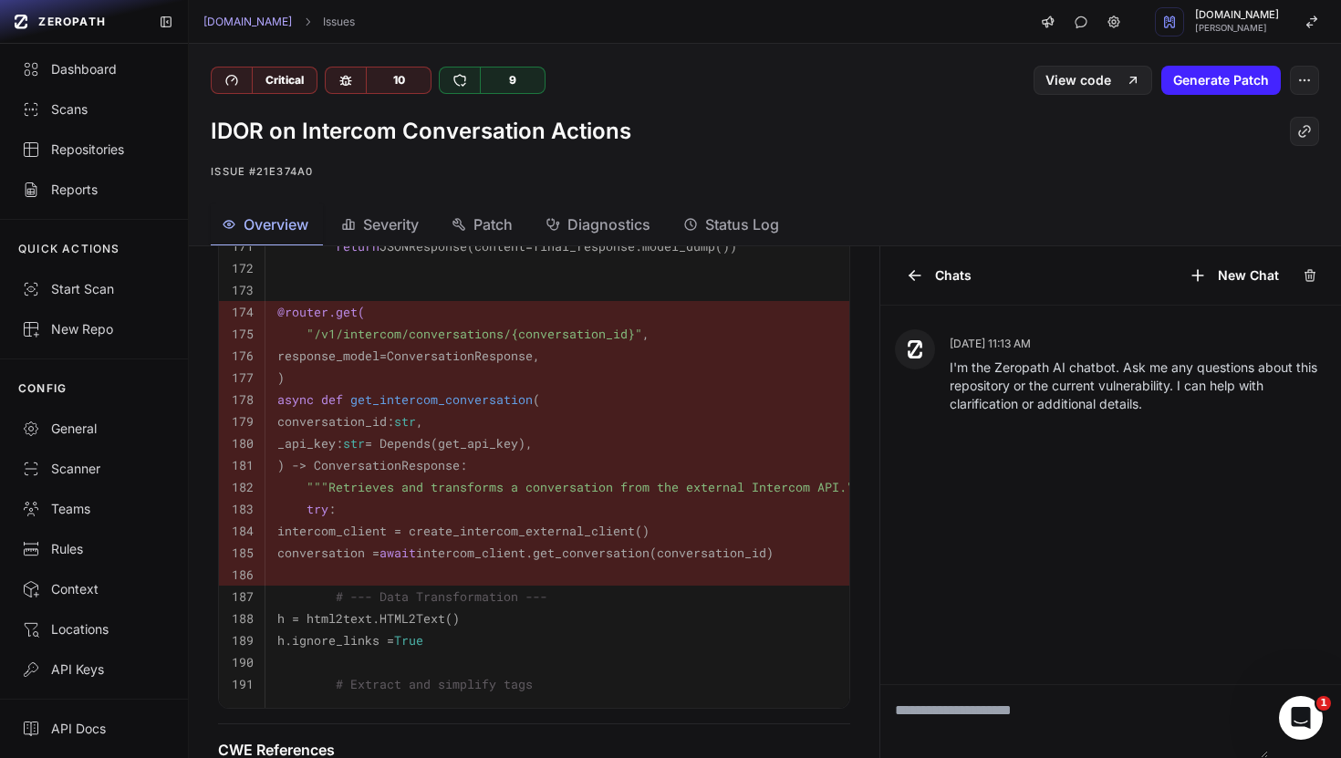
scroll to position [837, 0]
click at [1304, 90] on button "button" at bounding box center [1304, 80] width 29 height 29
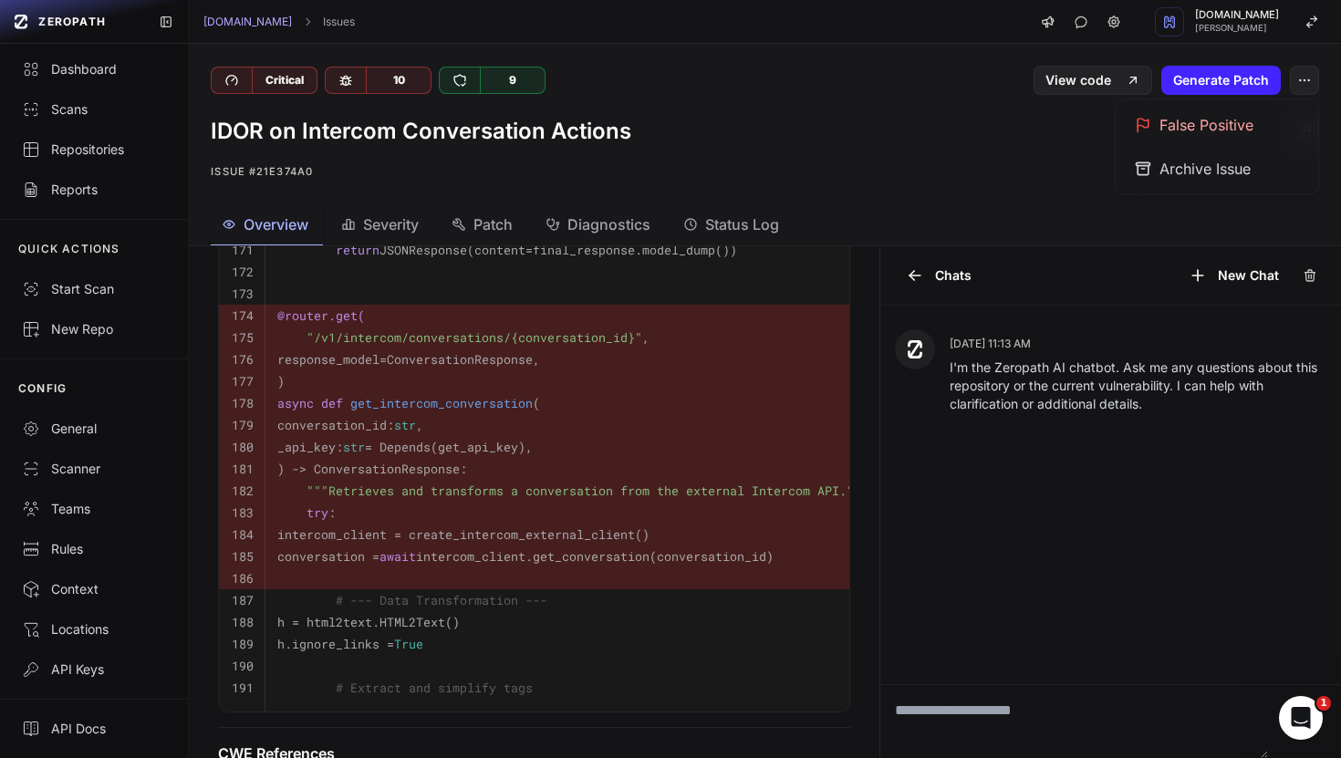
click at [900, 182] on div "IDOR on Intercom Conversation Actions Issue #21e374a0" at bounding box center [765, 149] width 1152 height 109
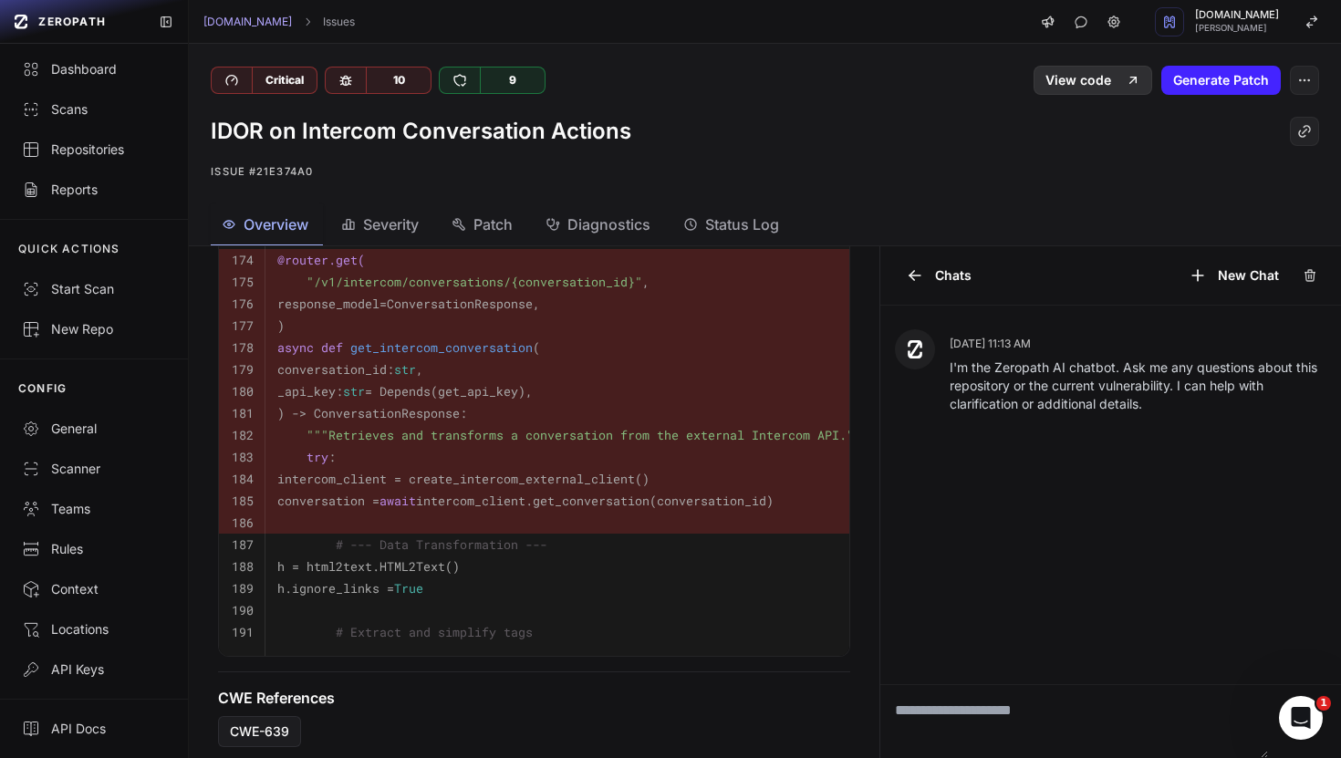
click at [1140, 80] on icon at bounding box center [1132, 80] width 15 height 15
click at [1309, 81] on icon "button" at bounding box center [1304, 80] width 15 height 15
click at [1164, 135] on div "False Positive" at bounding box center [1216, 125] width 195 height 44
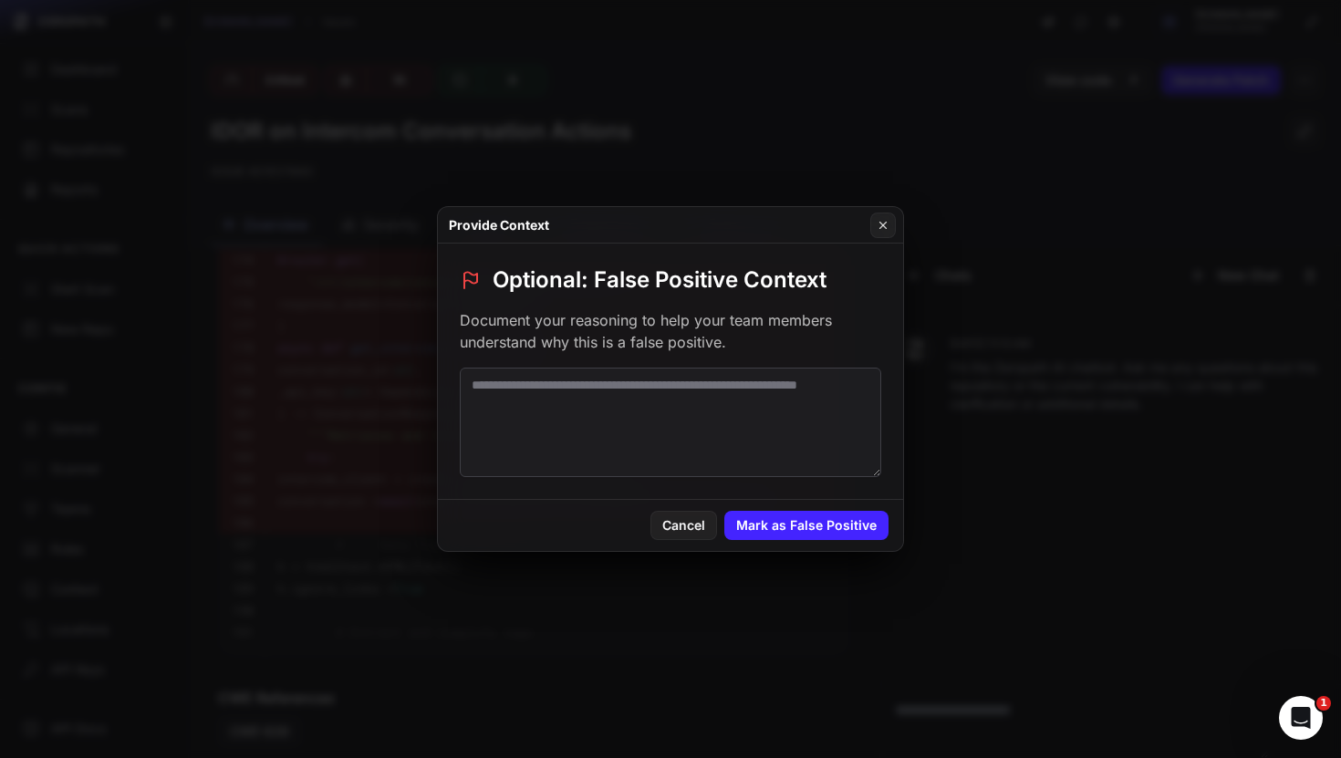
click at [580, 380] on textarea at bounding box center [670, 422] width 421 height 109
type textarea "*"
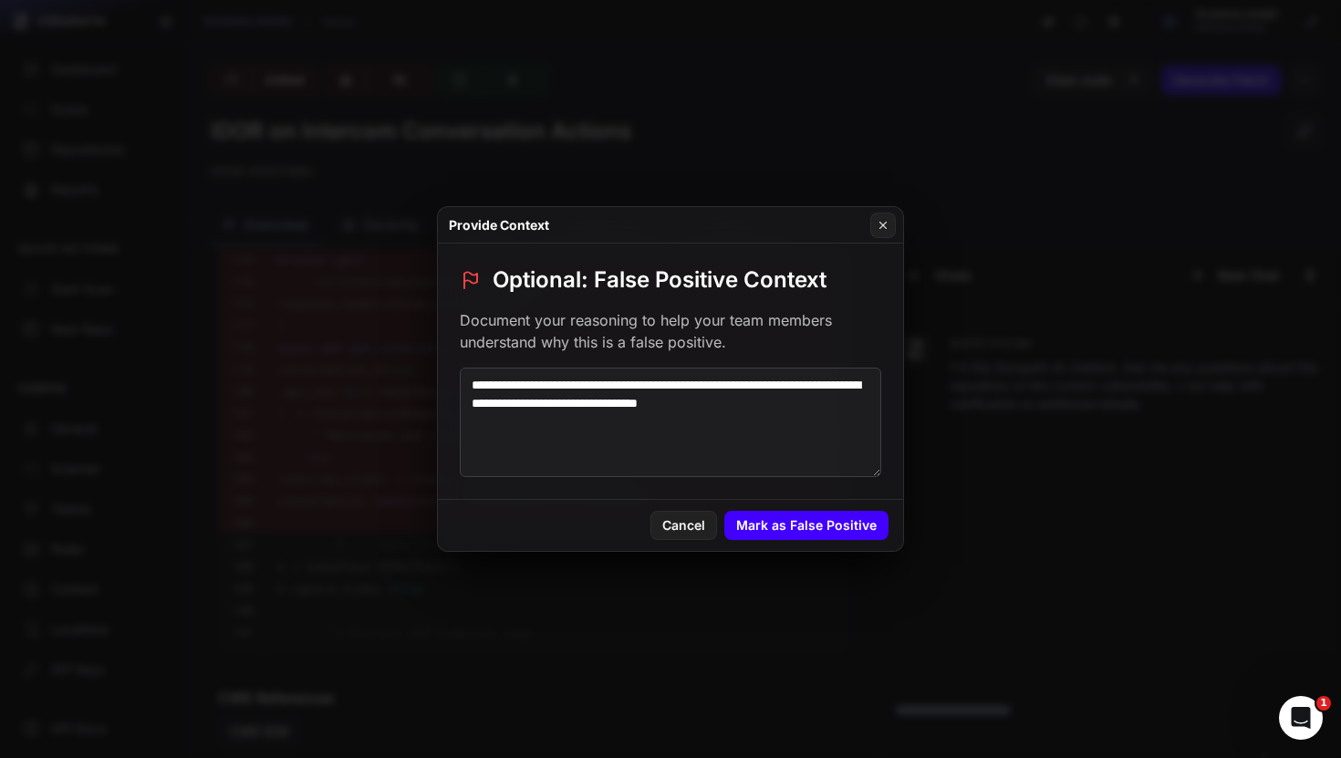
type textarea "**********"
click at [785, 531] on button "Mark as False Positive" at bounding box center [806, 525] width 164 height 29
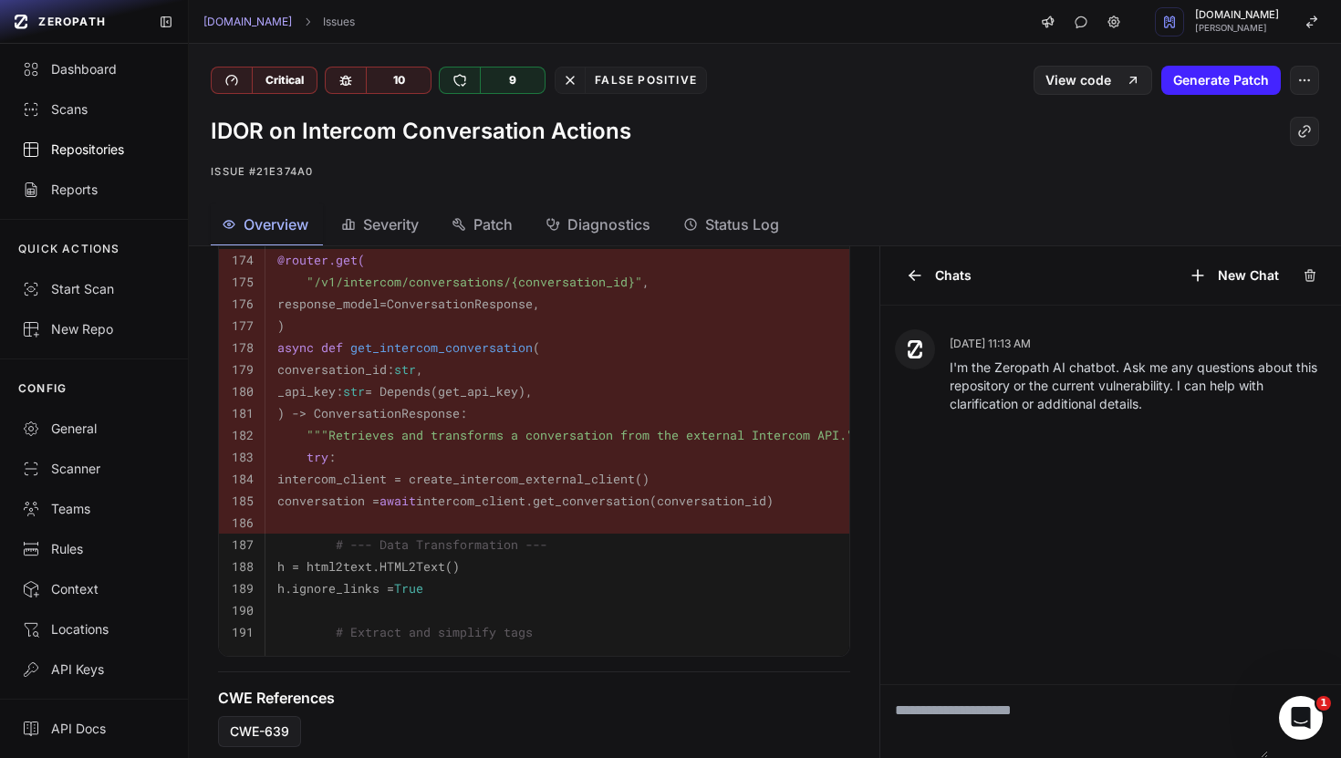
click at [85, 146] on div "Repositories" at bounding box center [94, 149] width 144 height 18
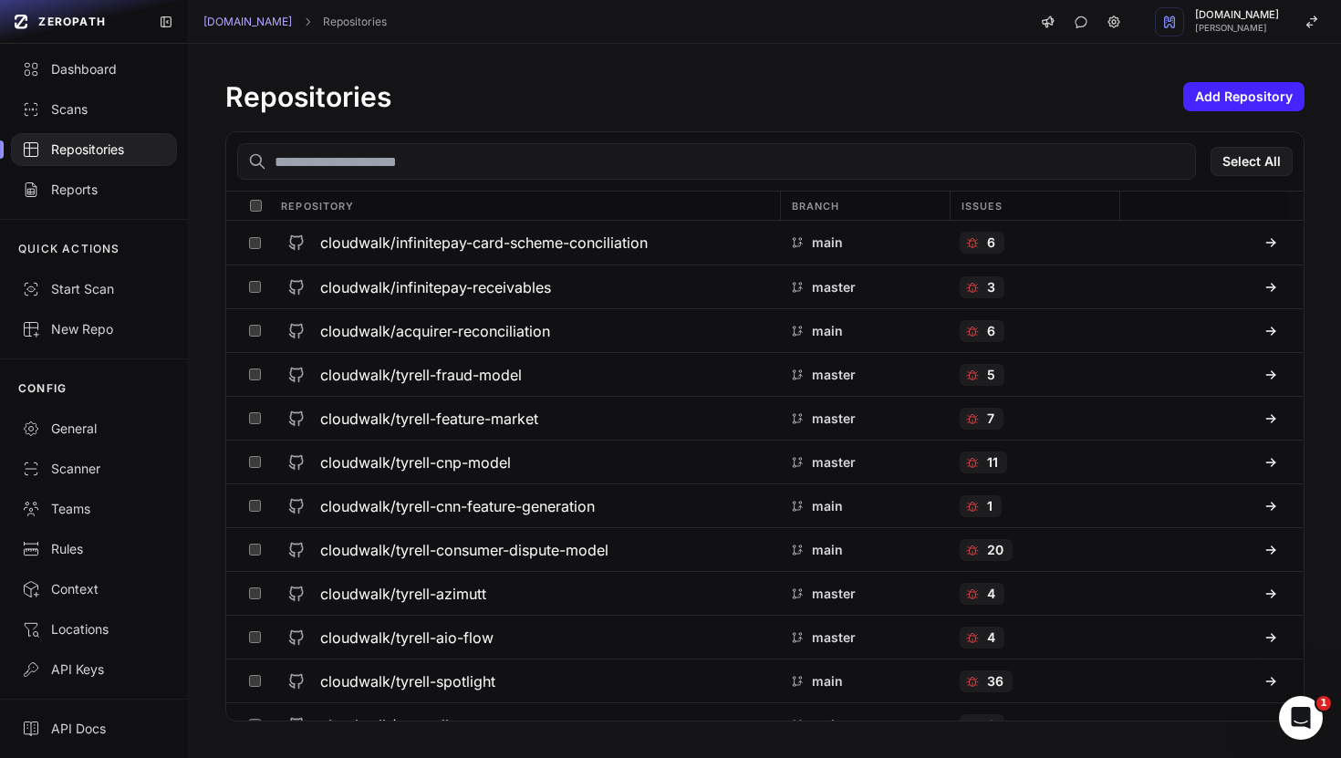
click at [368, 176] on input "text" at bounding box center [716, 161] width 958 height 36
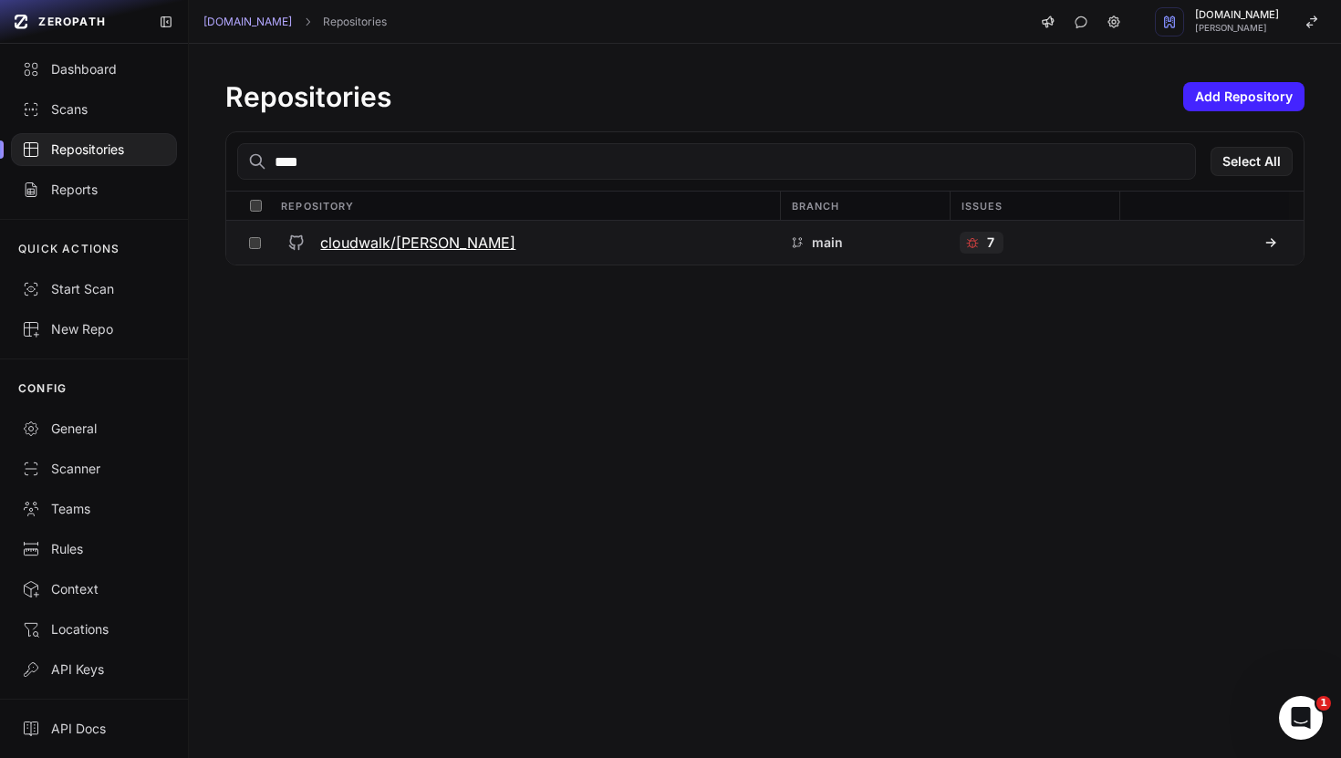
type input "****"
click at [388, 248] on h3 "cloudwalk/valerio" at bounding box center [417, 243] width 195 height 22
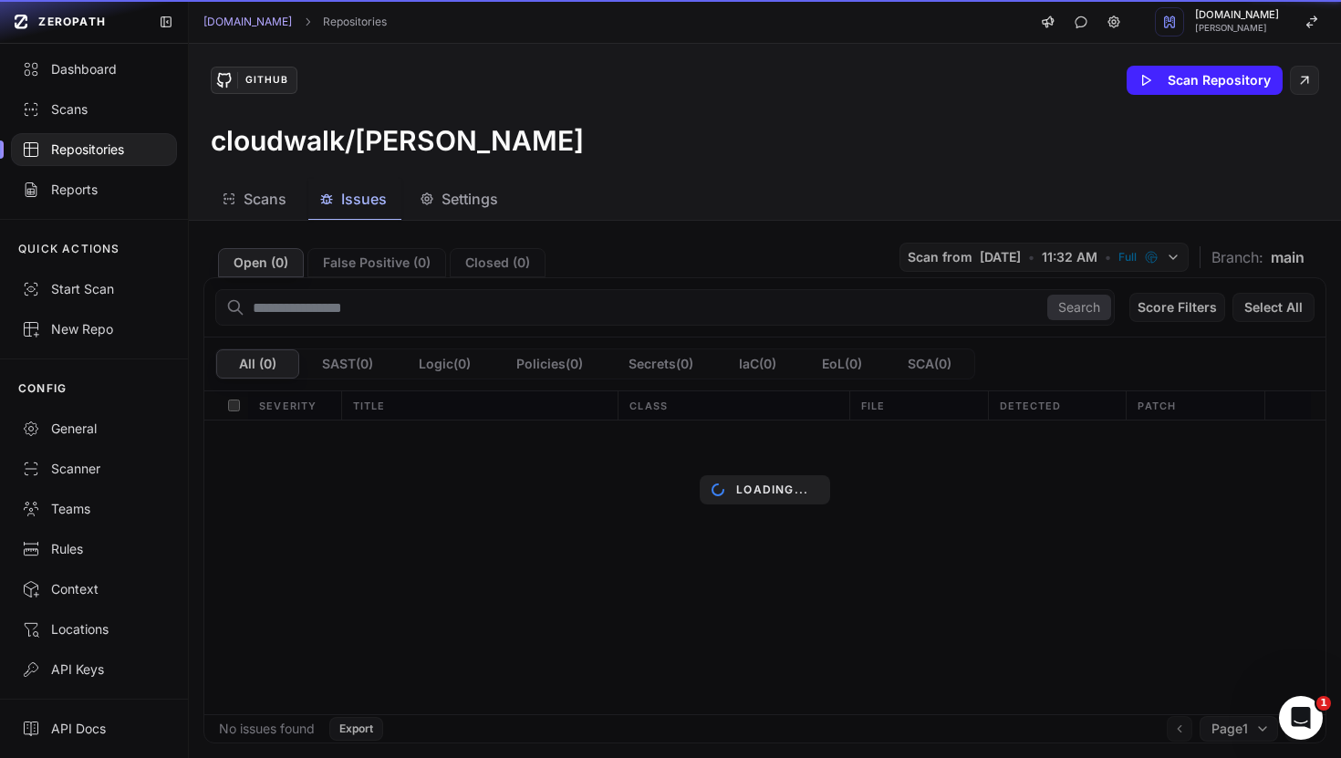
click at [357, 191] on span "Issues" at bounding box center [364, 199] width 46 height 22
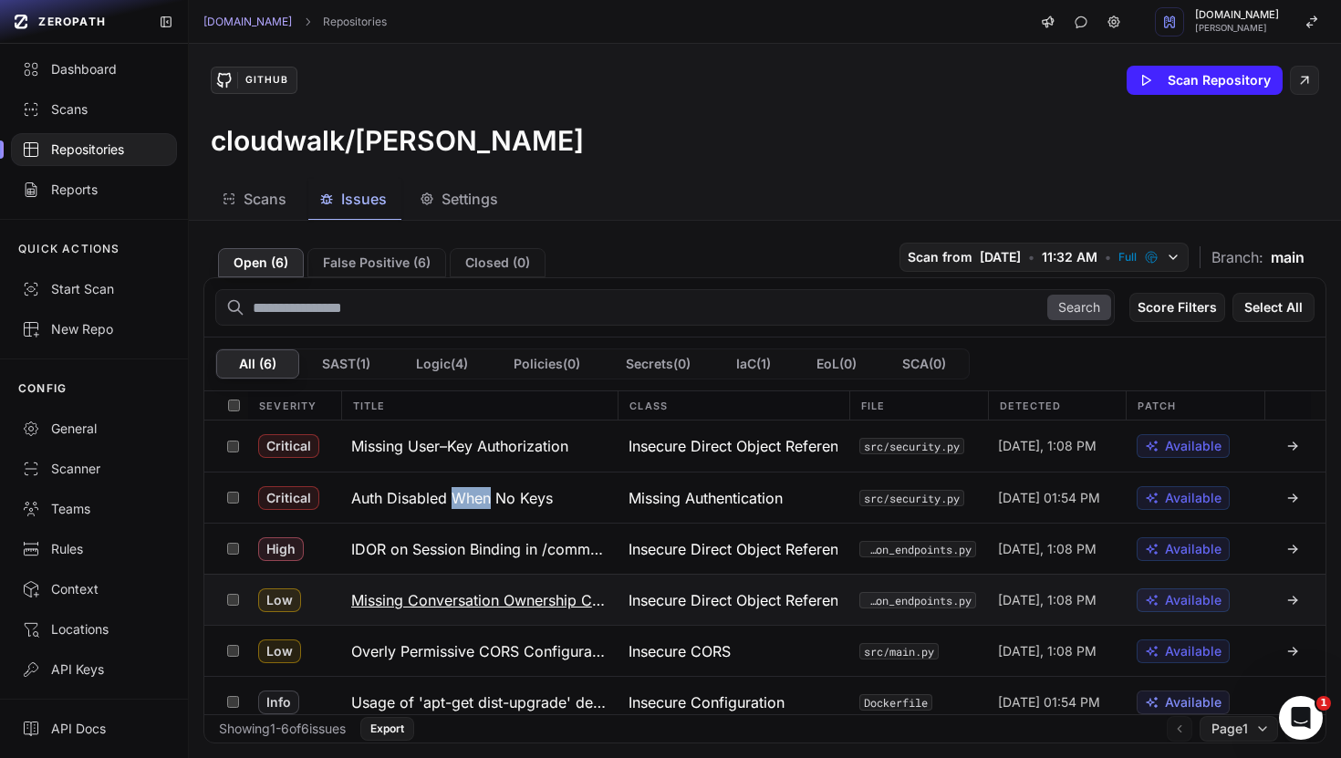
scroll to position [13, 0]
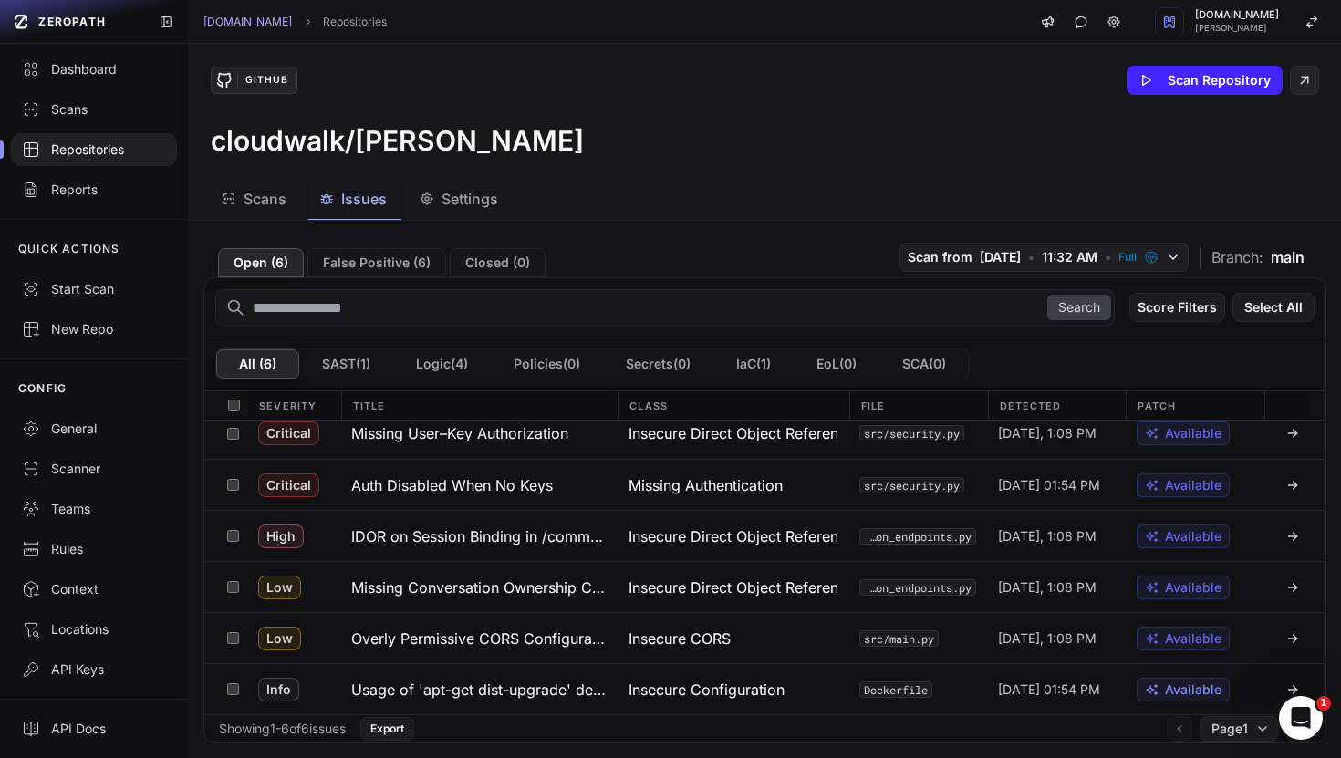
click at [627, 110] on div "GitHub Scan Repository cloudwalk/valerio" at bounding box center [765, 111] width 1152 height 135
click at [1278, 311] on button "Action" at bounding box center [1274, 307] width 79 height 29
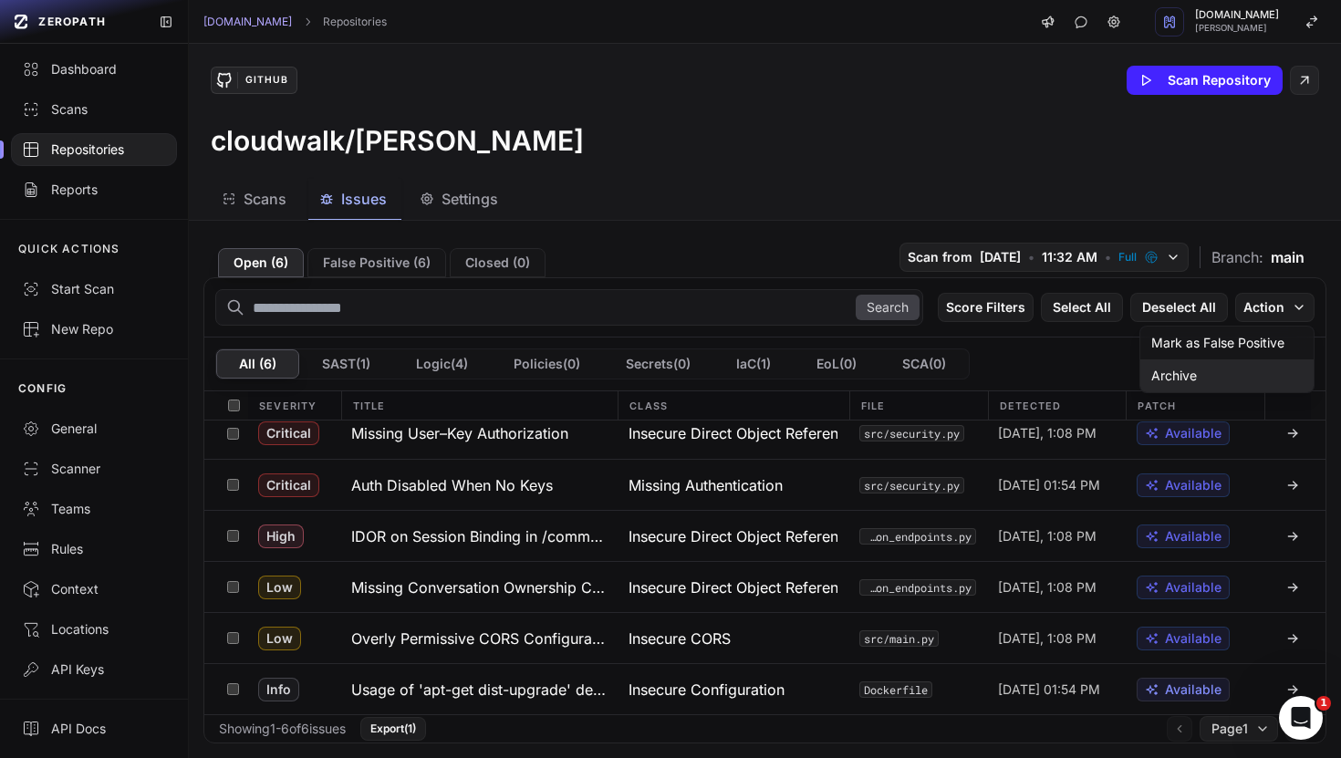
click at [1176, 375] on div "Archive" at bounding box center [1174, 376] width 46 height 18
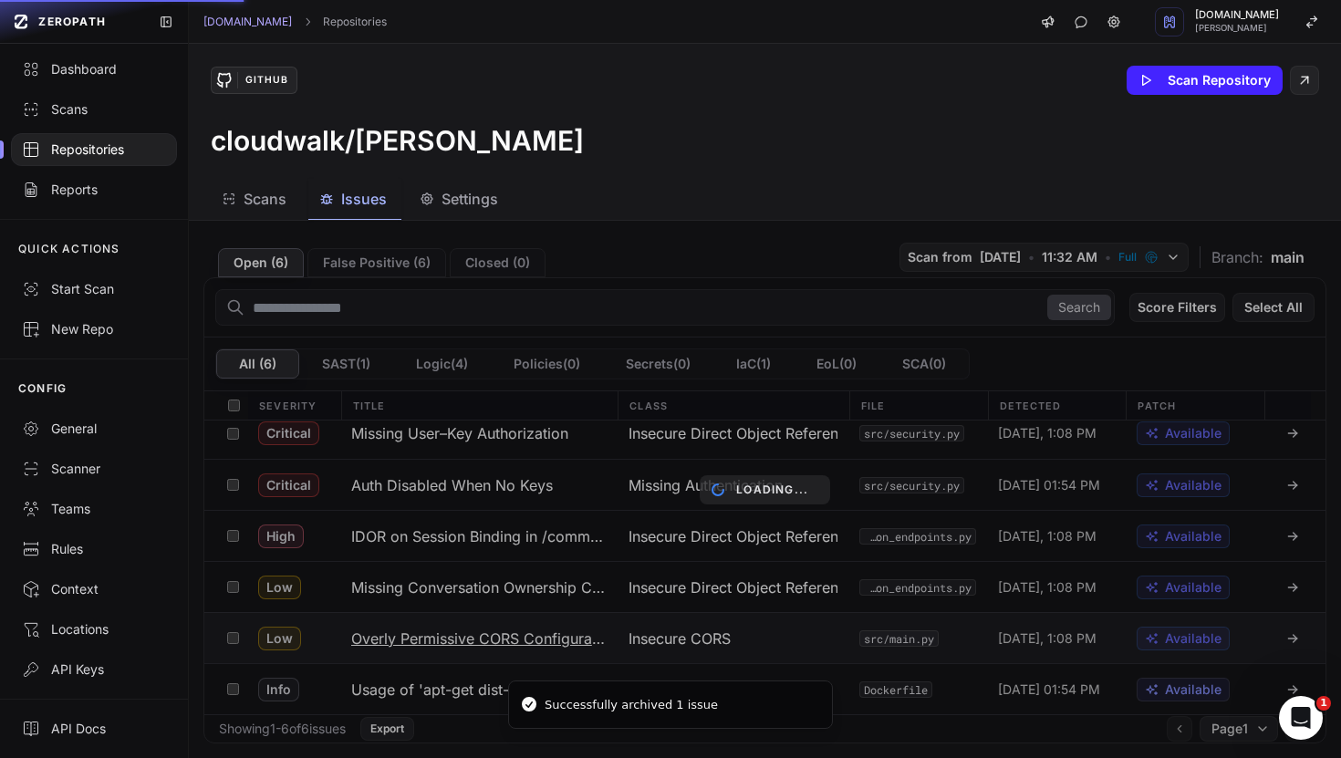
scroll to position [0, 0]
